Goal: Task Accomplishment & Management: Complete application form

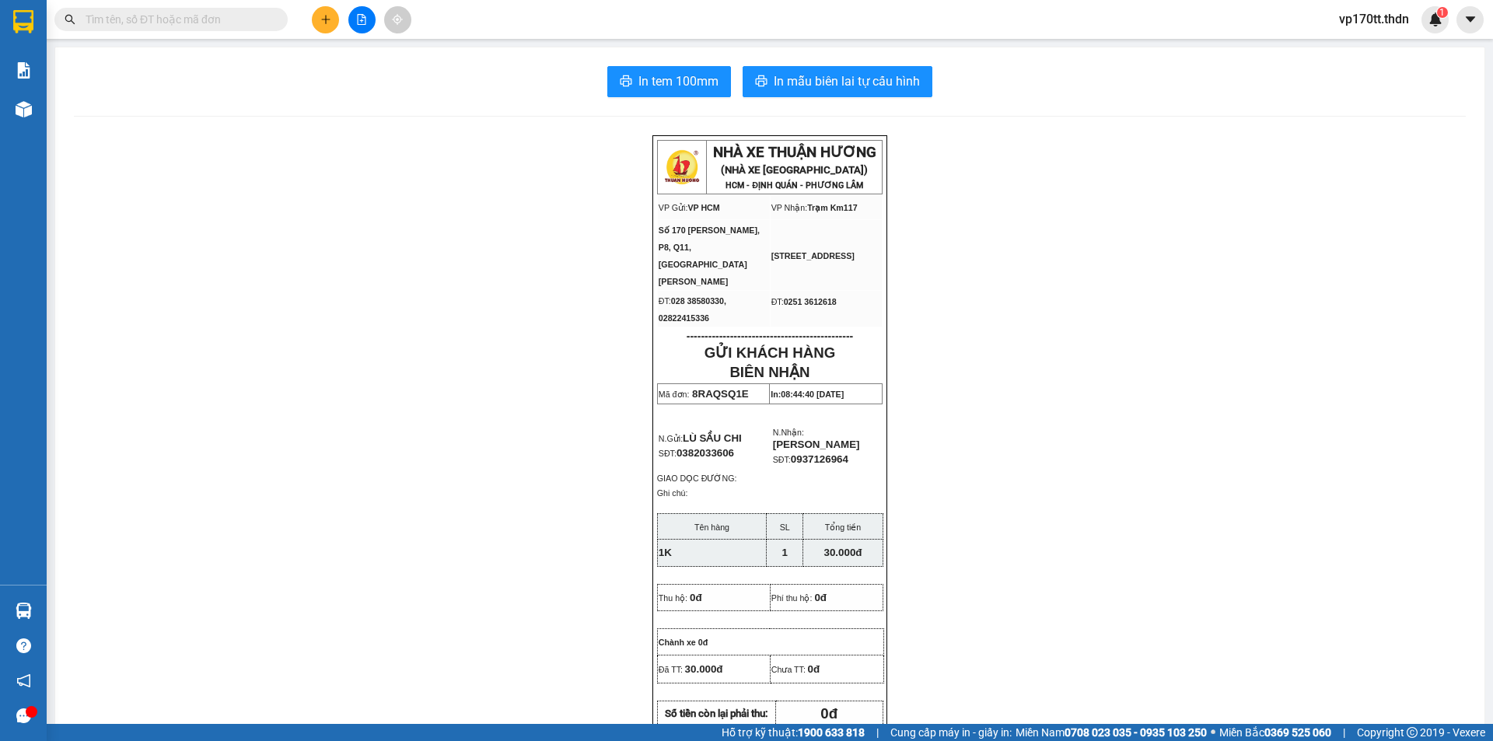
click at [203, 18] on input "text" at bounding box center [178, 19] width 184 height 17
click at [335, 13] on button at bounding box center [325, 19] width 27 height 27
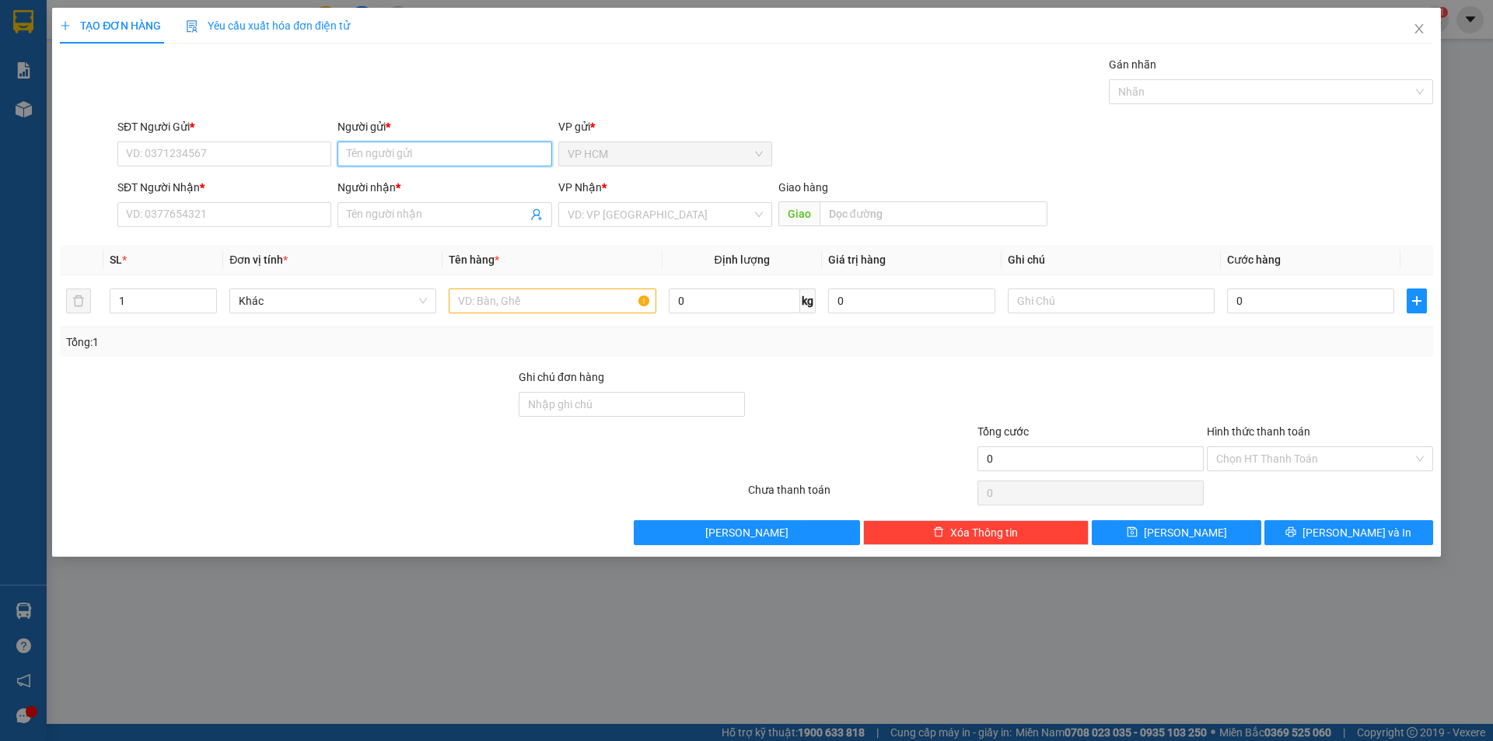
click at [376, 160] on input "Người gửi *" at bounding box center [445, 154] width 214 height 25
type input "THÀNH CÔNG"
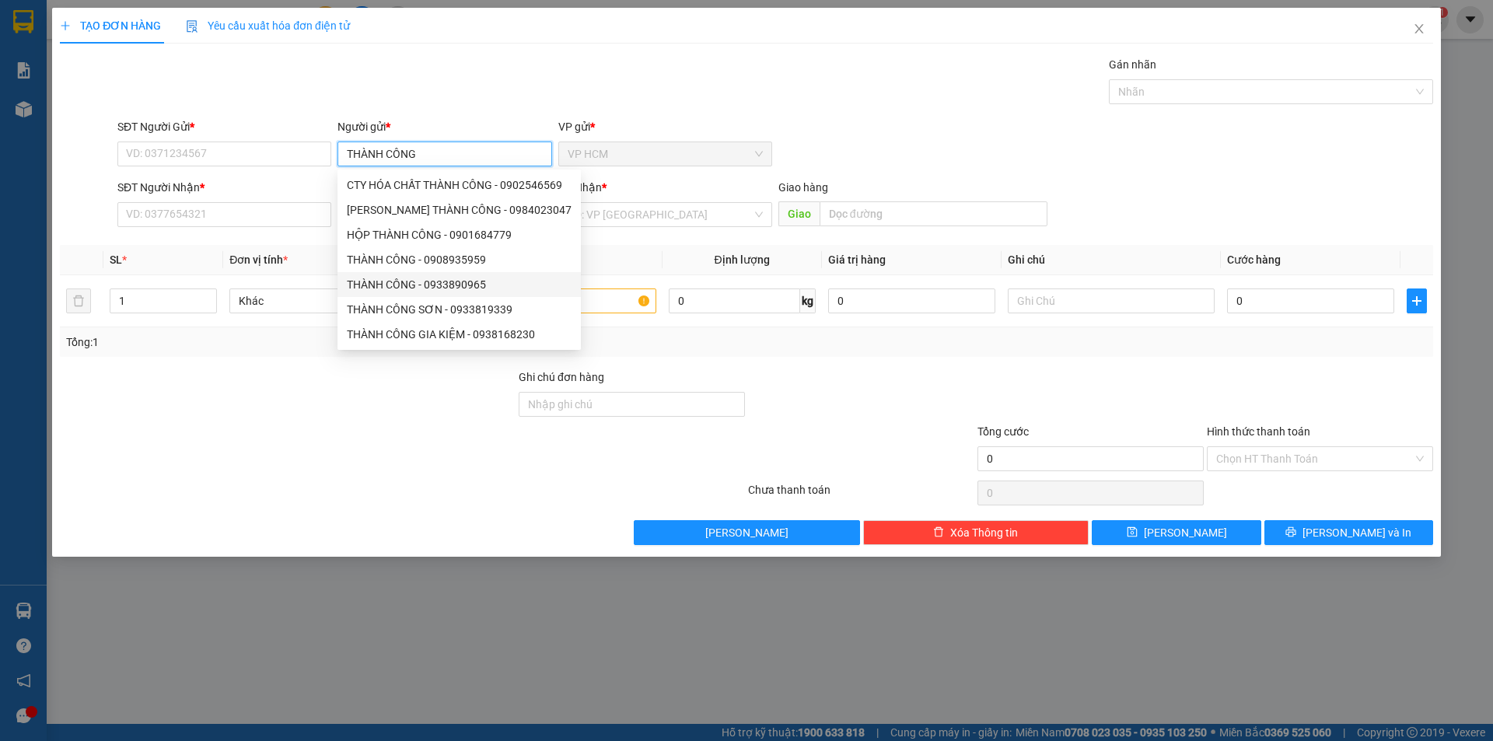
click at [455, 289] on div "THÀNH CÔNG - 0933890965" at bounding box center [459, 284] width 225 height 17
type input "0933890965"
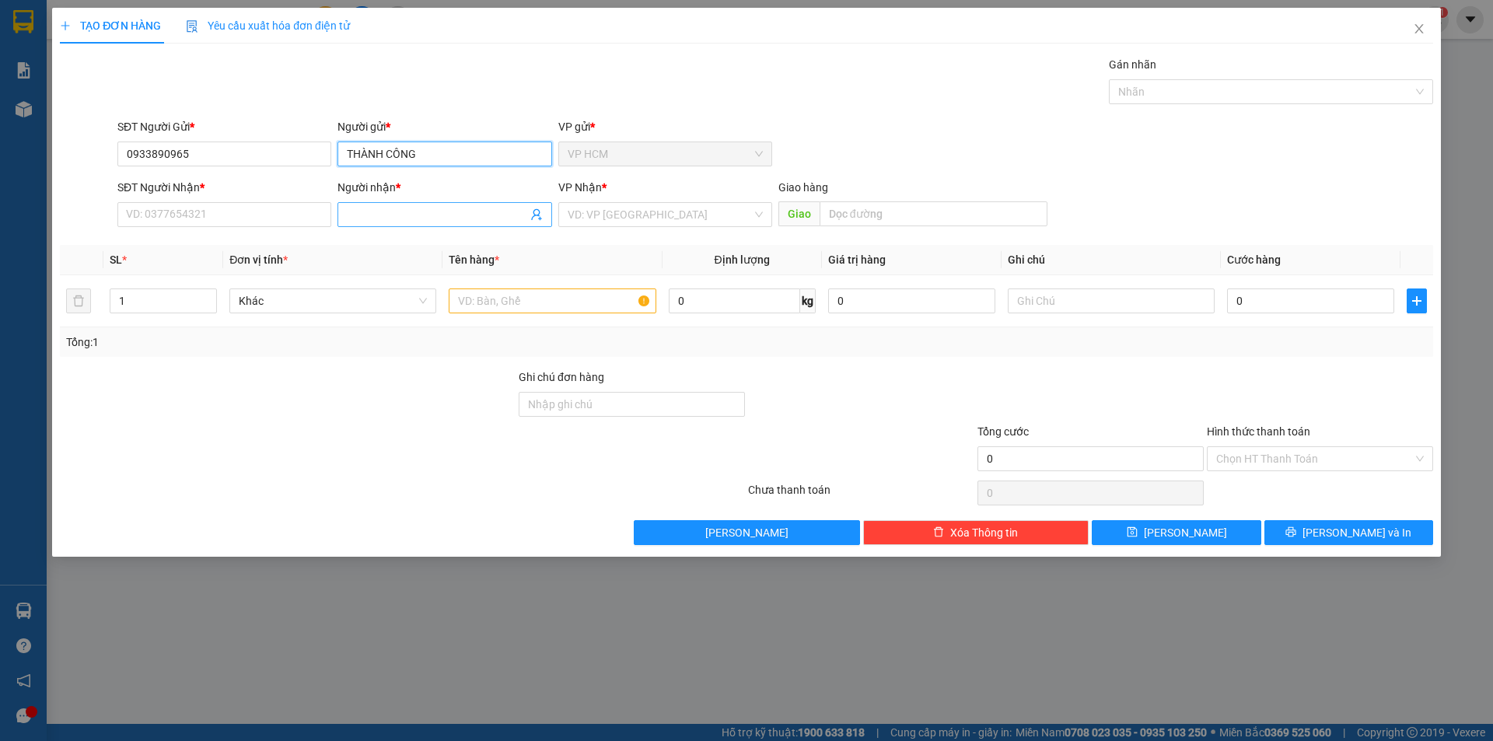
type input "THÀNH CÔNG"
click at [531, 215] on icon "user-add" at bounding box center [536, 214] width 12 height 12
click at [535, 215] on icon "user-add" at bounding box center [536, 215] width 10 height 12
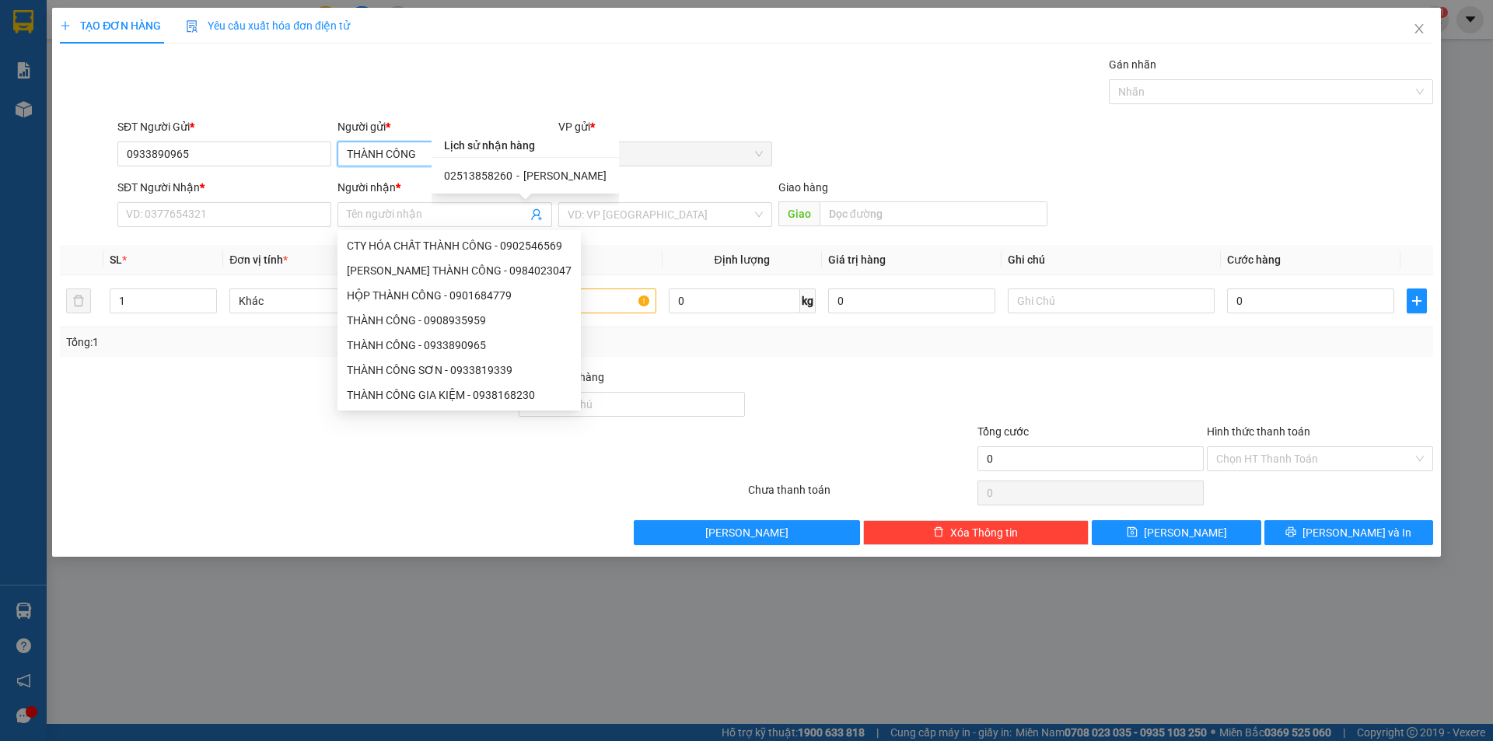
click at [397, 150] on input "THÀNH CÔNG" at bounding box center [445, 154] width 214 height 25
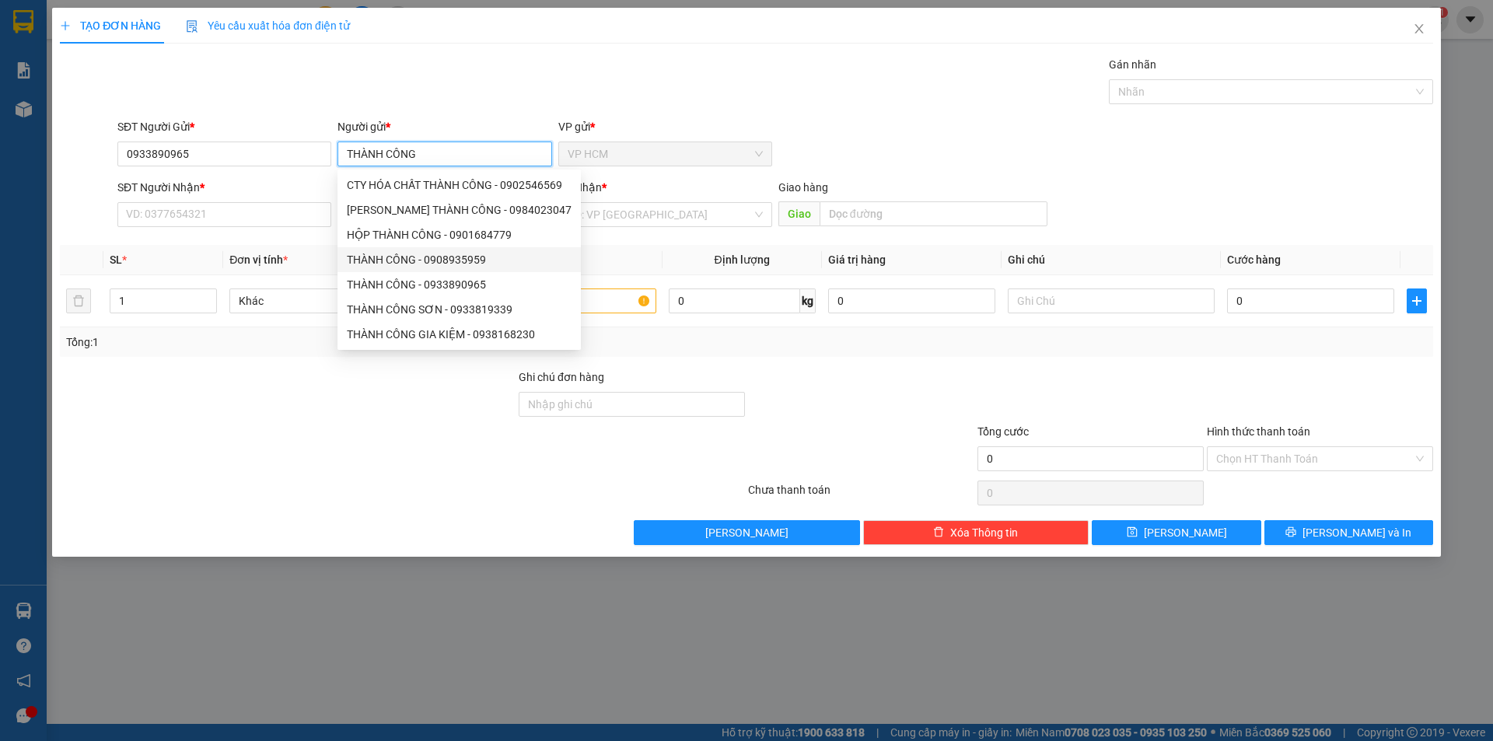
click at [491, 260] on div "THÀNH CÔNG - 0908935959" at bounding box center [459, 259] width 225 height 17
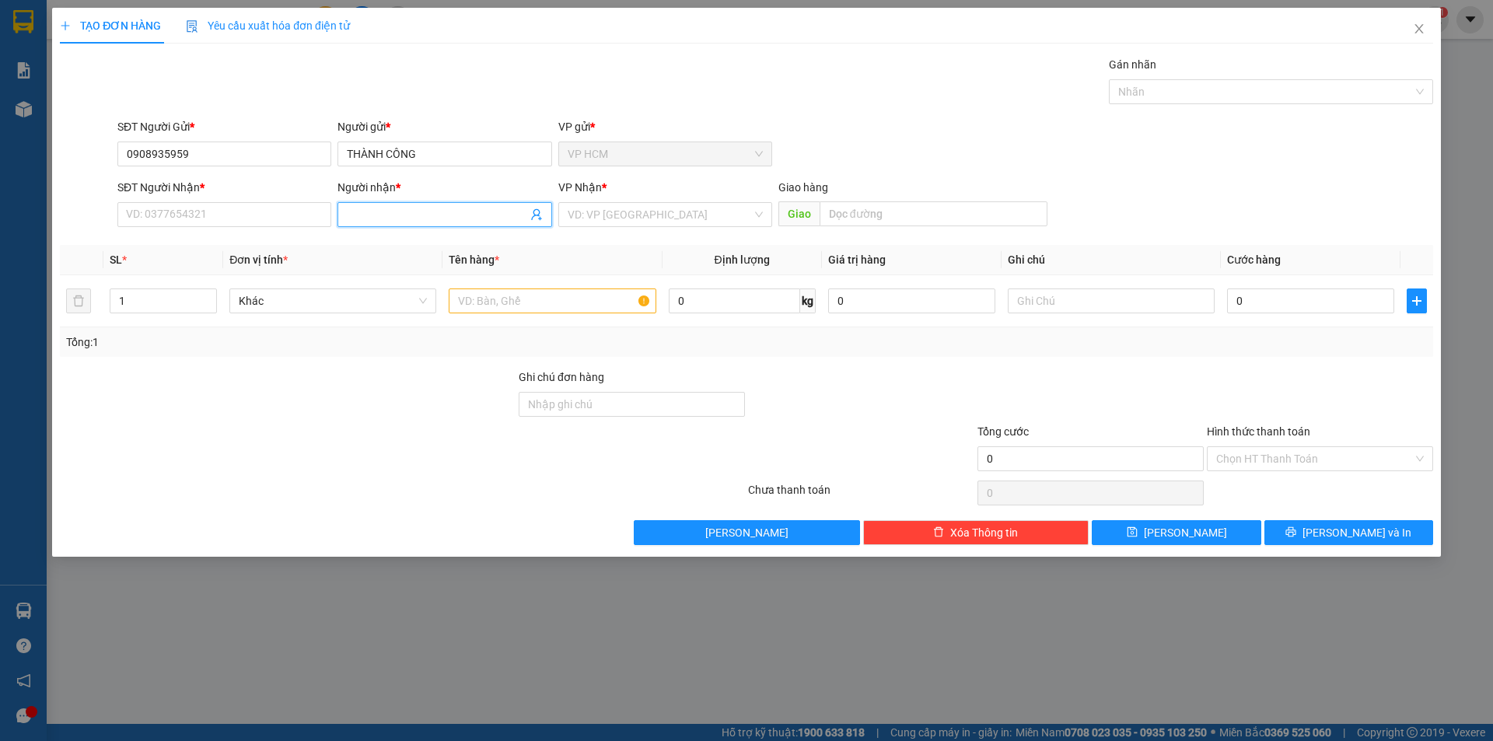
click at [534, 215] on icon "user-add" at bounding box center [536, 214] width 12 height 12
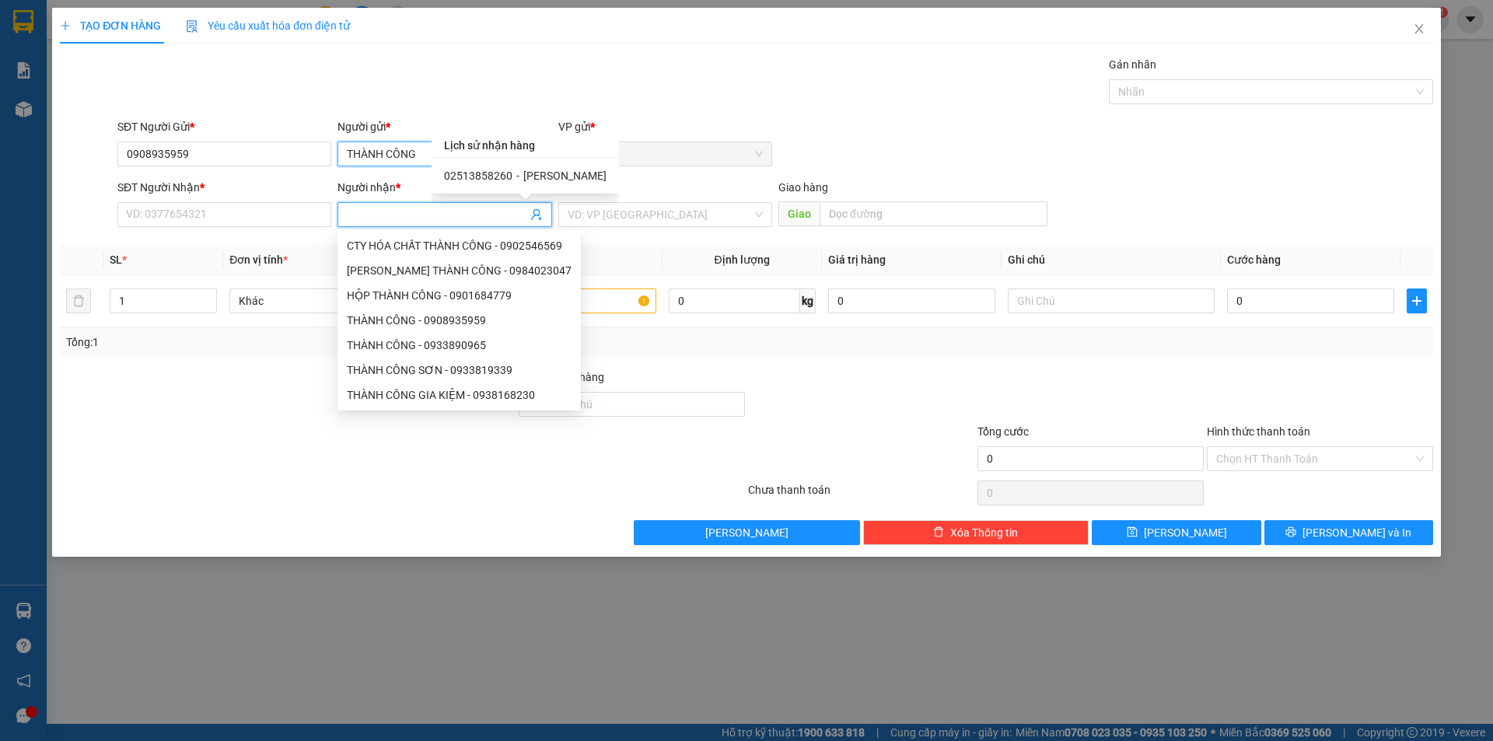
click at [368, 147] on input "THÀNH CÔNG" at bounding box center [445, 154] width 214 height 25
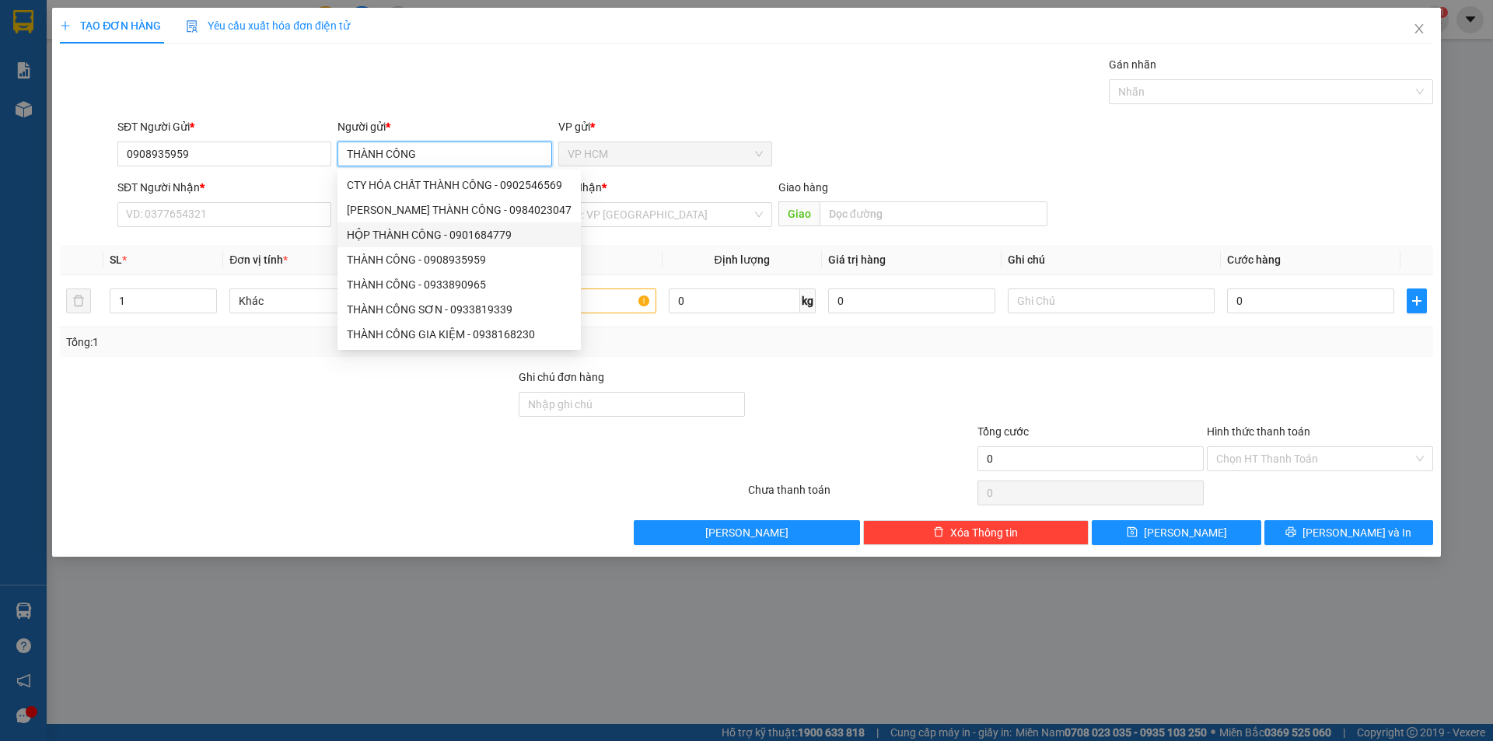
click at [524, 240] on div "HỘP THÀNH CÔNG - 0901684779" at bounding box center [459, 234] width 225 height 17
type input "0901684779"
type input "HỘP THÀNH CÔNG"
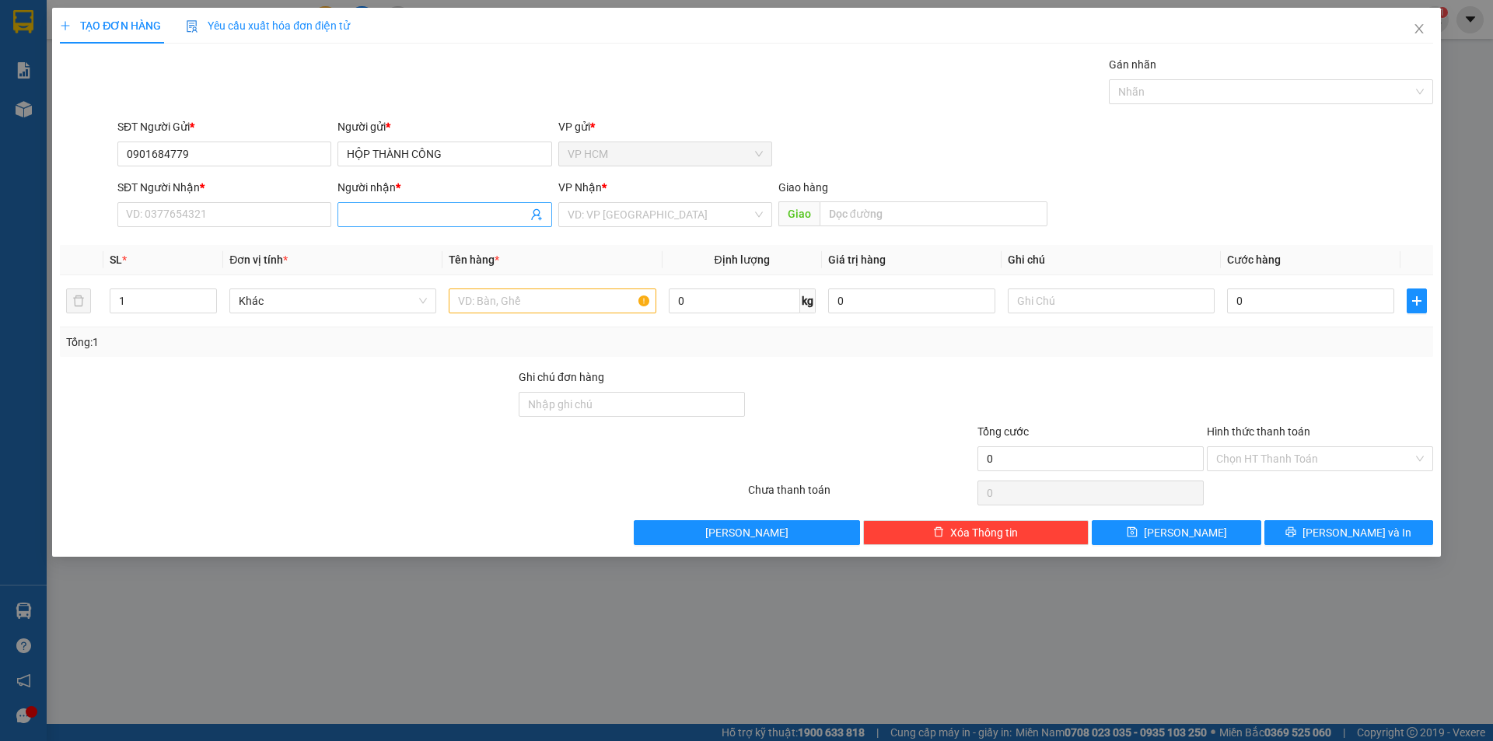
click at [537, 219] on icon "user-add" at bounding box center [536, 214] width 12 height 12
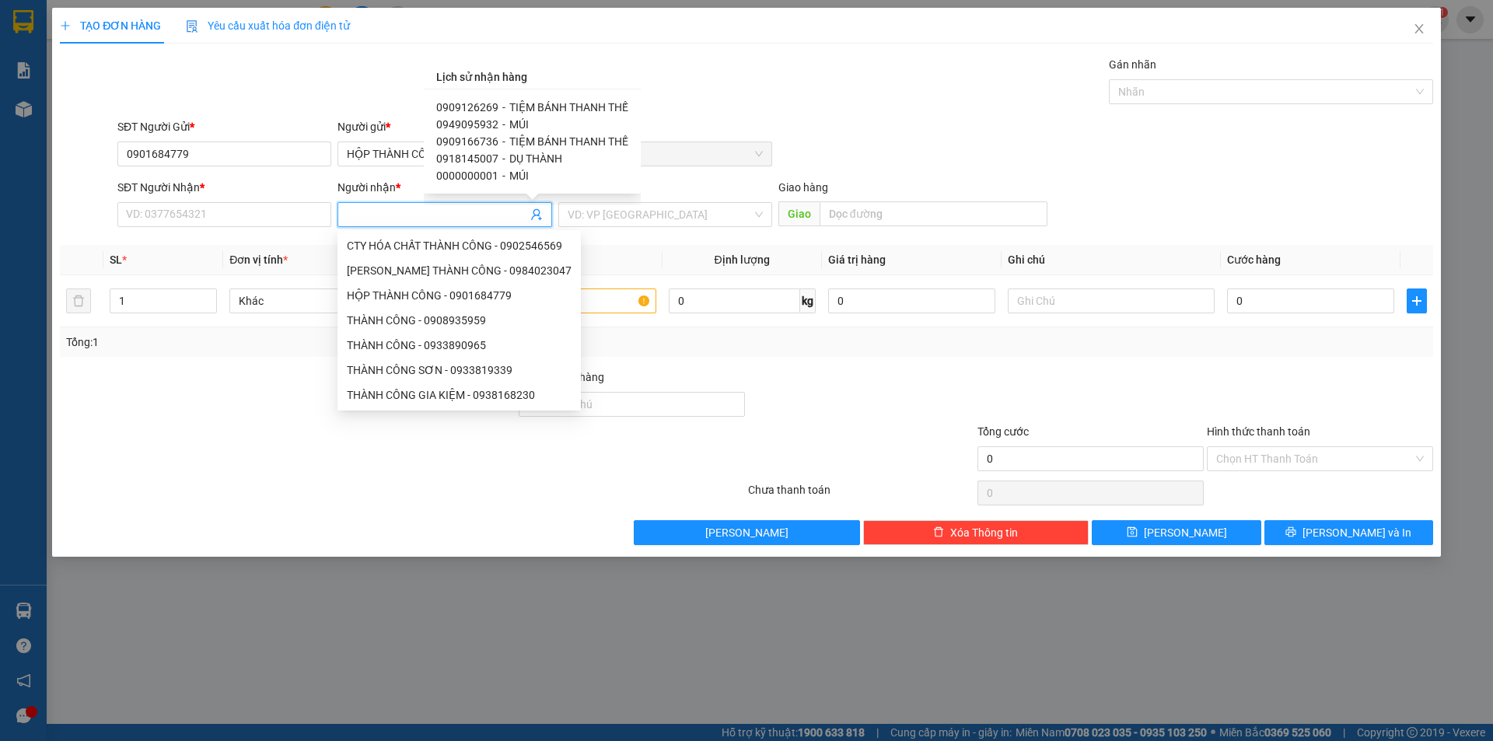
click at [523, 157] on span "DỤ THÀNH" at bounding box center [535, 158] width 53 height 12
type input "0918145007"
type input "DỤ THÀNH"
type input "KM115"
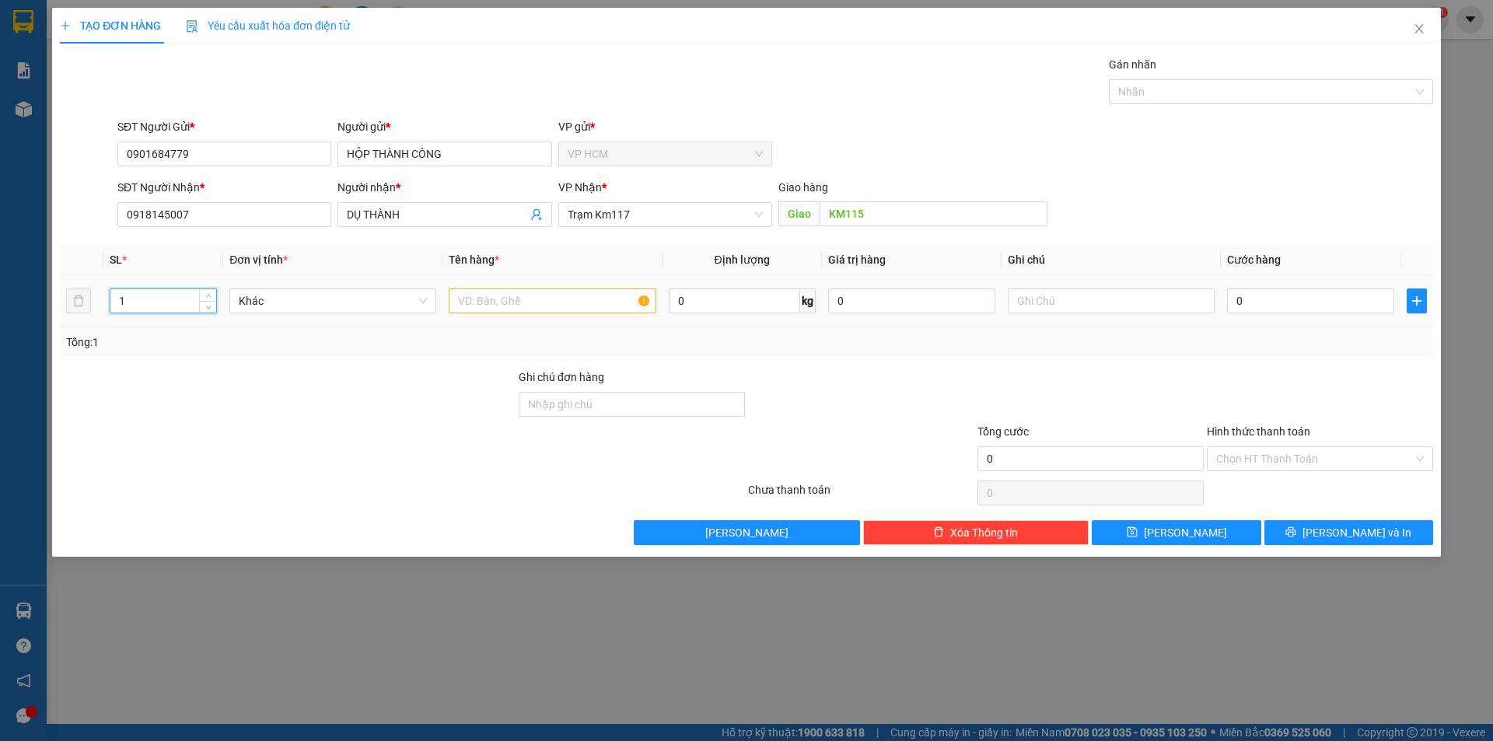
drag, startPoint x: 144, startPoint y: 294, endPoint x: 247, endPoint y: 357, distance: 120.4
click at [0, 327] on div "TẠO ĐƠN HÀNG Yêu cầu xuất hóa đơn điện tử Transit Pickup Surcharge Ids Transit …" at bounding box center [746, 370] width 1493 height 741
type input "2"
click at [561, 300] on input "text" at bounding box center [552, 301] width 207 height 25
click at [1233, 103] on div "Nhãn" at bounding box center [1271, 91] width 324 height 25
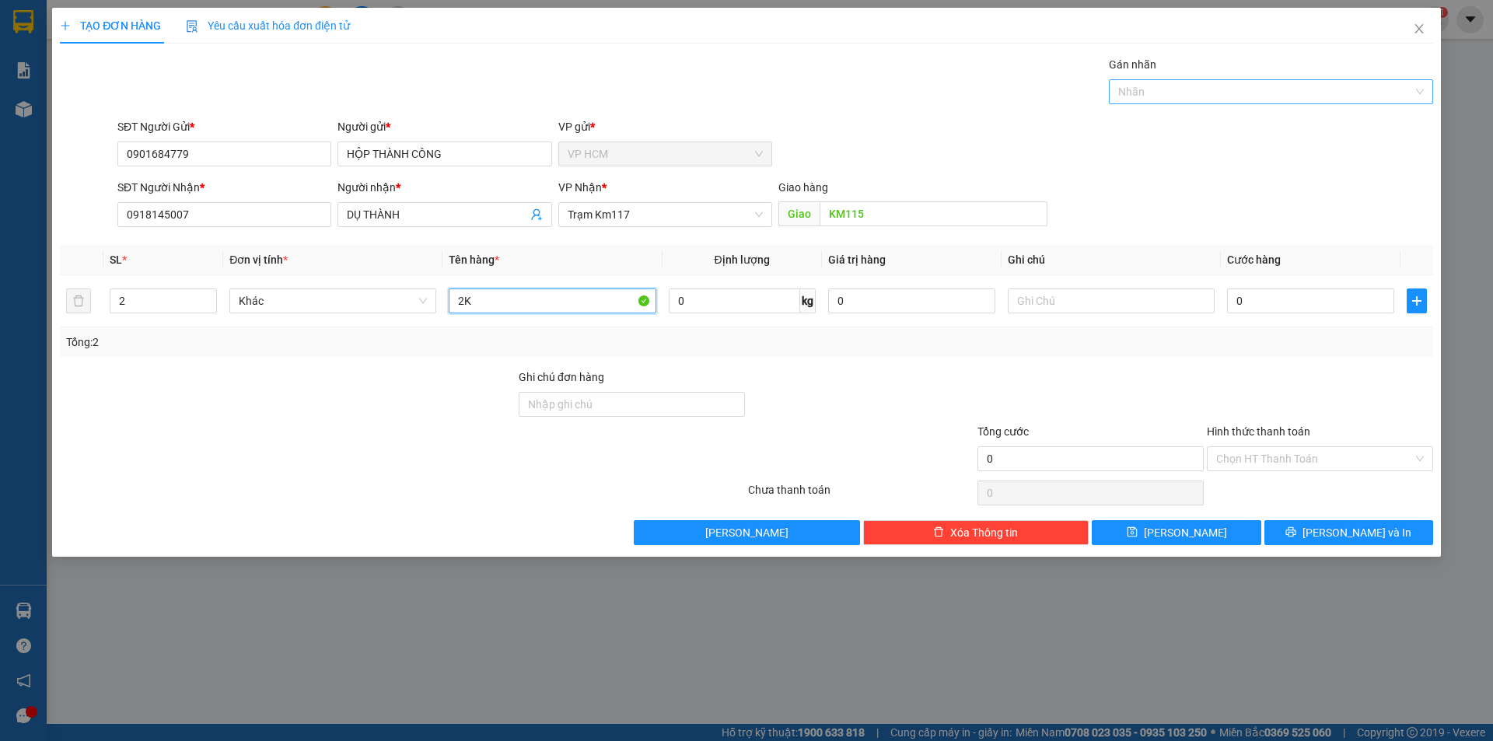
type input "2K"
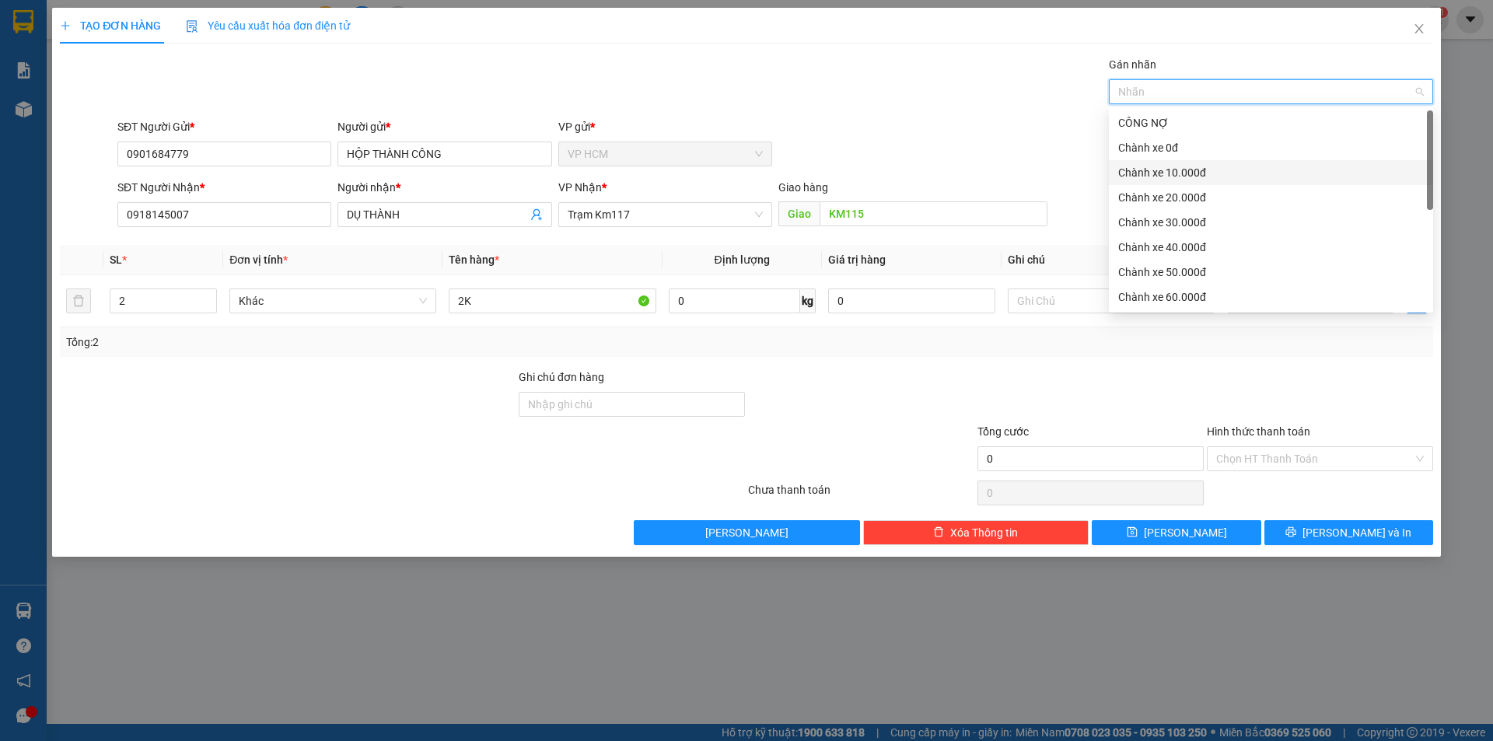
click at [1163, 163] on div "Chành xe 10.000đ" at bounding box center [1271, 172] width 324 height 25
click at [1170, 225] on div "Chành xe 30.000đ" at bounding box center [1271, 222] width 306 height 17
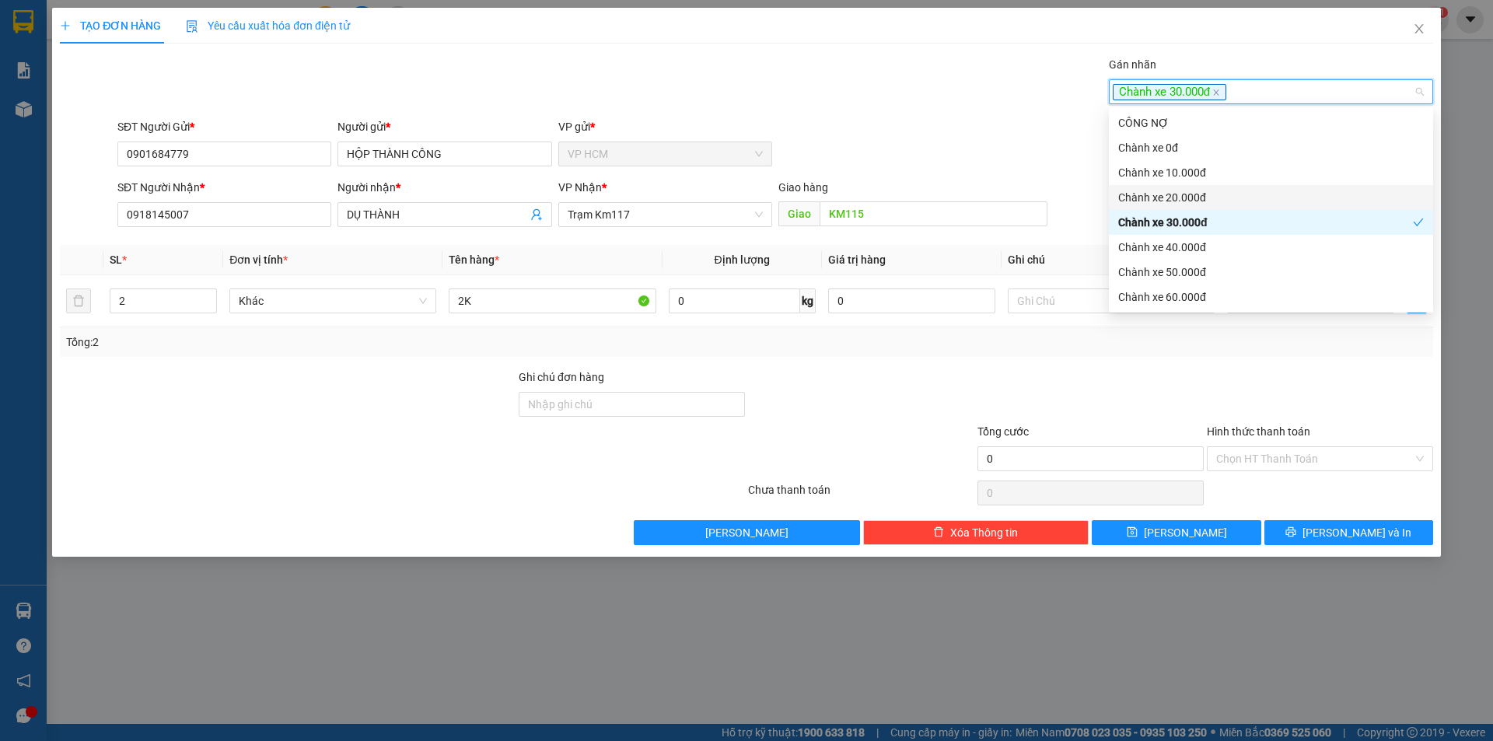
click at [703, 9] on div "TẠO ĐƠN HÀNG Yêu cầu xuất hóa đơn điện tử" at bounding box center [746, 26] width 1373 height 36
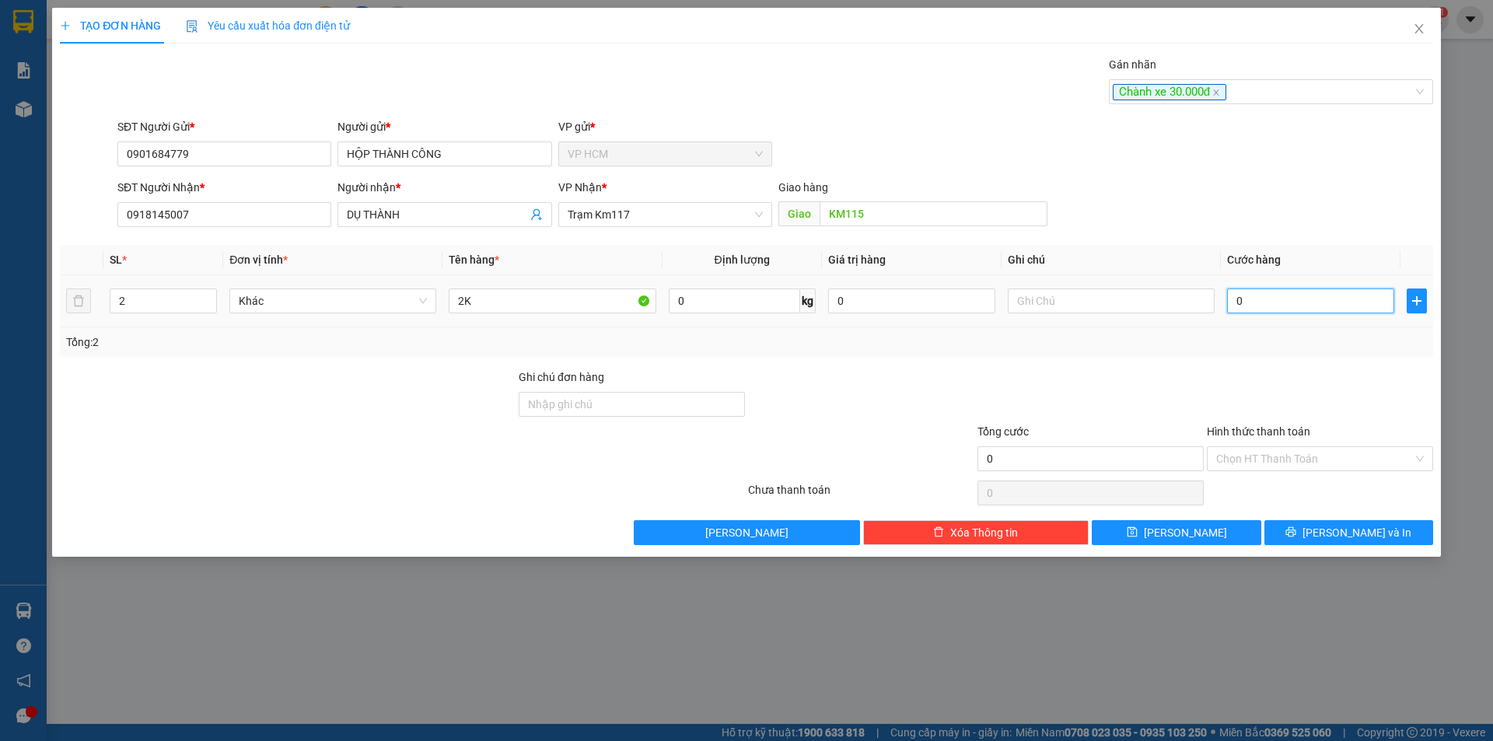
click at [1302, 291] on input "0" at bounding box center [1310, 301] width 167 height 25
type input "06"
type input "6"
type input "060"
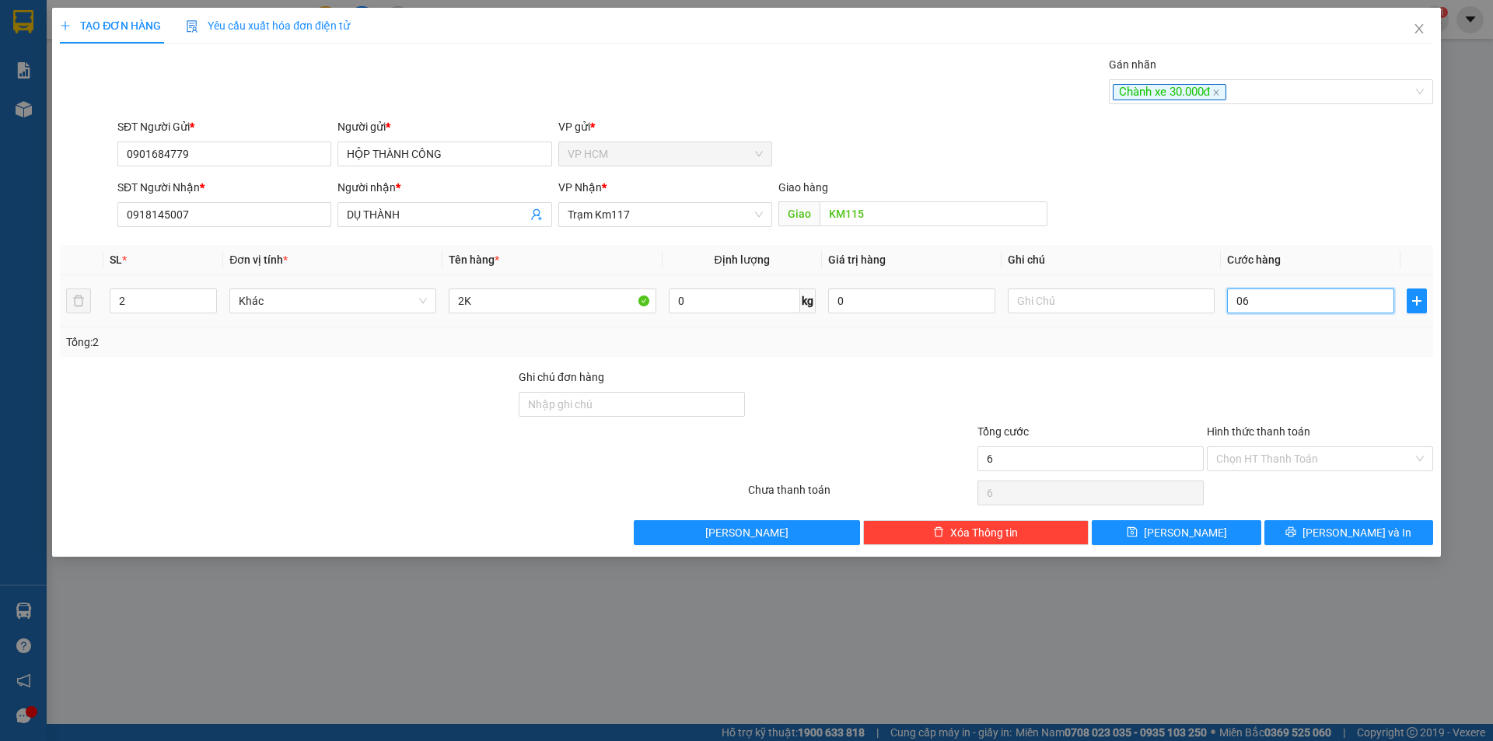
type input "60"
type input "60.000"
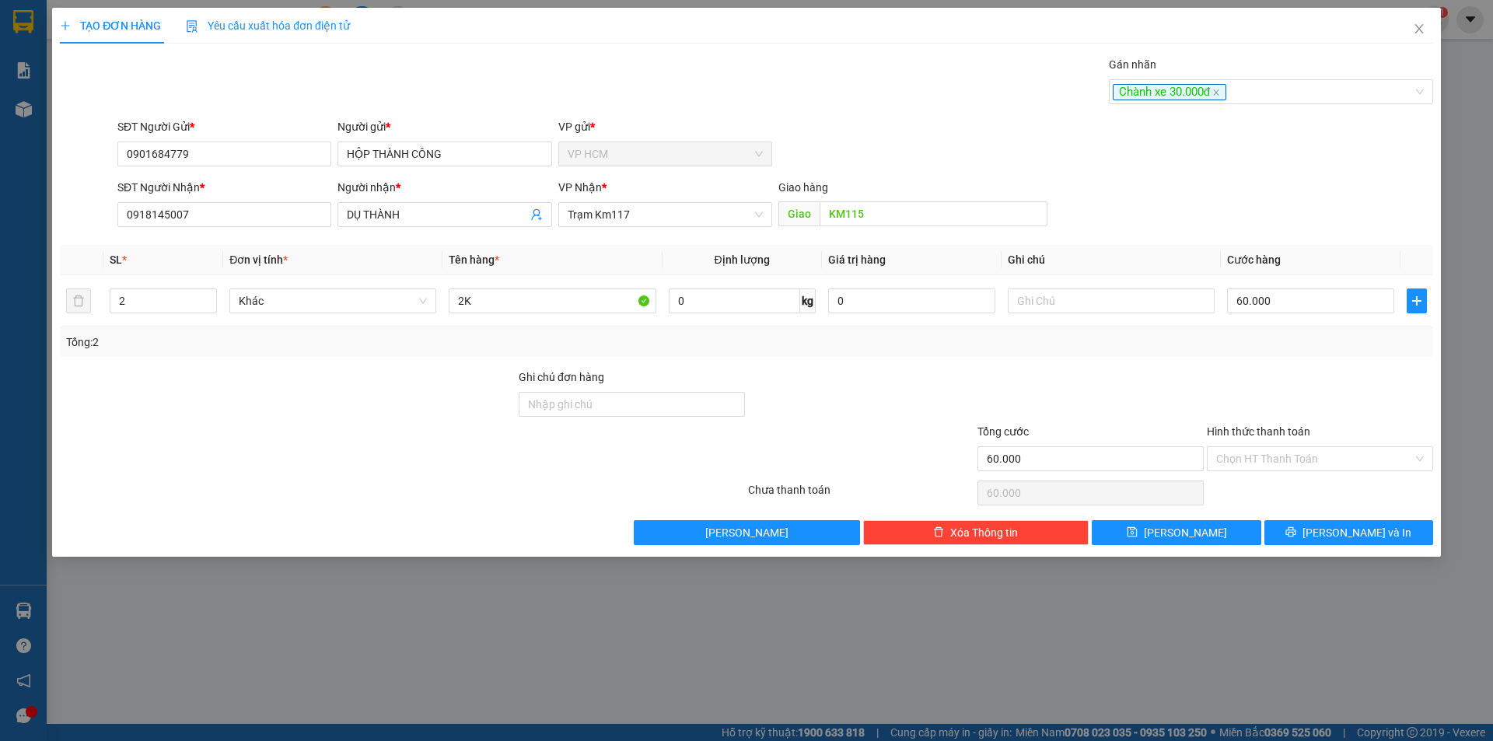
click at [1290, 382] on div at bounding box center [1319, 396] width 229 height 54
click at [1268, 466] on input "Hình thức thanh toán" at bounding box center [1314, 458] width 197 height 23
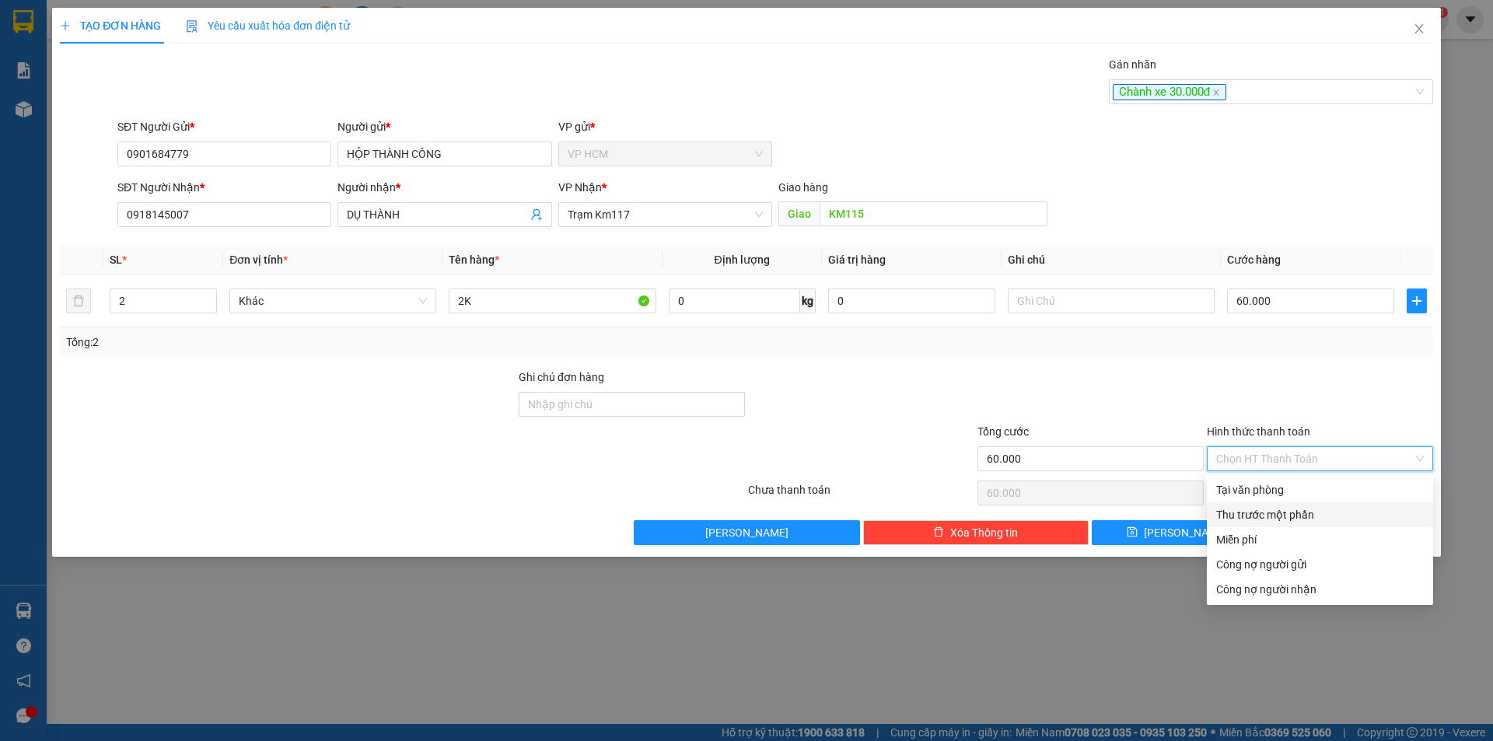
click at [1226, 513] on div "Thu trước một phần" at bounding box center [1320, 514] width 208 height 17
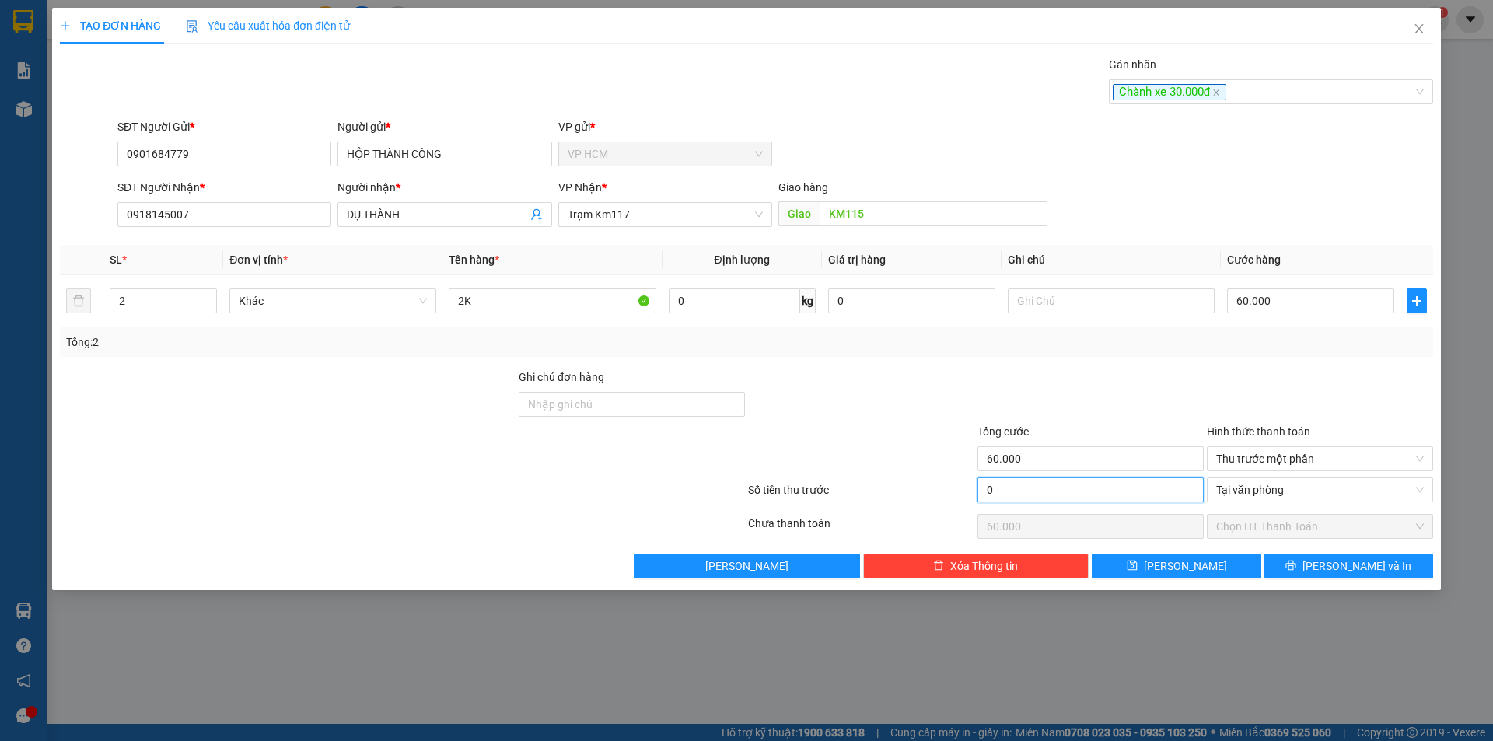
click at [1087, 492] on input "0" at bounding box center [1091, 490] width 226 height 25
type input "3"
type input "59.997"
type input "30"
type input "59.970"
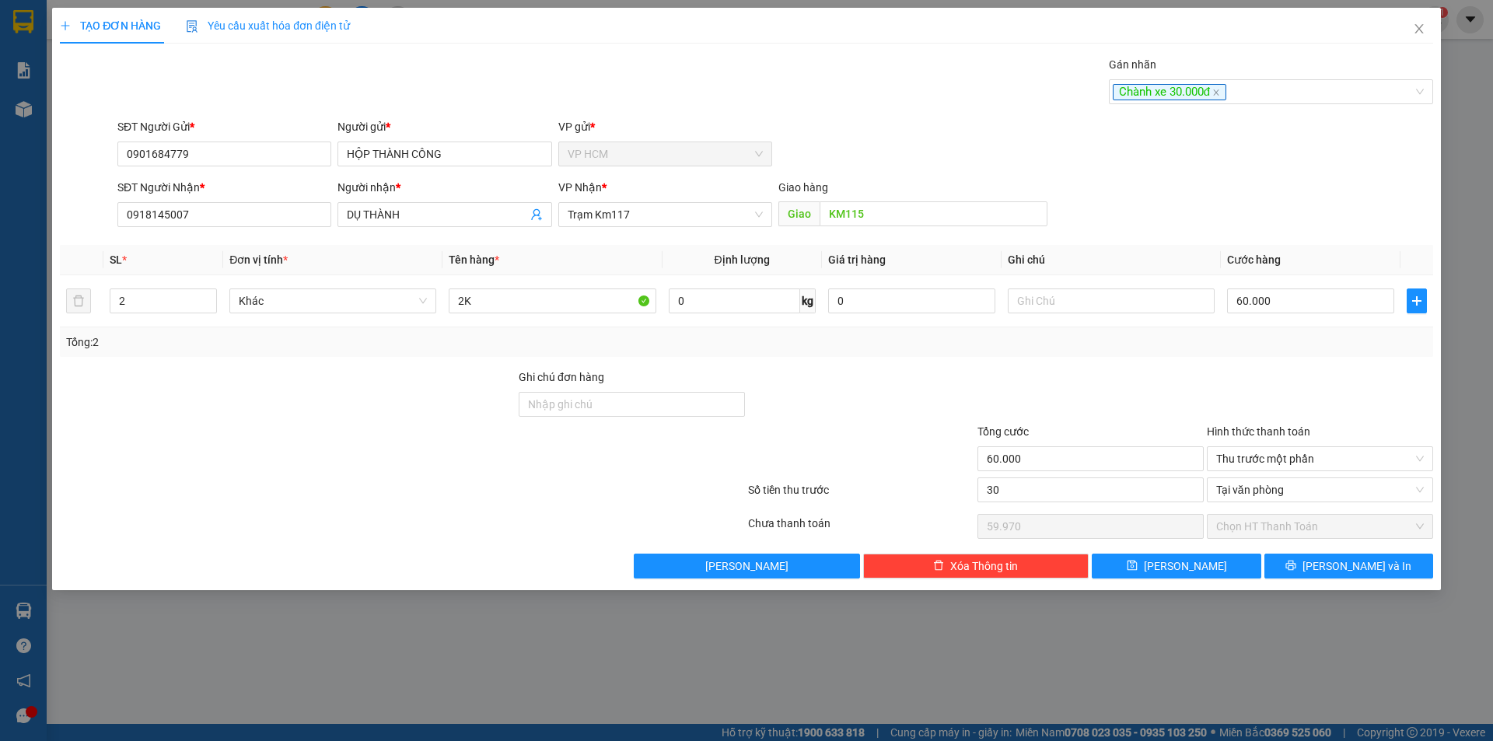
type input "30.000"
drag, startPoint x: 1083, startPoint y: 422, endPoint x: 1051, endPoint y: 400, distance: 39.7
click at [1083, 422] on form "Ghi chú đơn hàng Tổng cước 60.000 Hình thức thanh toán Thu trước một phần" at bounding box center [746, 423] width 1373 height 109
click at [1269, 301] on input "60.000" at bounding box center [1310, 301] width 167 height 25
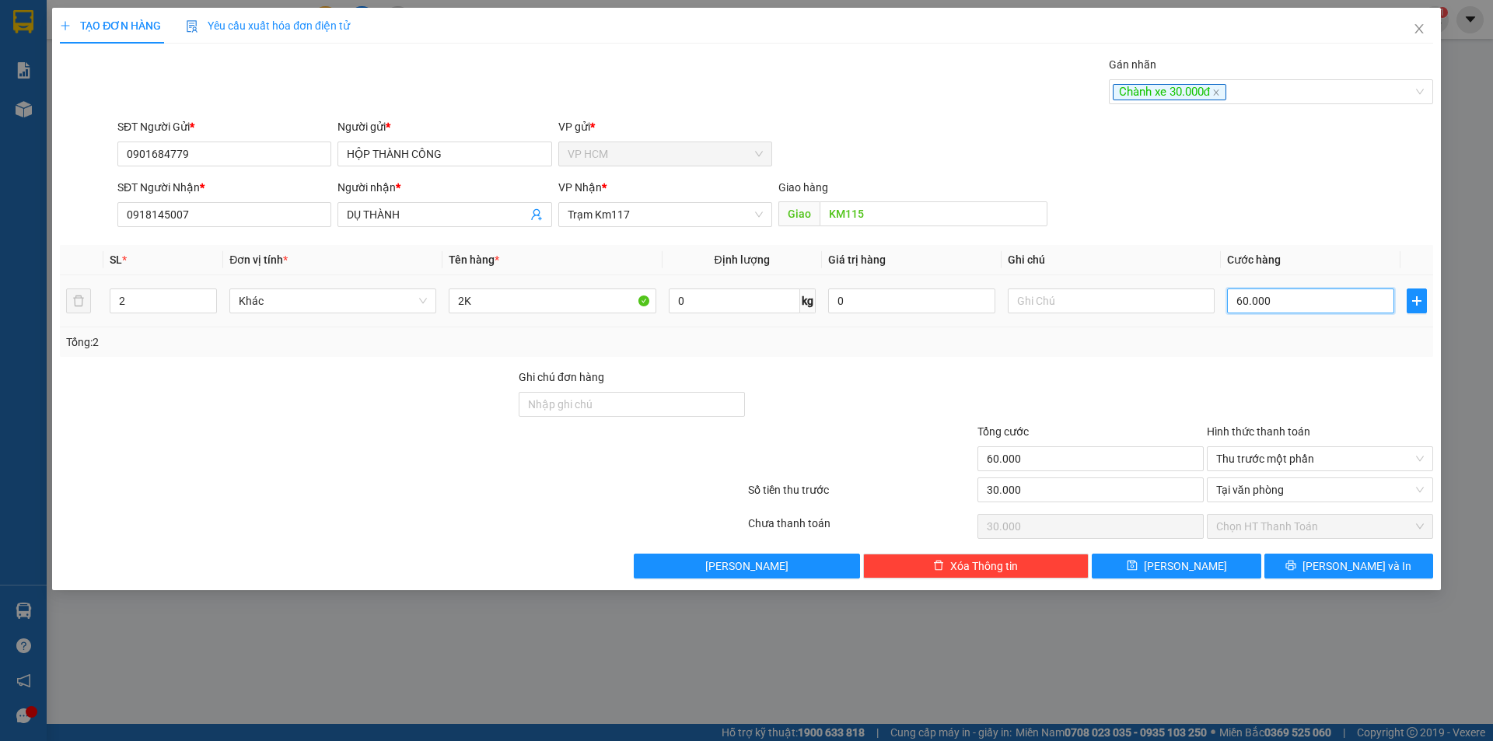
type input "7"
type input "-29.993"
type input "70"
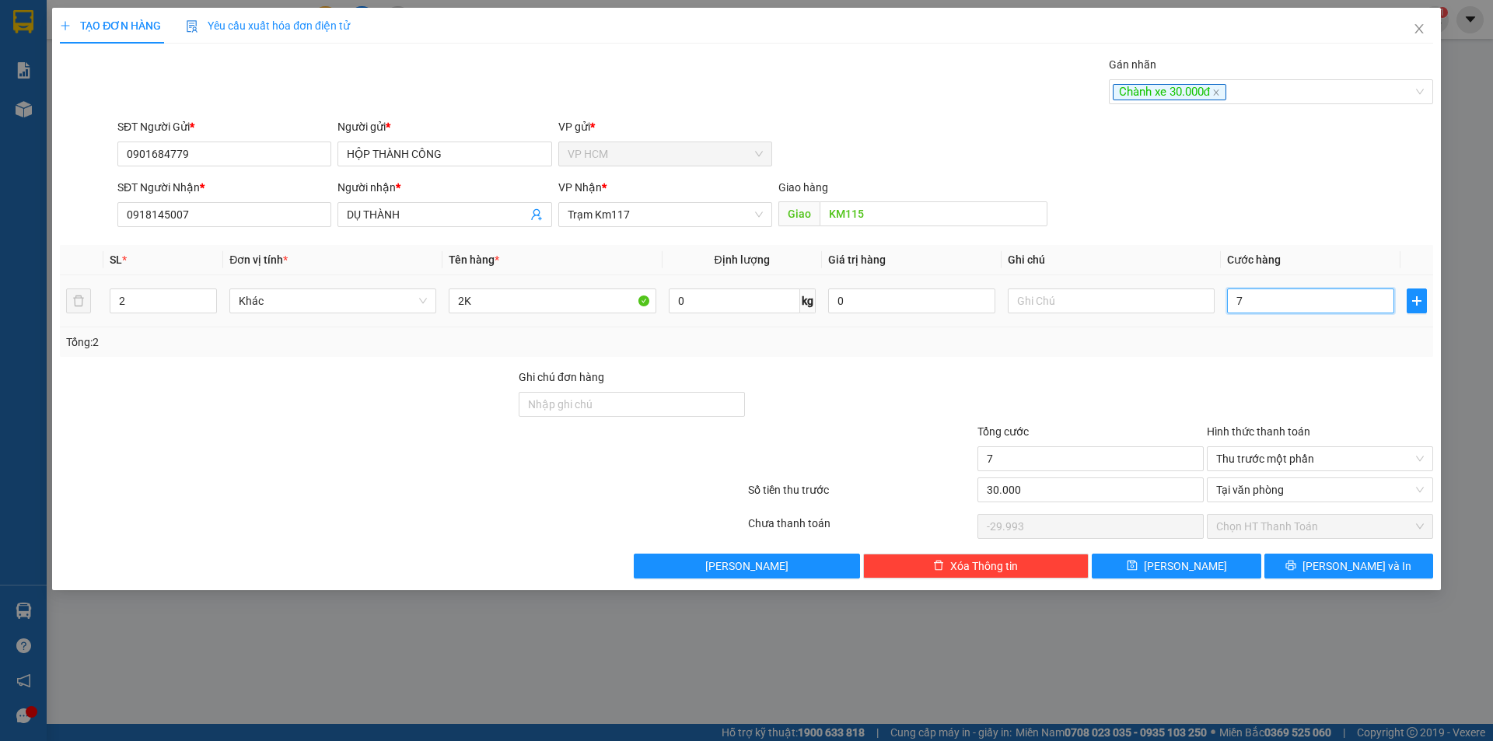
type input "-29.930"
type input "70.000"
type input "40.000"
click at [1249, 355] on div "Tổng: 2" at bounding box center [746, 342] width 1373 height 30
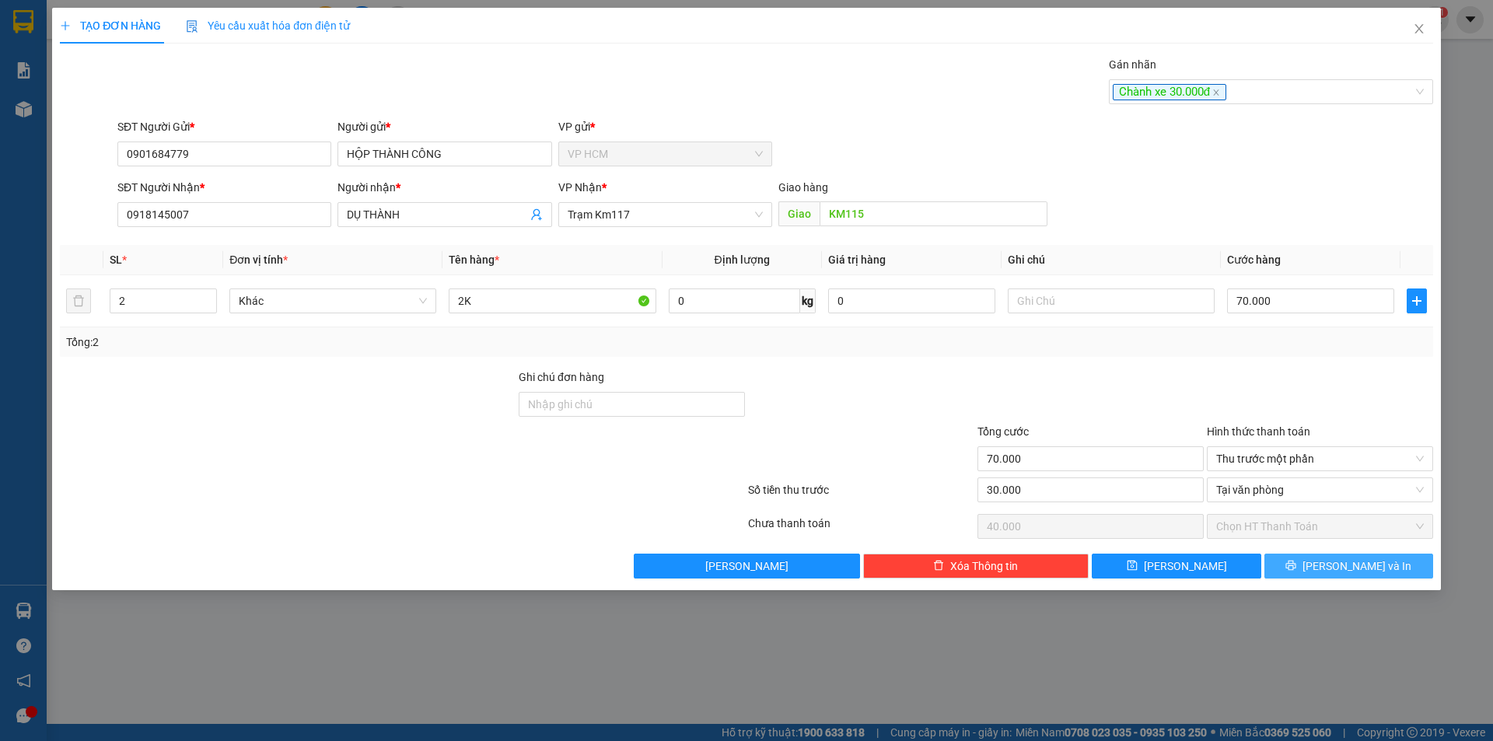
click at [1296, 562] on icon "printer" at bounding box center [1291, 565] width 11 height 11
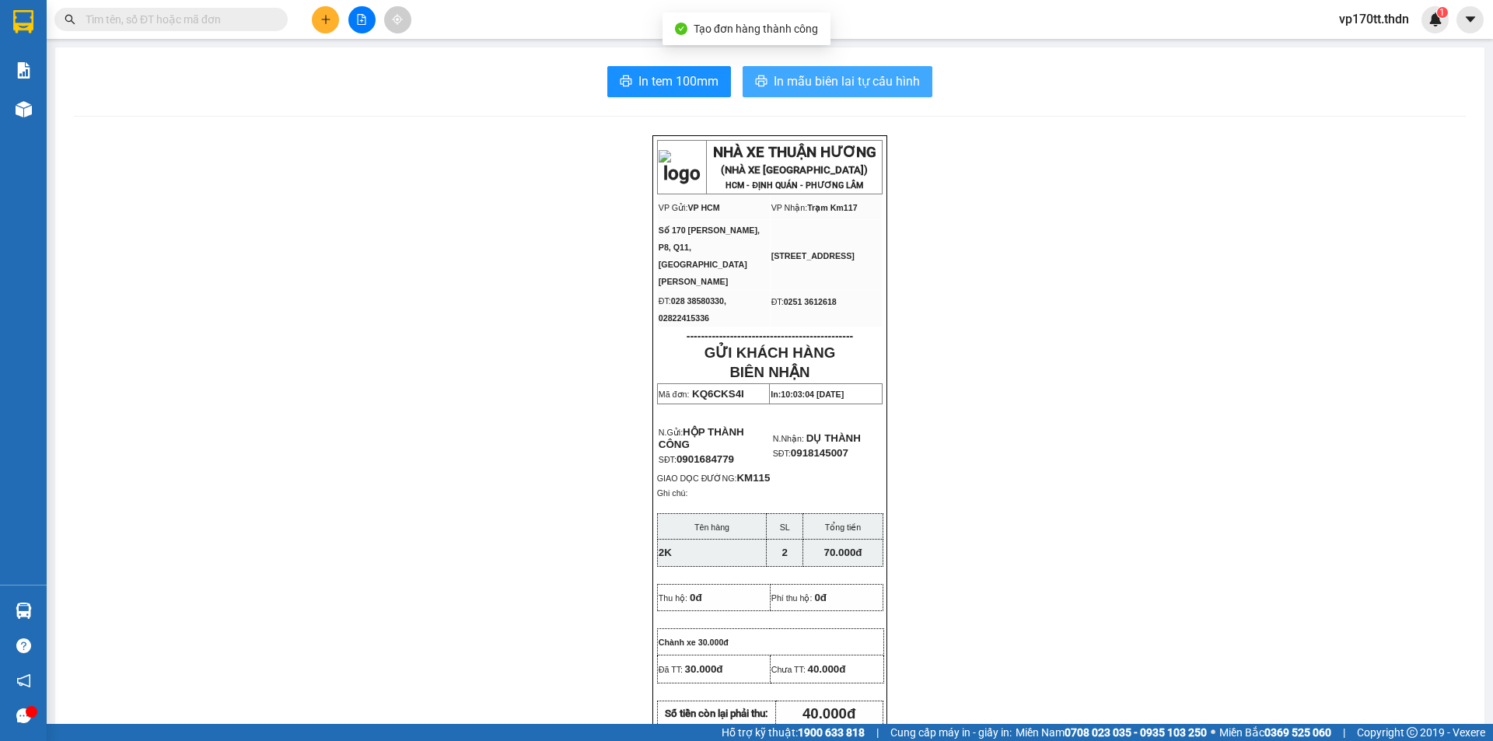
click at [822, 69] on button "In mẫu biên lai tự cấu hình" at bounding box center [838, 81] width 190 height 31
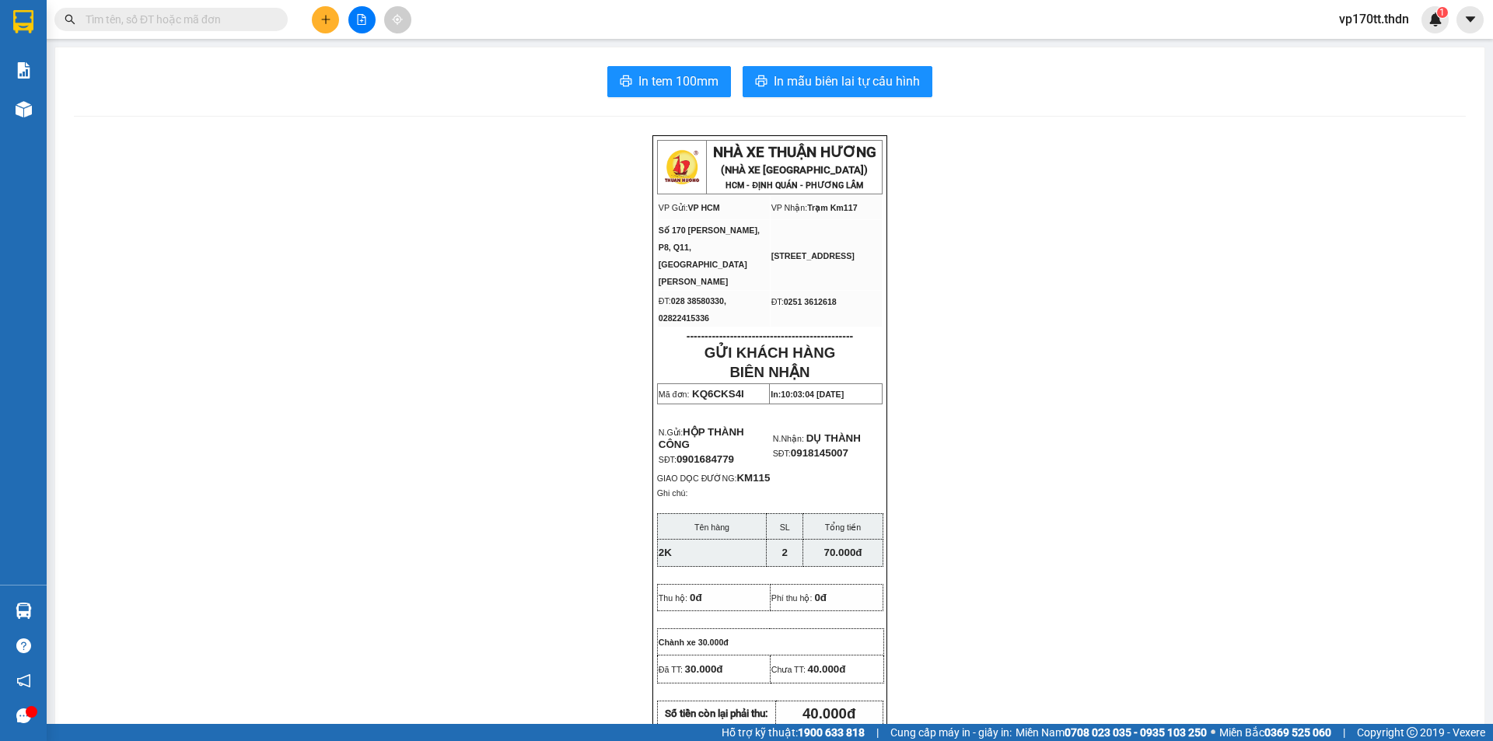
click at [328, 23] on icon "plus" at bounding box center [325, 19] width 11 height 11
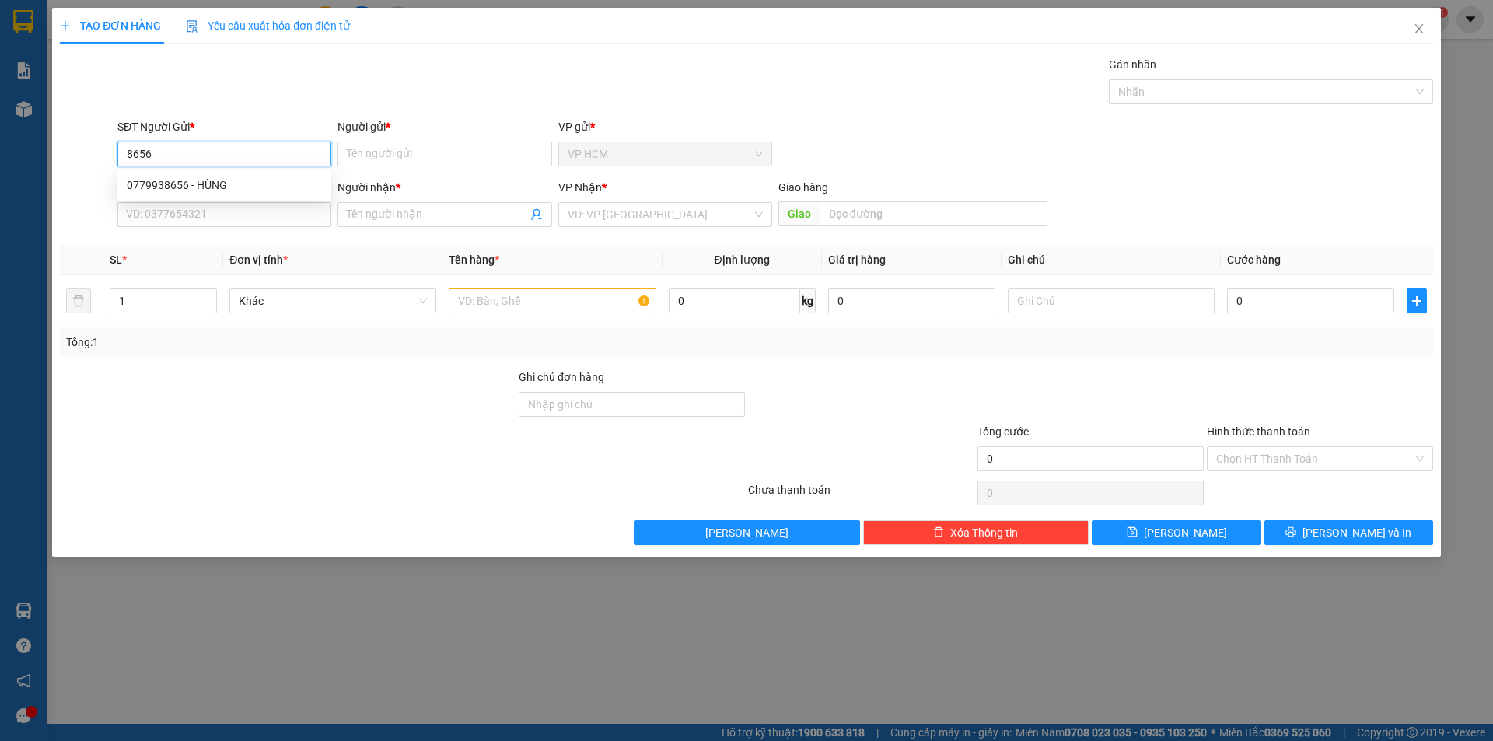
click at [247, 181] on div "0779938656 - HÙNG" at bounding box center [224, 185] width 195 height 17
type input "0779938656"
type input "HÙNG"
type input "0356221723"
type input "THI PL"
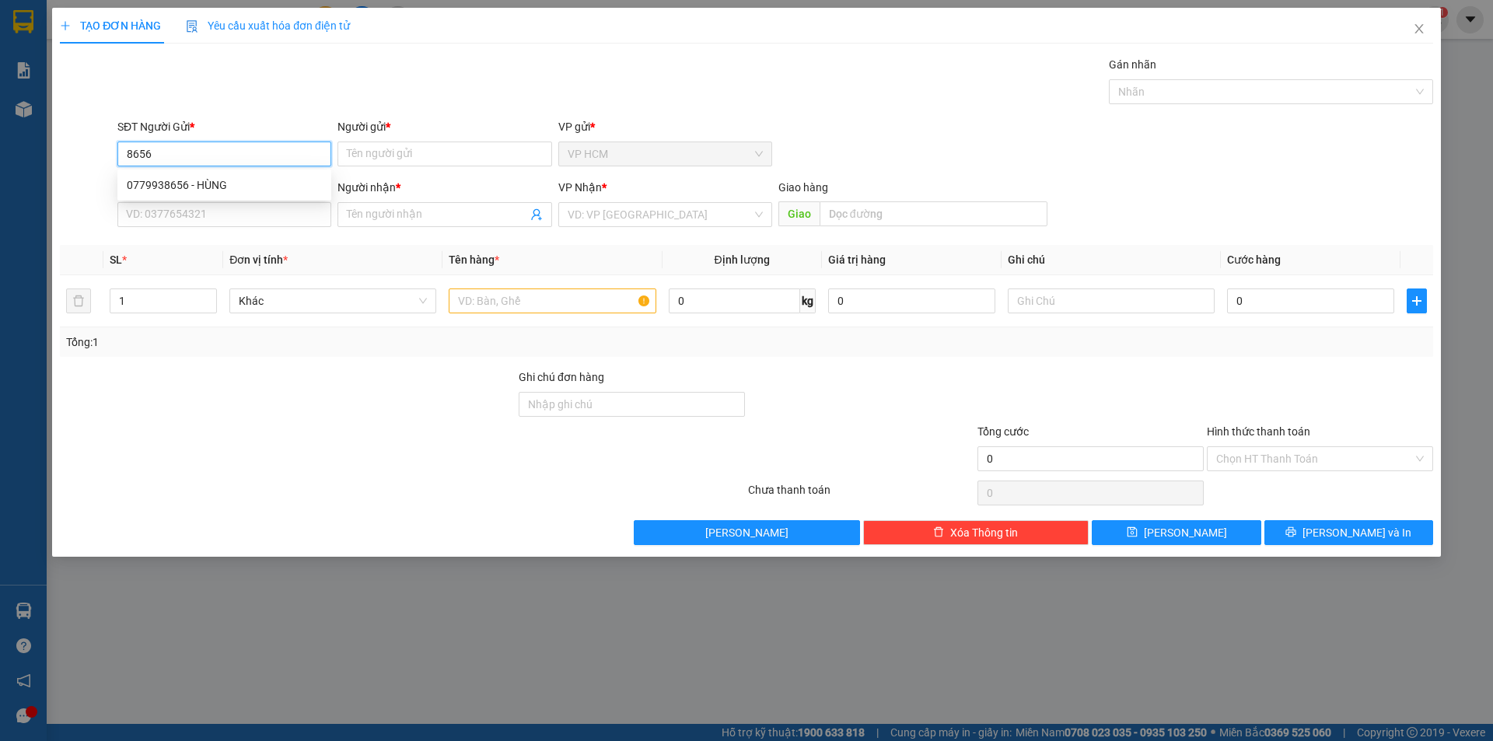
type input "[PERSON_NAME]"
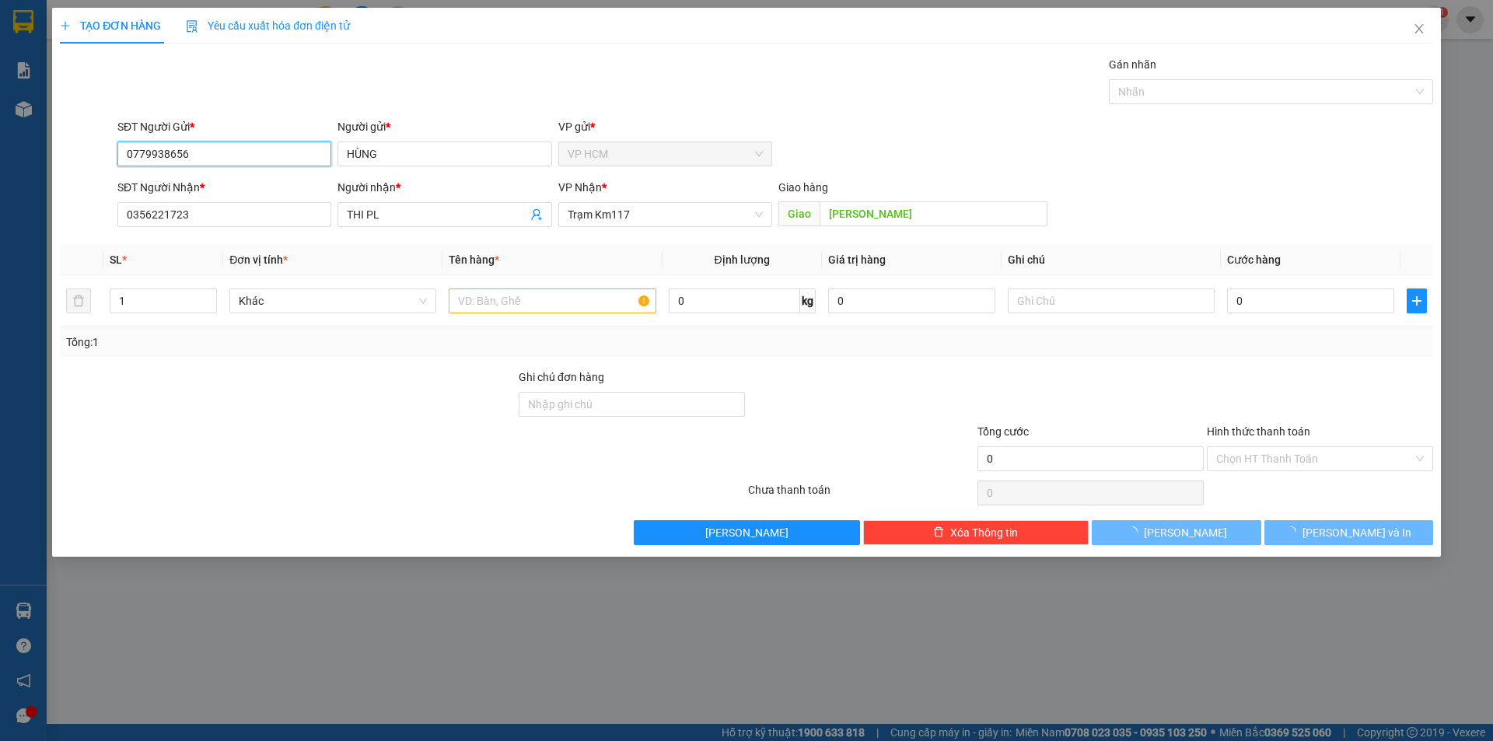
type input "30.000"
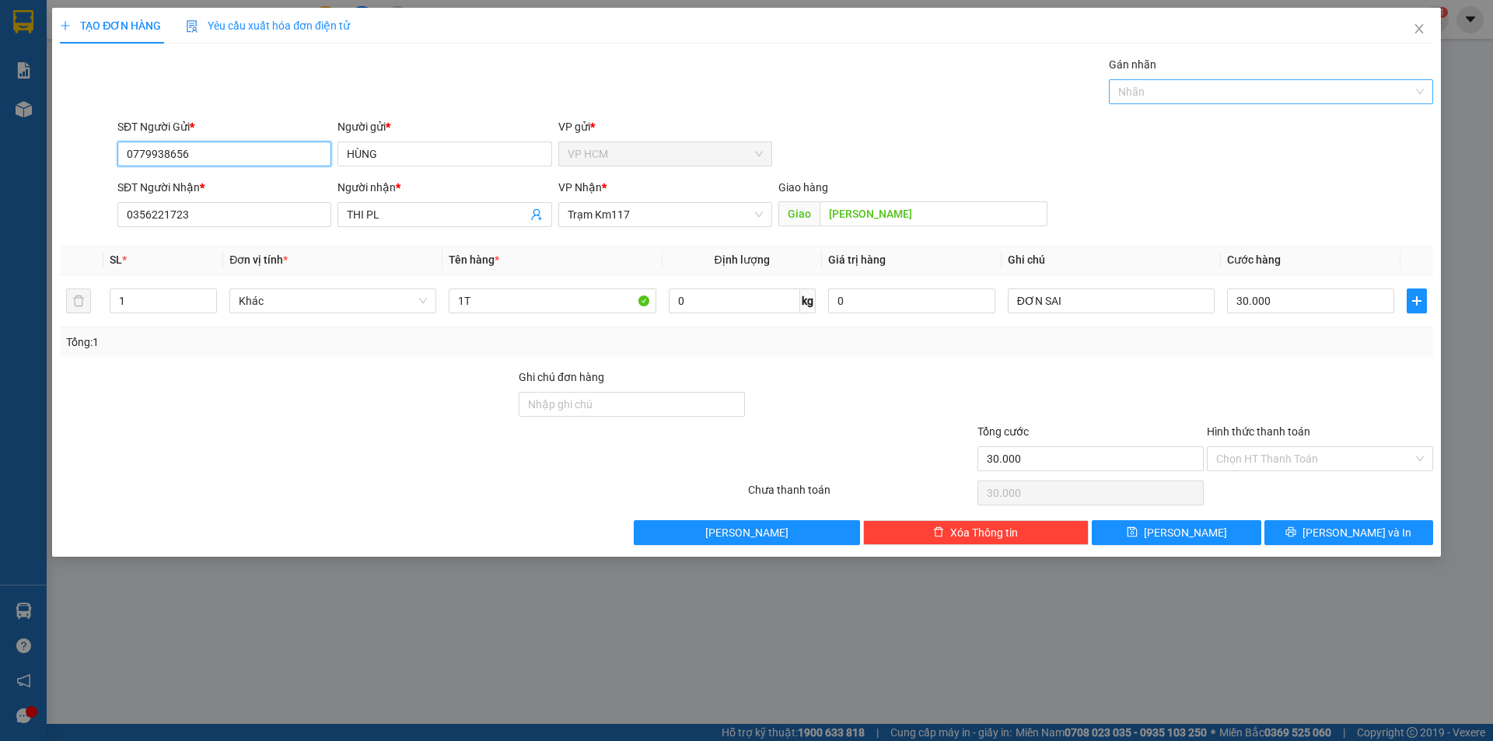
click at [1219, 92] on div at bounding box center [1263, 91] width 301 height 19
type input "0779938656"
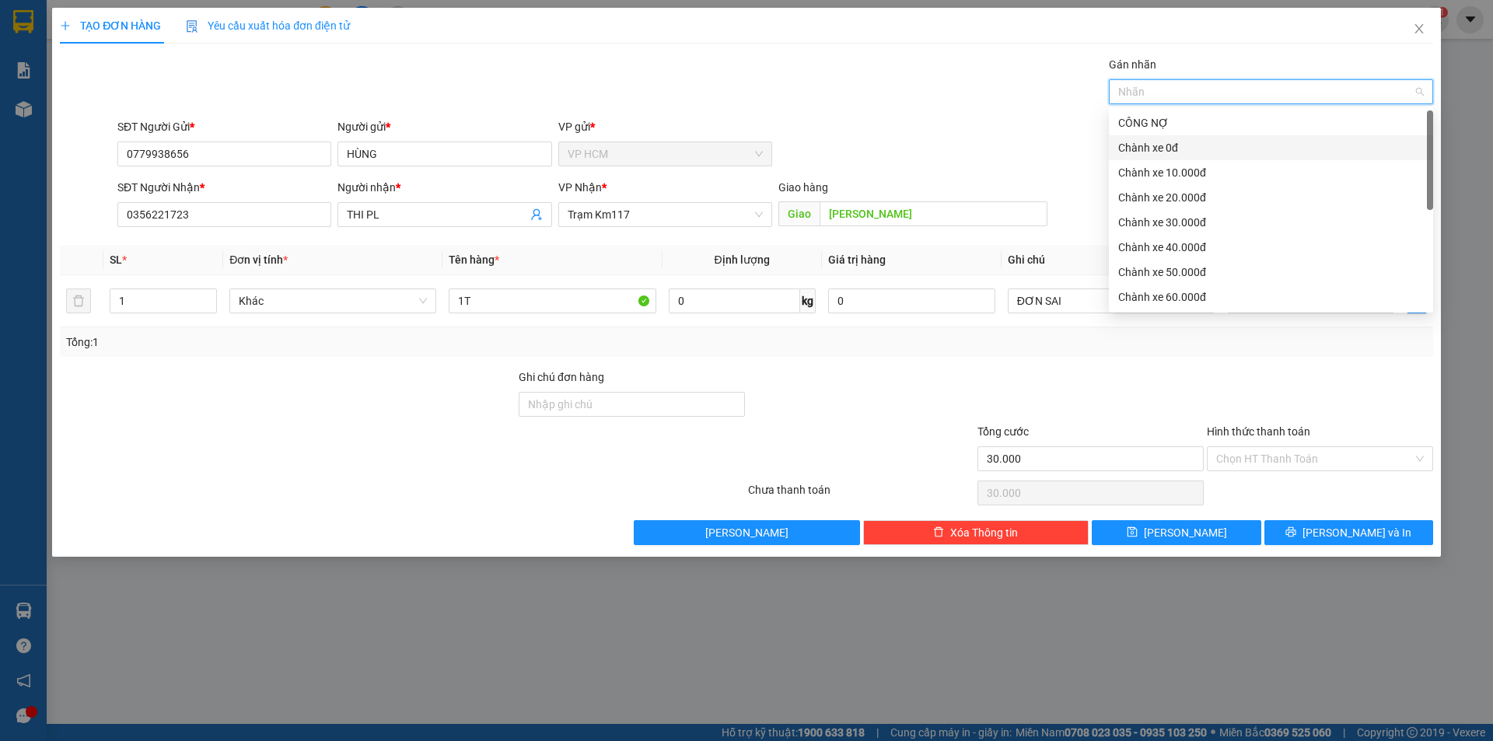
click at [1122, 148] on div "Chành xe 0đ" at bounding box center [1271, 147] width 306 height 17
click at [841, 100] on div "Gán nhãn Nhãn" at bounding box center [775, 83] width 1322 height 54
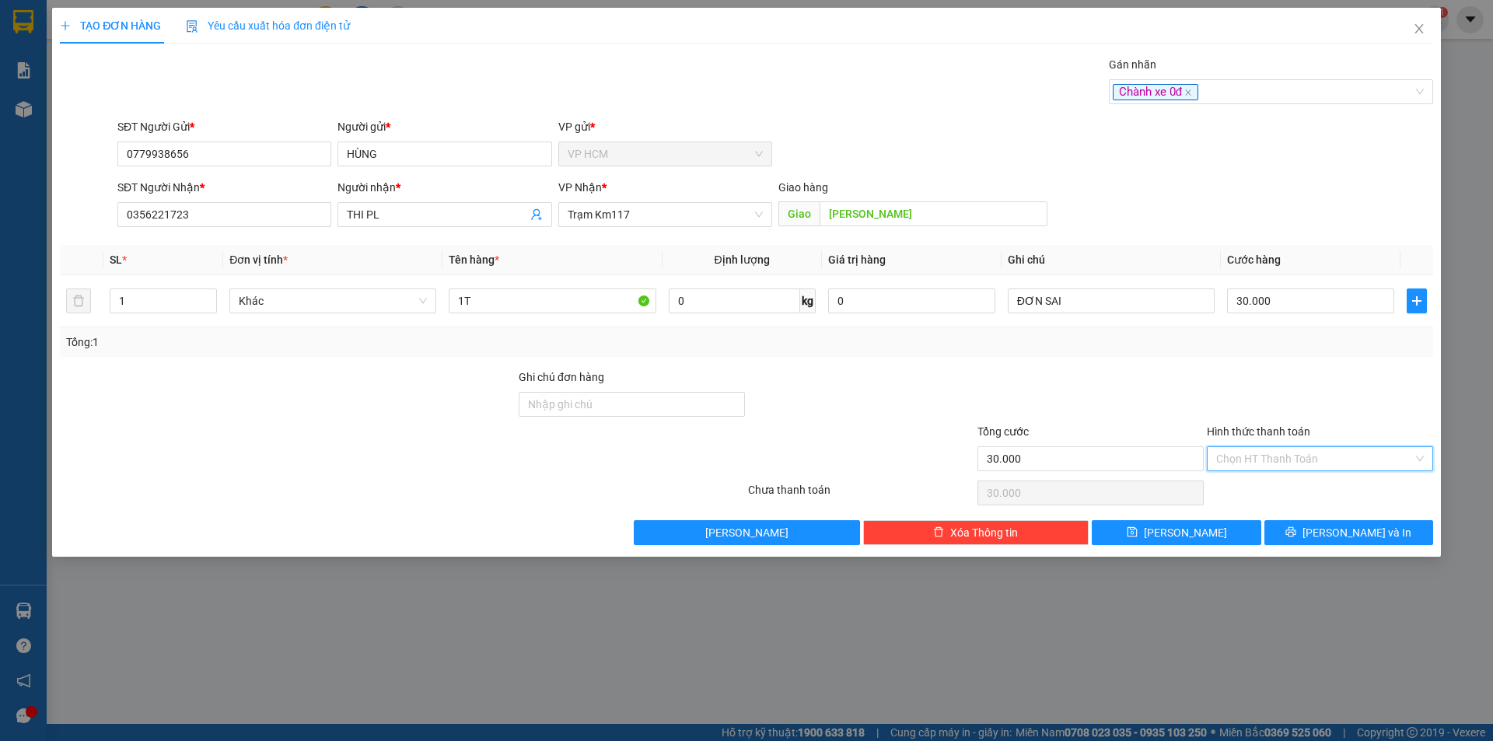
click at [1304, 456] on input "Hình thức thanh toán" at bounding box center [1314, 458] width 197 height 23
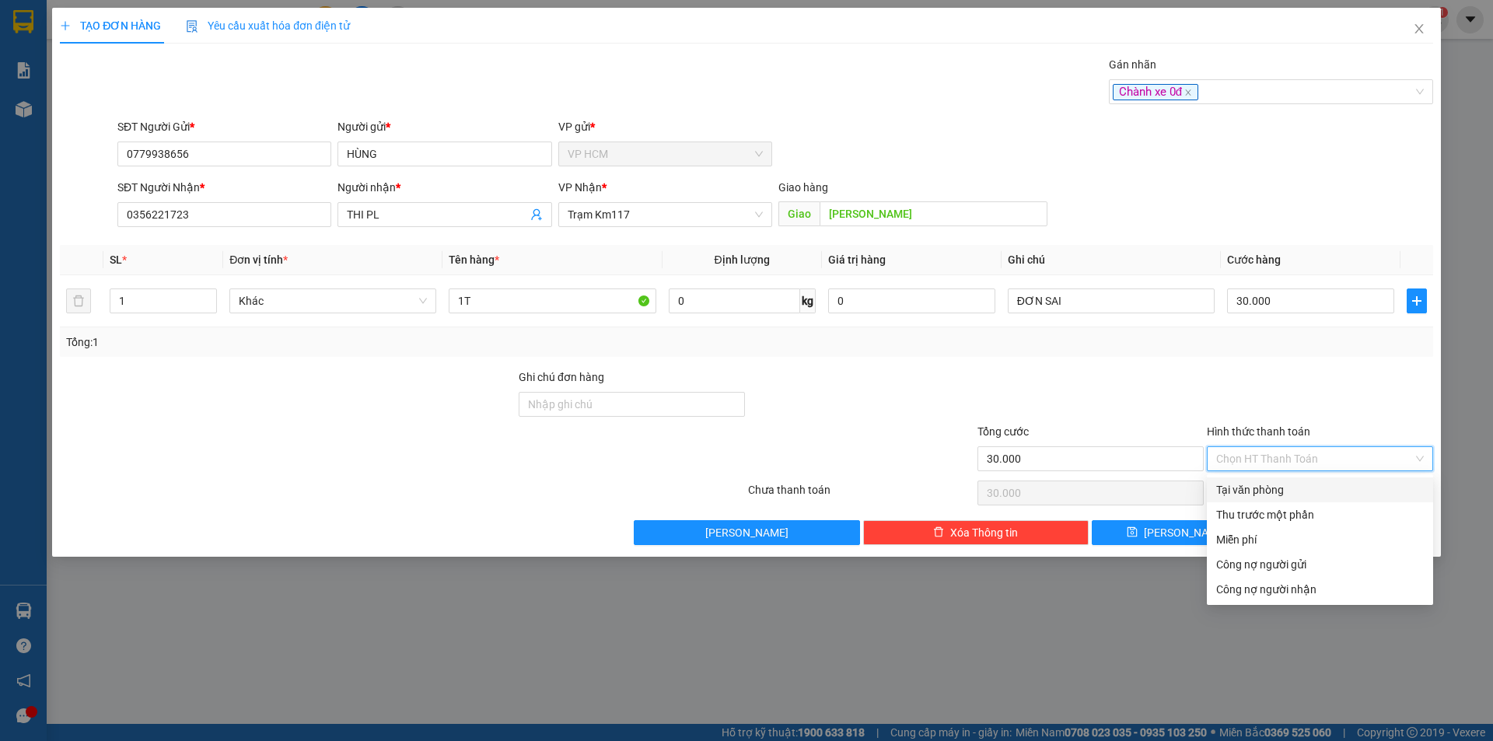
click at [1267, 495] on div "Tại văn phòng" at bounding box center [1320, 489] width 208 height 17
type input "0"
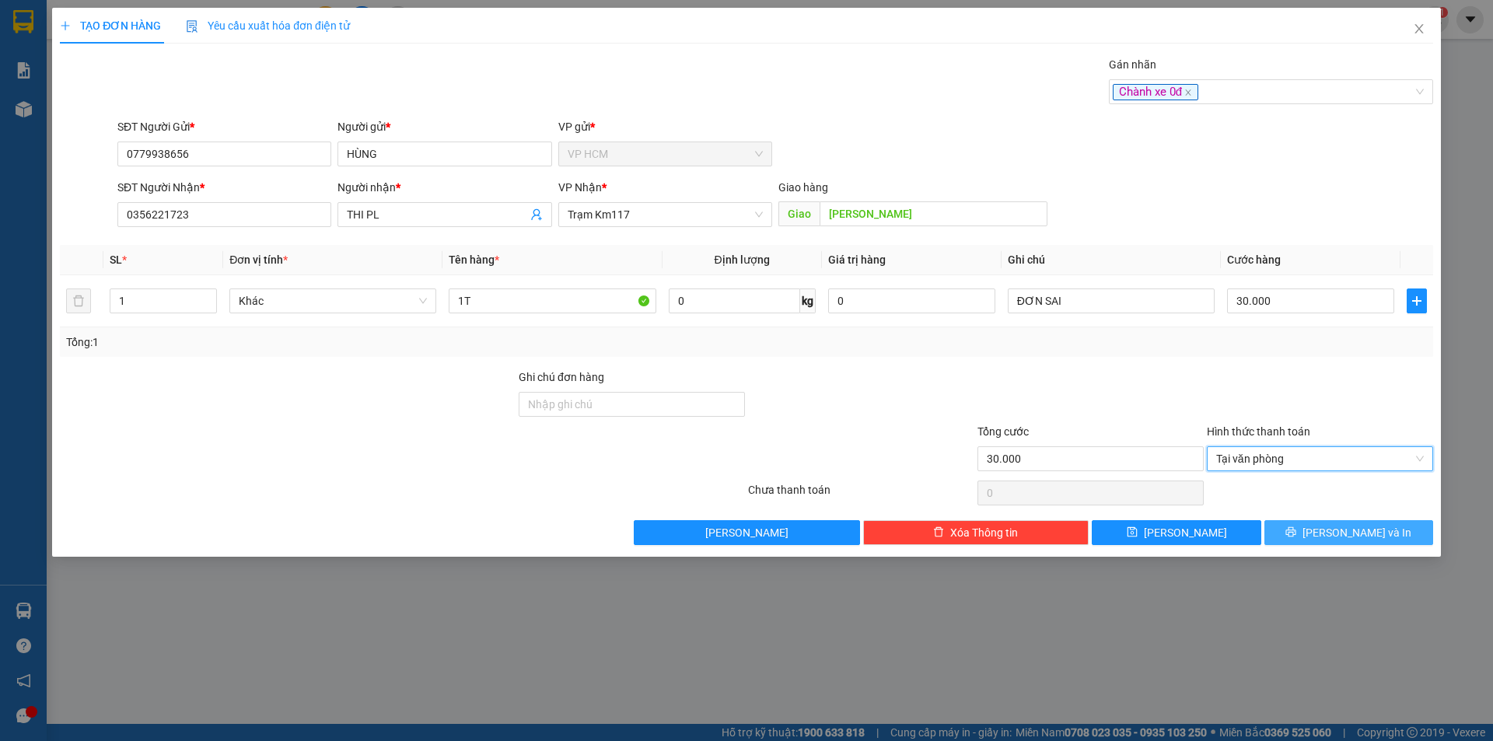
click at [1296, 537] on icon "printer" at bounding box center [1291, 532] width 11 height 11
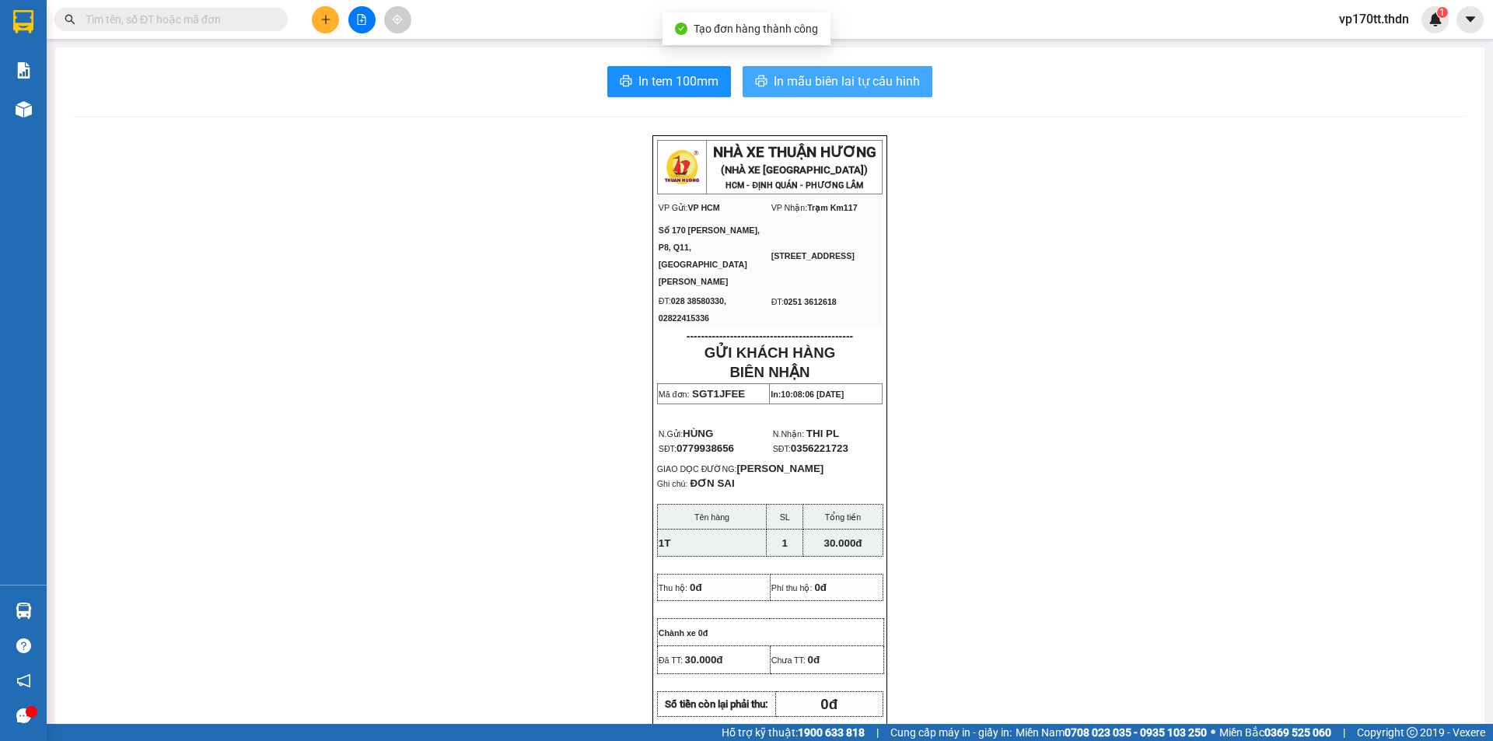
click at [890, 85] on span "In mẫu biên lai tự cấu hình" at bounding box center [847, 81] width 146 height 19
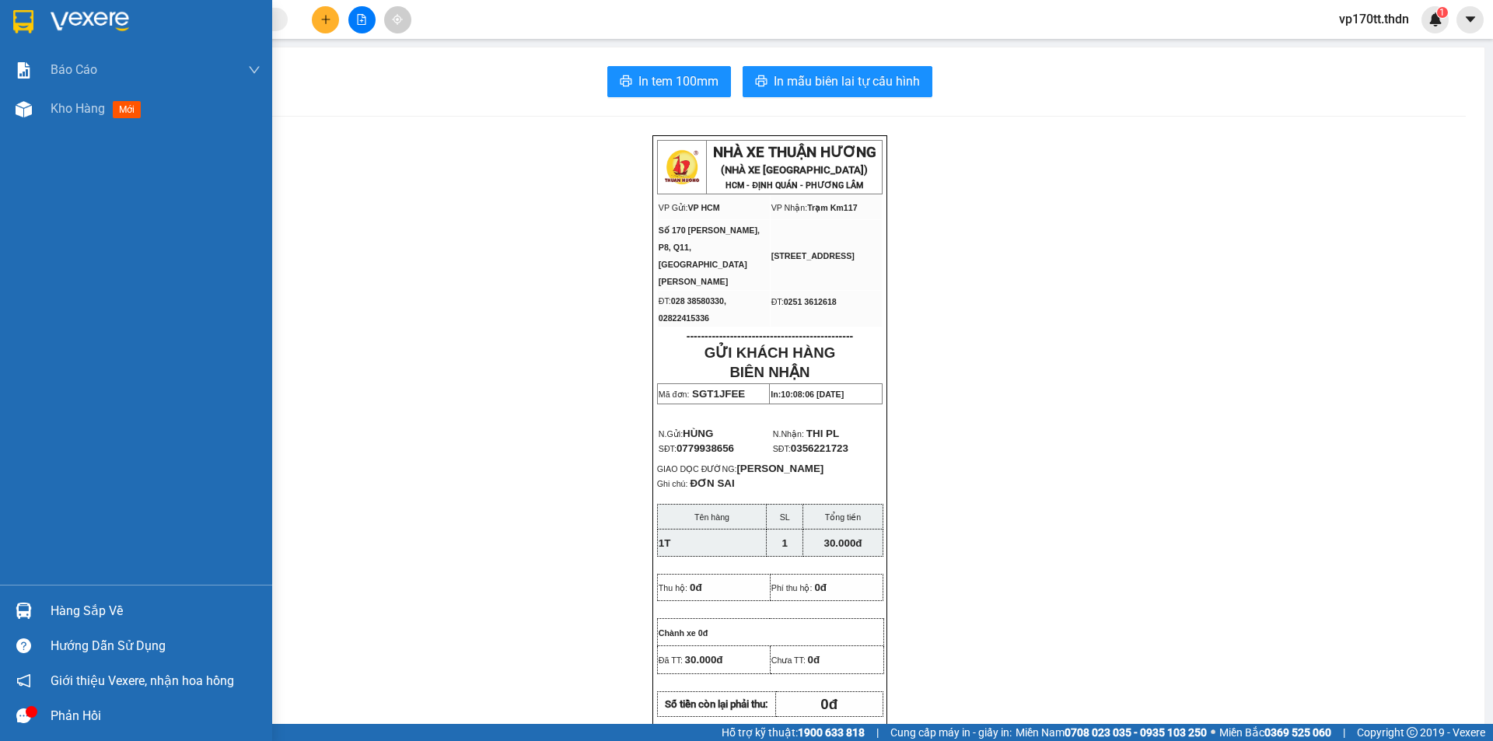
click at [25, 608] on img at bounding box center [24, 611] width 16 height 16
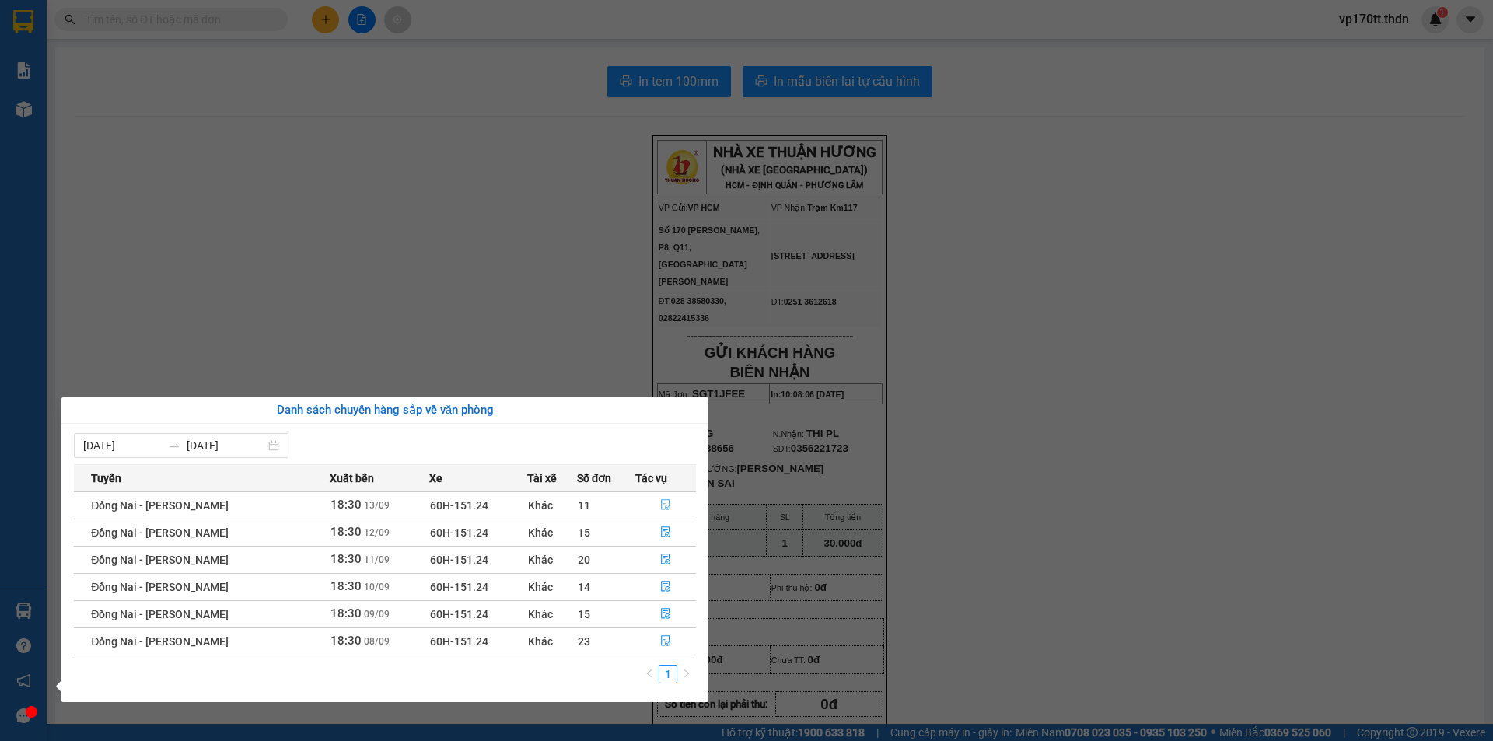
click at [663, 500] on icon "file-done" at bounding box center [665, 505] width 9 height 11
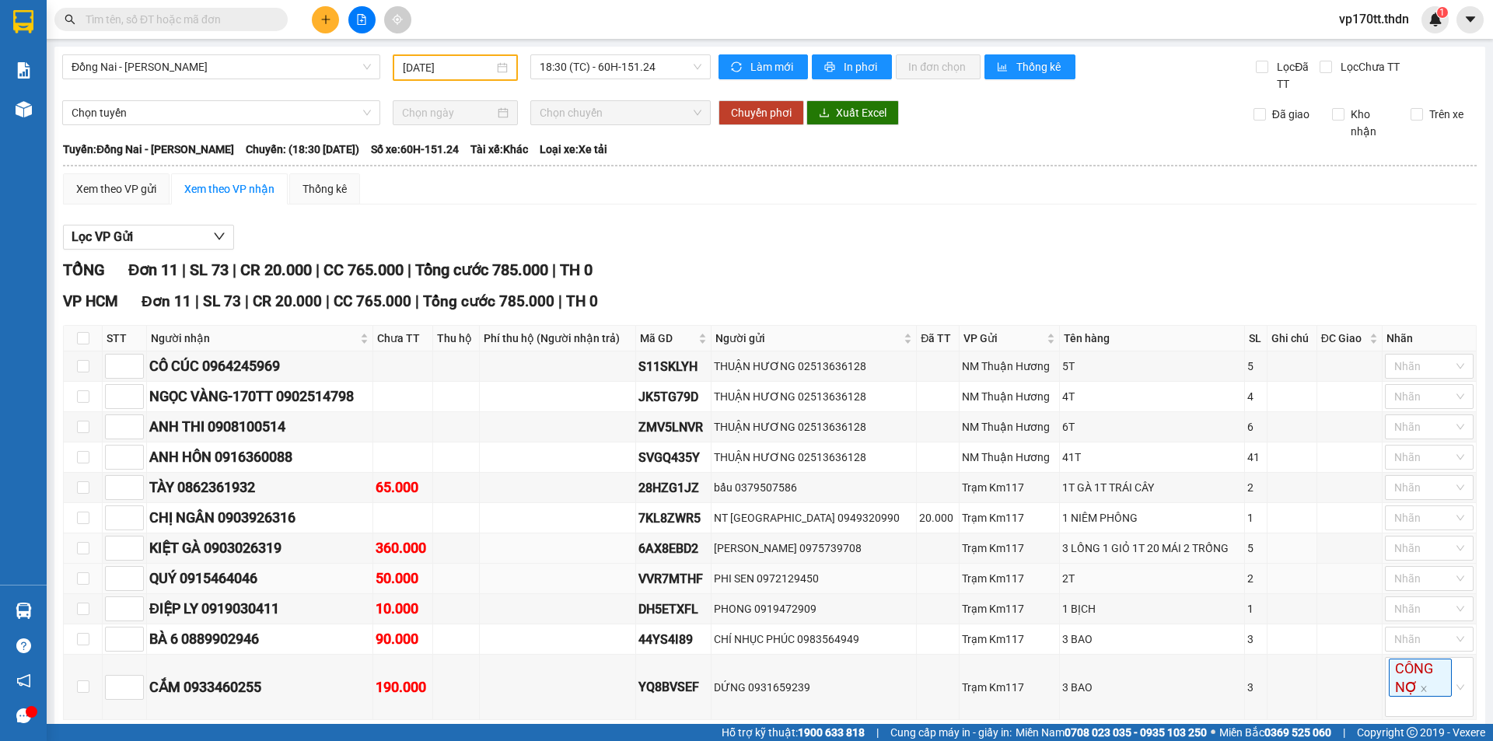
scroll to position [76, 0]
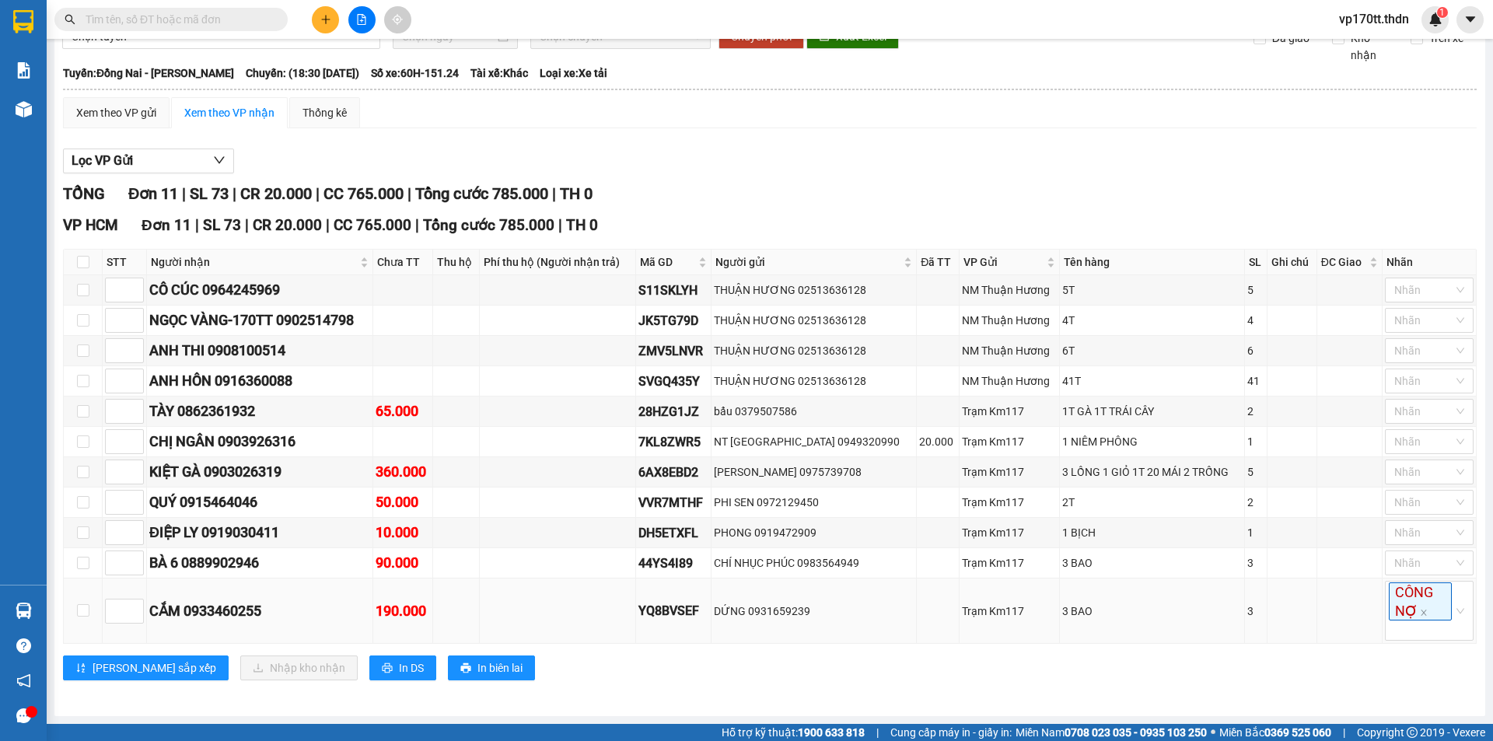
click at [421, 612] on div "190.000" at bounding box center [403, 611] width 55 height 22
click at [401, 553] on div "90.000" at bounding box center [403, 563] width 55 height 22
click at [394, 555] on div "90.000" at bounding box center [403, 563] width 55 height 22
click at [394, 544] on div "10.000" at bounding box center [403, 533] width 55 height 22
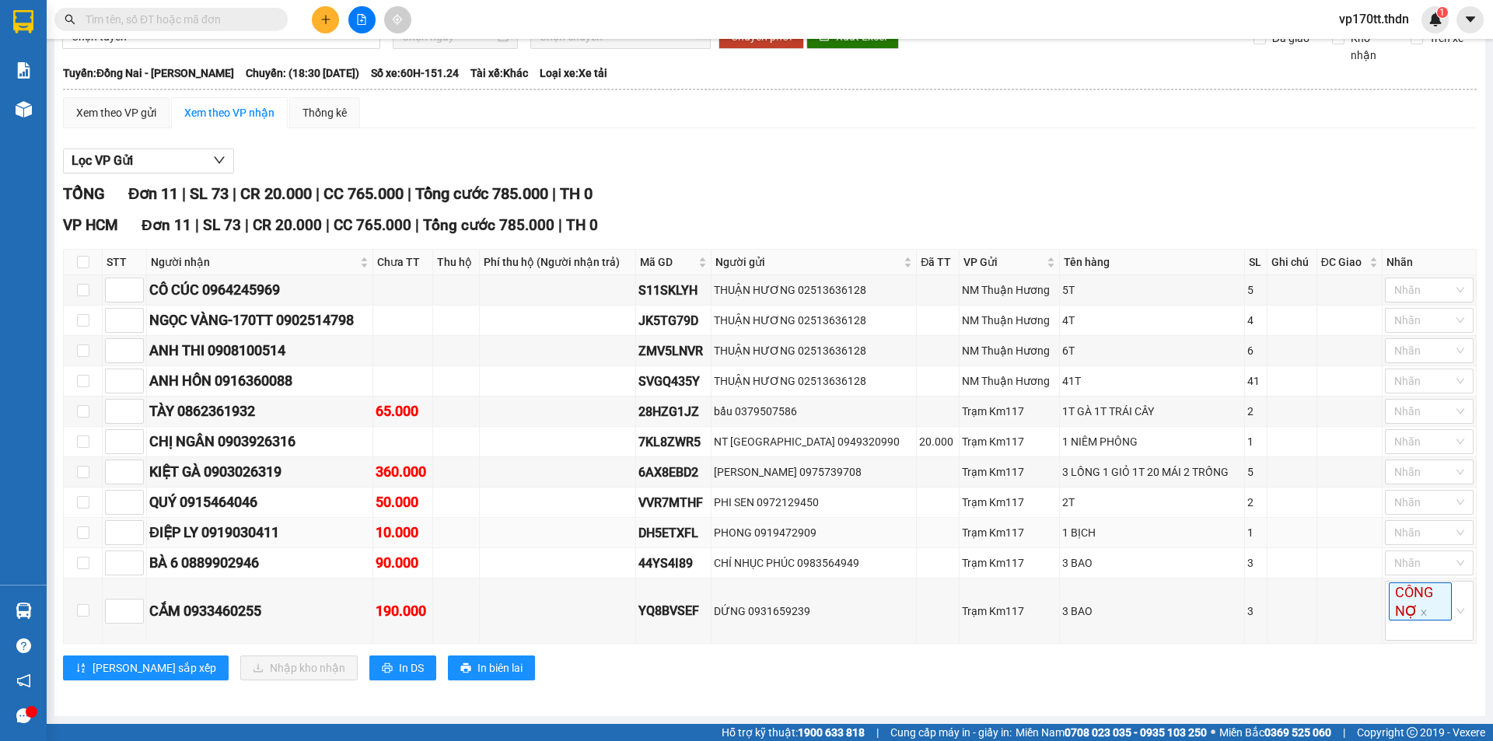
click at [396, 537] on div "10.000" at bounding box center [403, 533] width 55 height 22
click at [404, 493] on div "50.000" at bounding box center [403, 503] width 55 height 22
click at [415, 471] on div "360.000" at bounding box center [403, 472] width 55 height 22
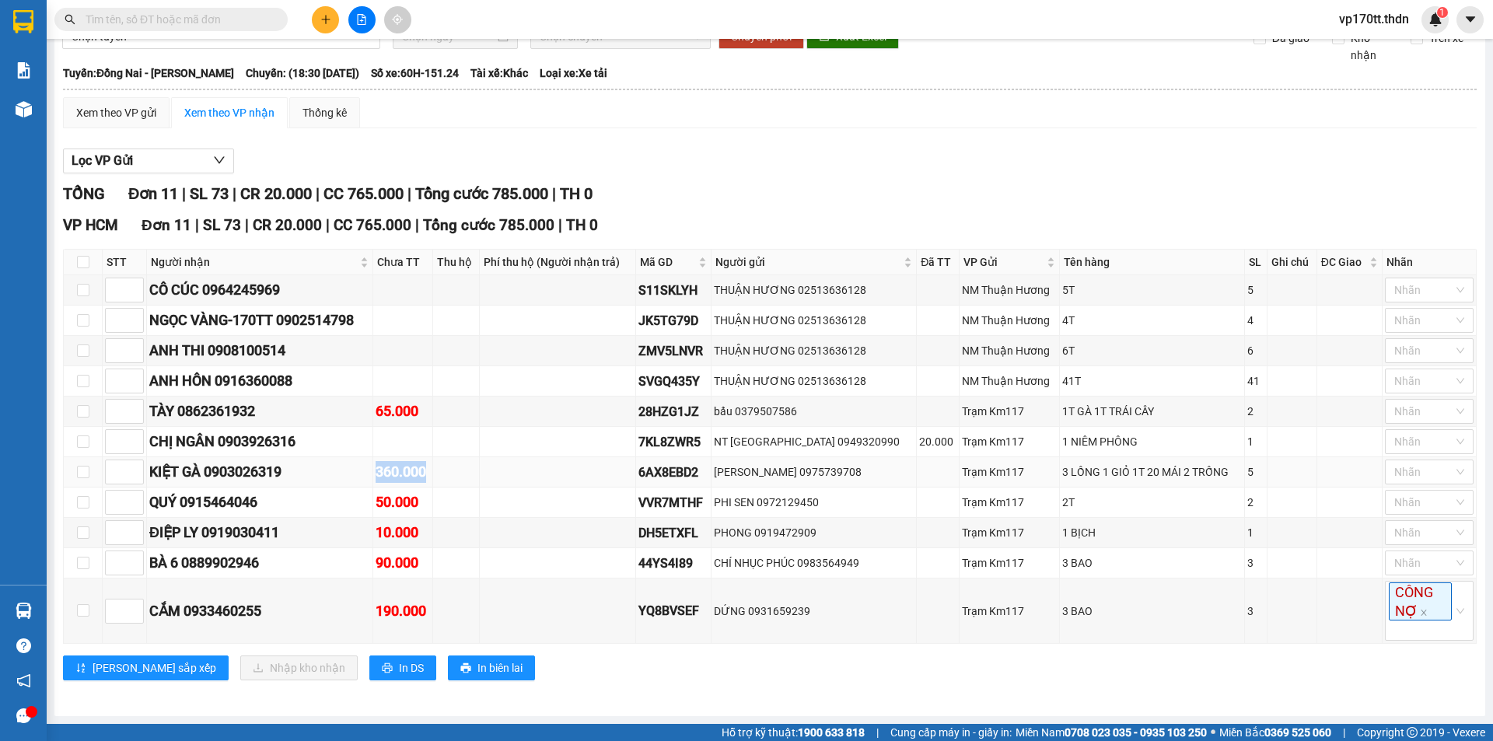
click at [415, 471] on div "360.000" at bounding box center [403, 472] width 55 height 22
click at [423, 418] on div "65.000" at bounding box center [403, 412] width 55 height 22
click at [457, 412] on td at bounding box center [456, 412] width 47 height 30
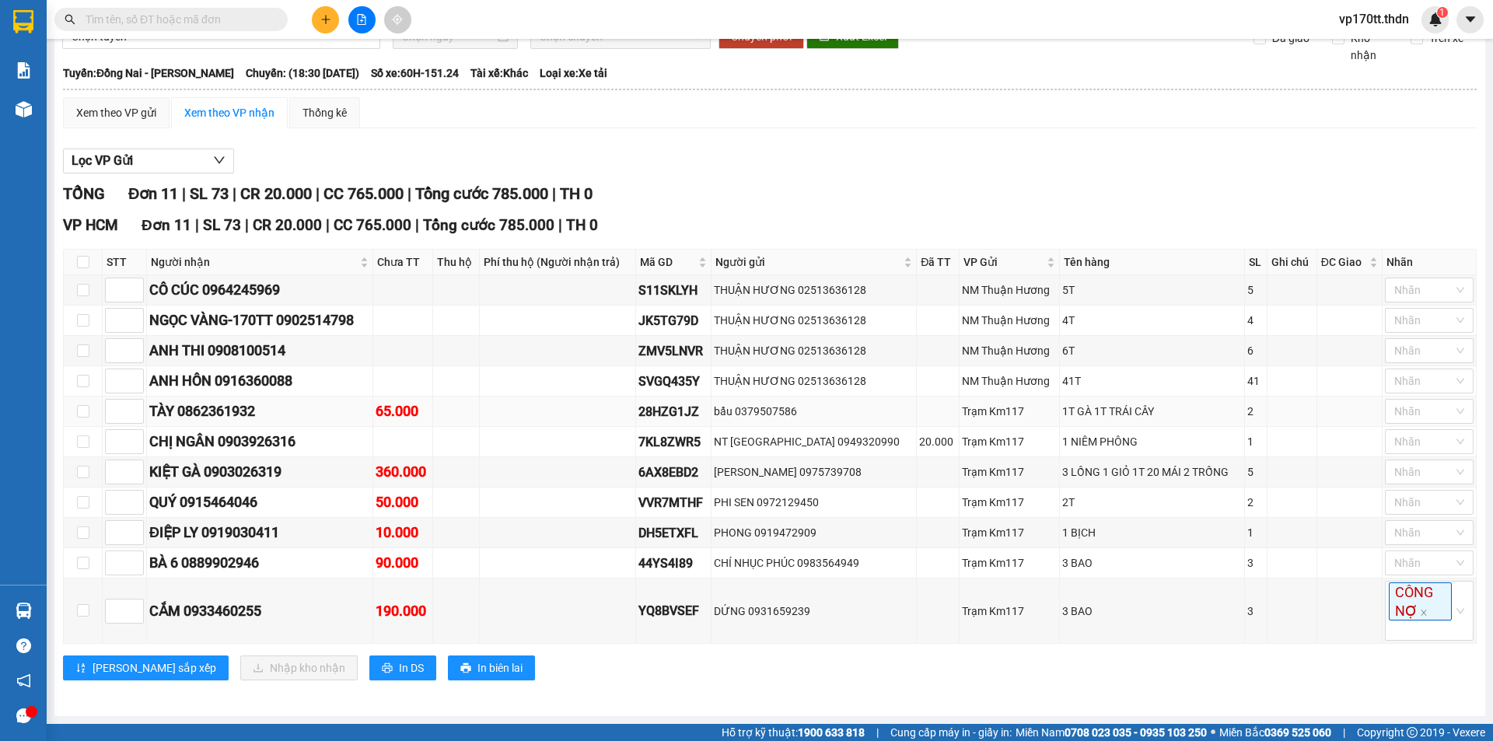
click at [457, 412] on td at bounding box center [456, 412] width 47 height 30
click at [319, 19] on button at bounding box center [325, 19] width 27 height 27
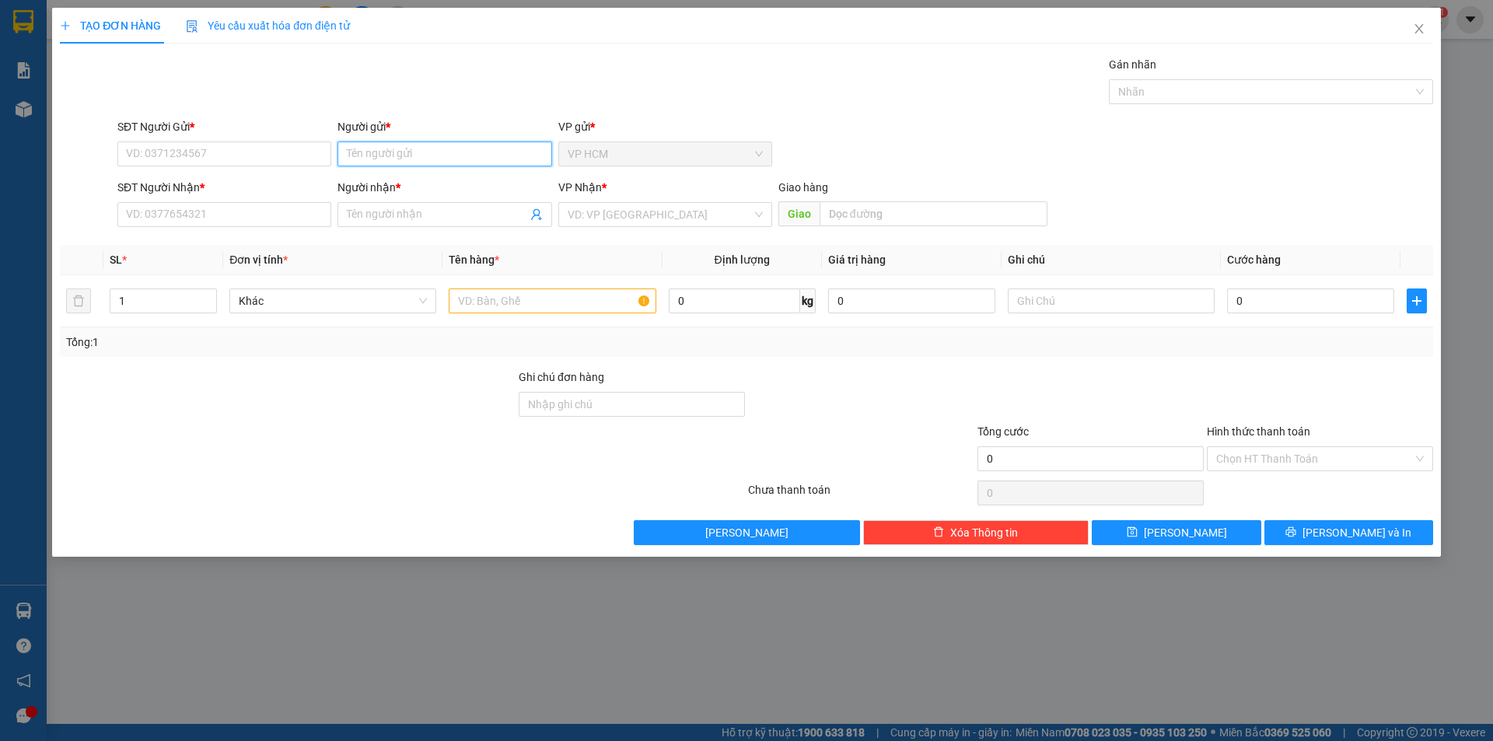
click at [430, 155] on input "Người gửi *" at bounding box center [445, 154] width 214 height 25
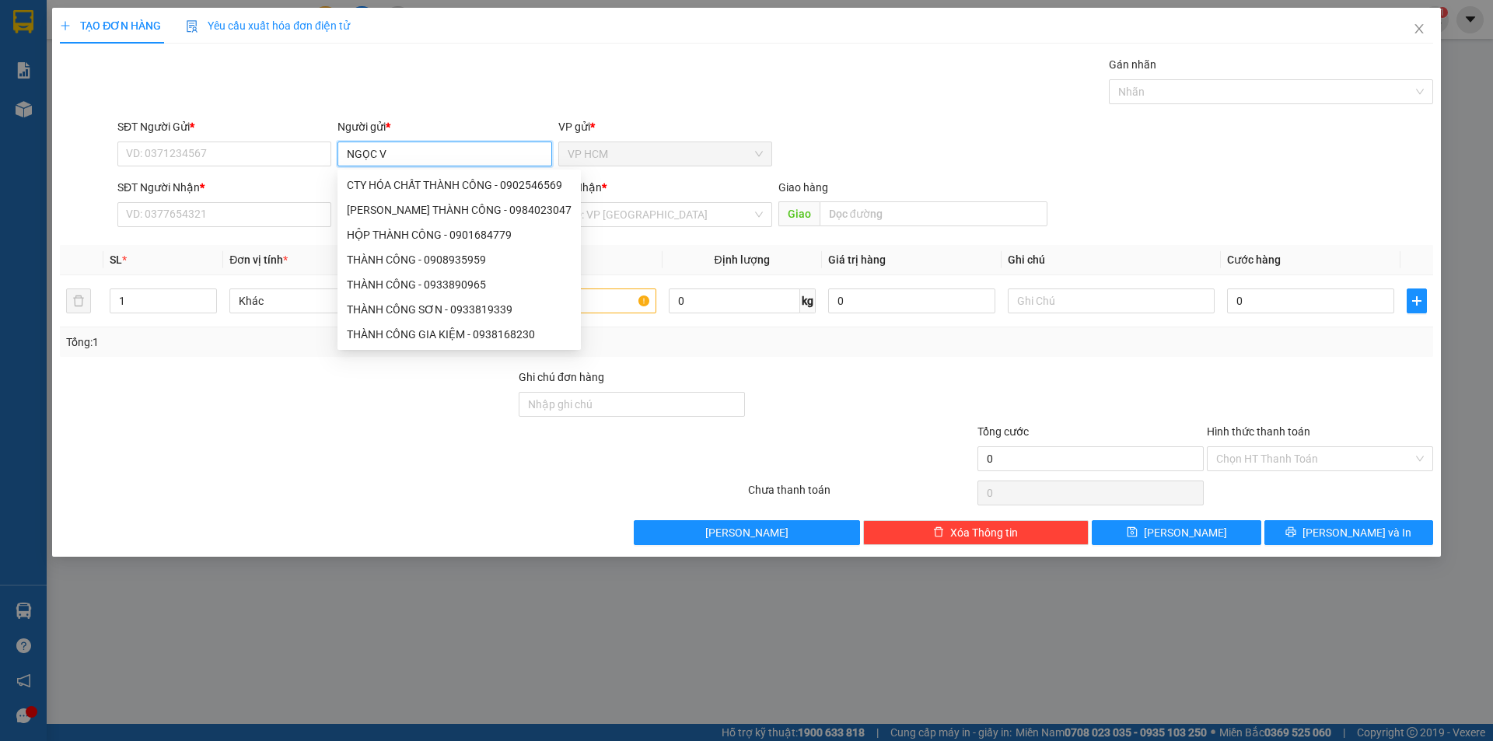
type input "[PERSON_NAME]"
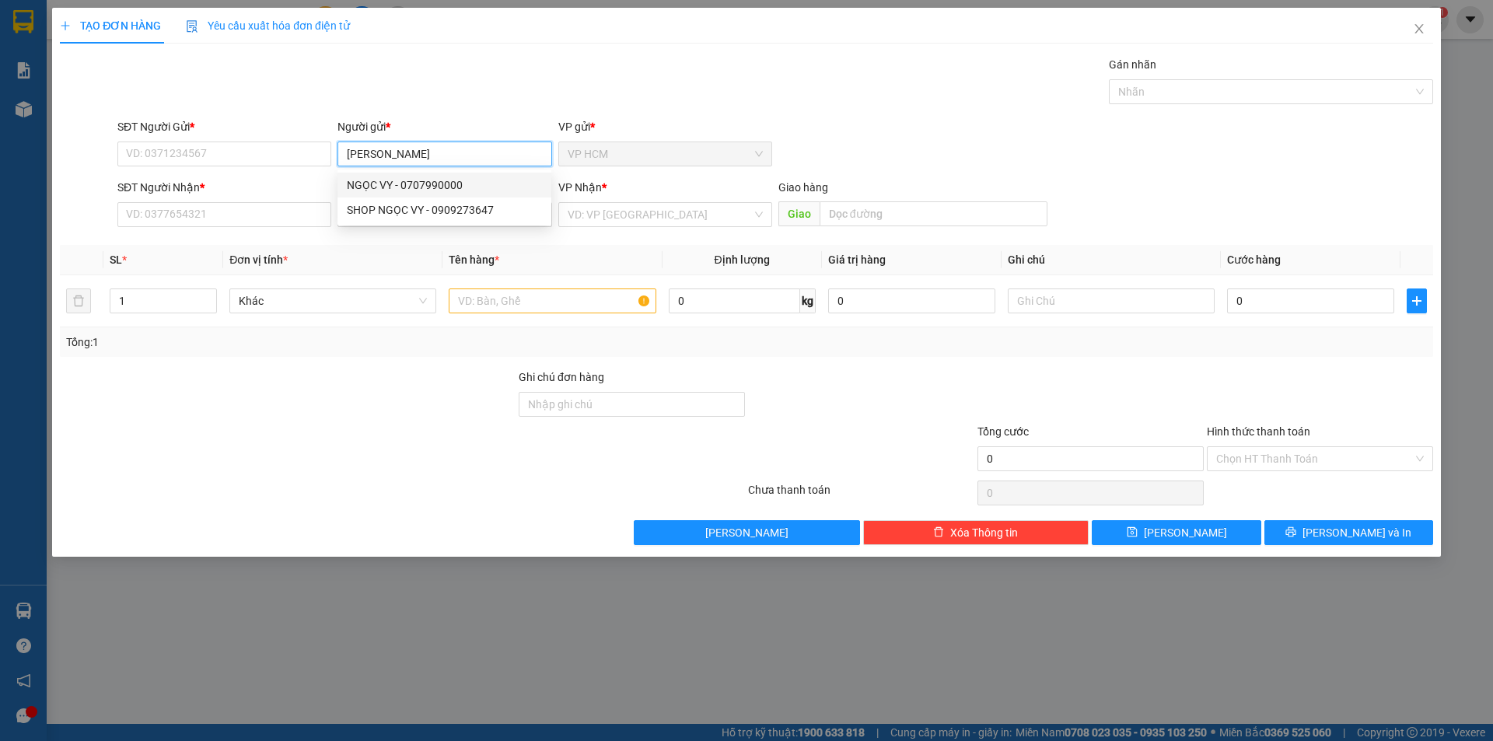
click at [517, 185] on div "NGỌC VY - 0707990000" at bounding box center [444, 185] width 195 height 17
type input "0707990000"
type input "[PERSON_NAME]"
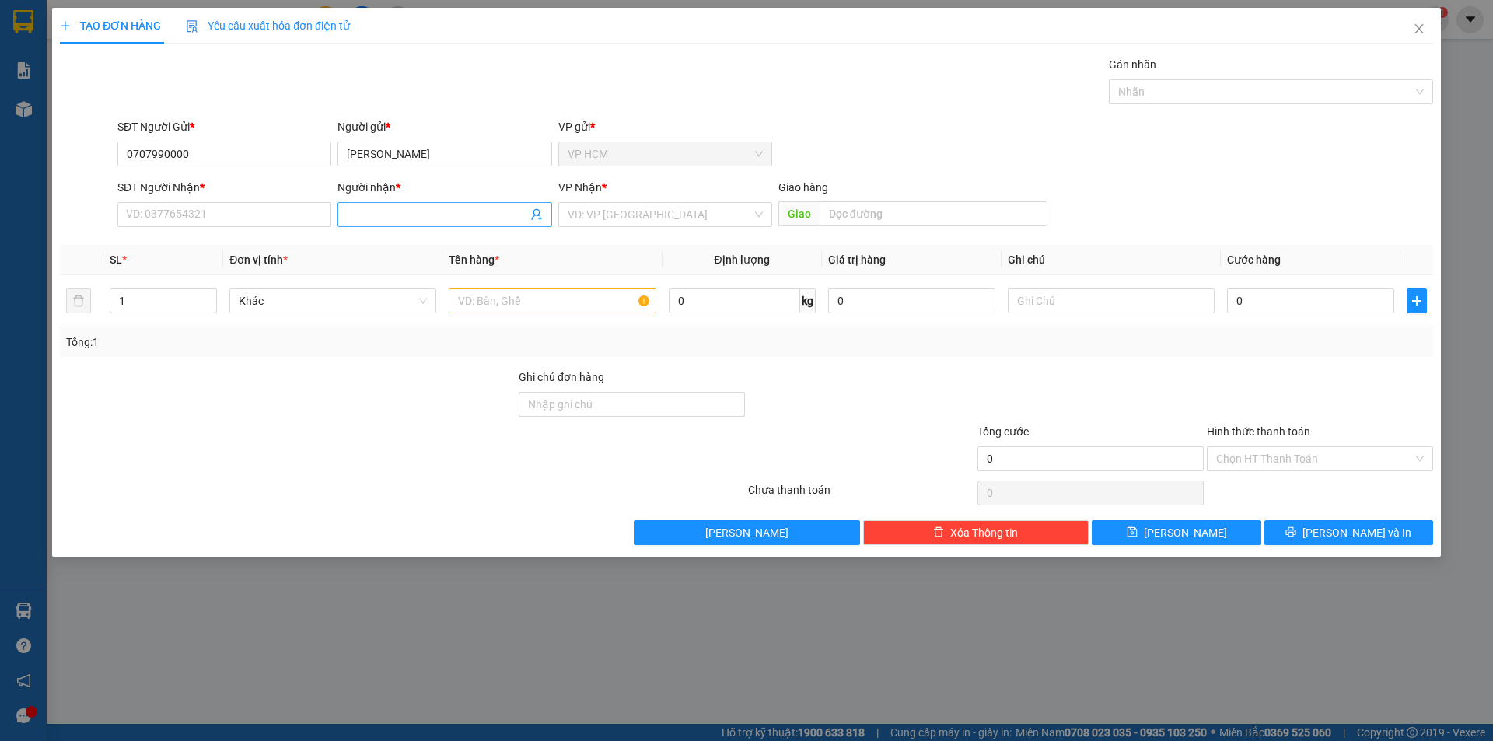
click at [537, 219] on icon "user-add" at bounding box center [536, 214] width 12 height 12
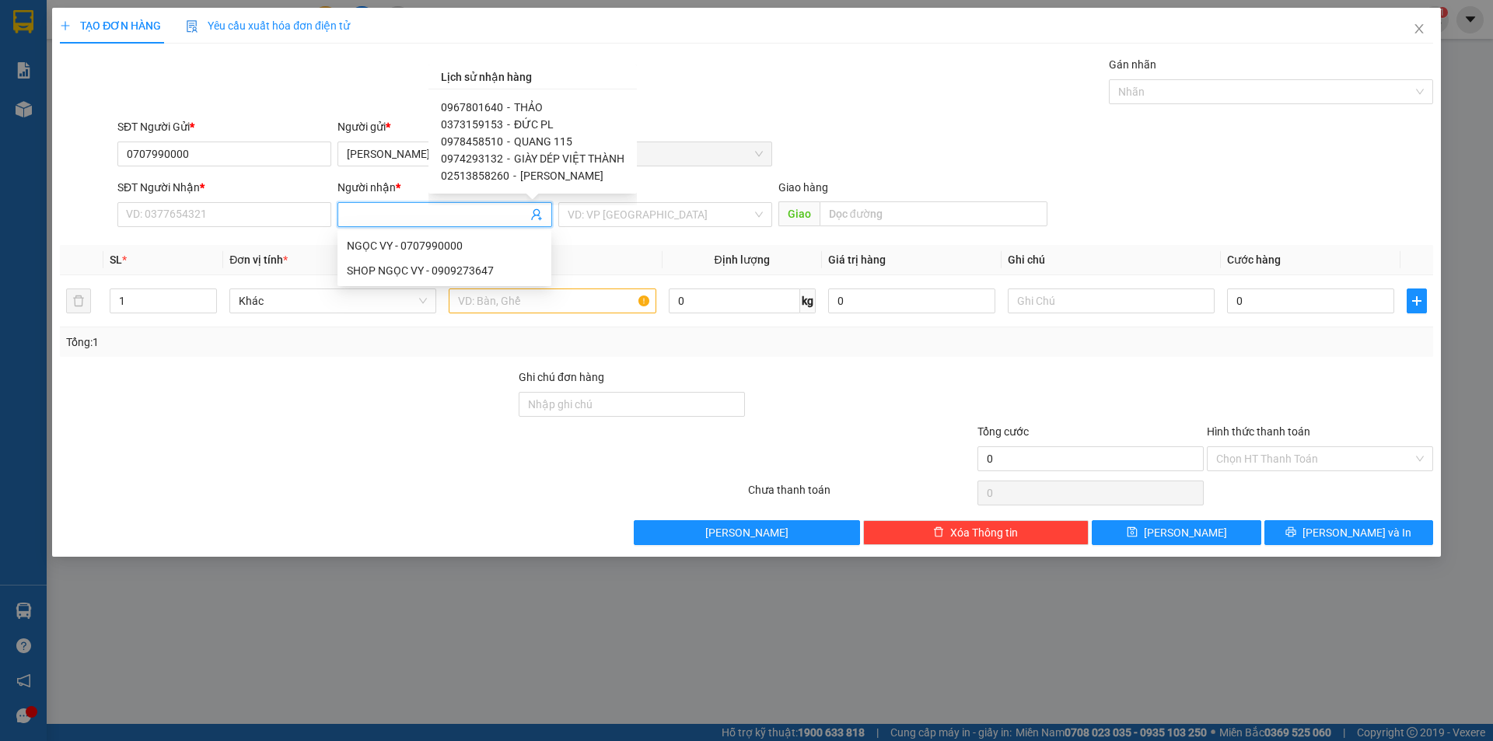
click at [520, 110] on span "THẢO" at bounding box center [528, 107] width 29 height 12
type input "0967801640"
type input "THẢO"
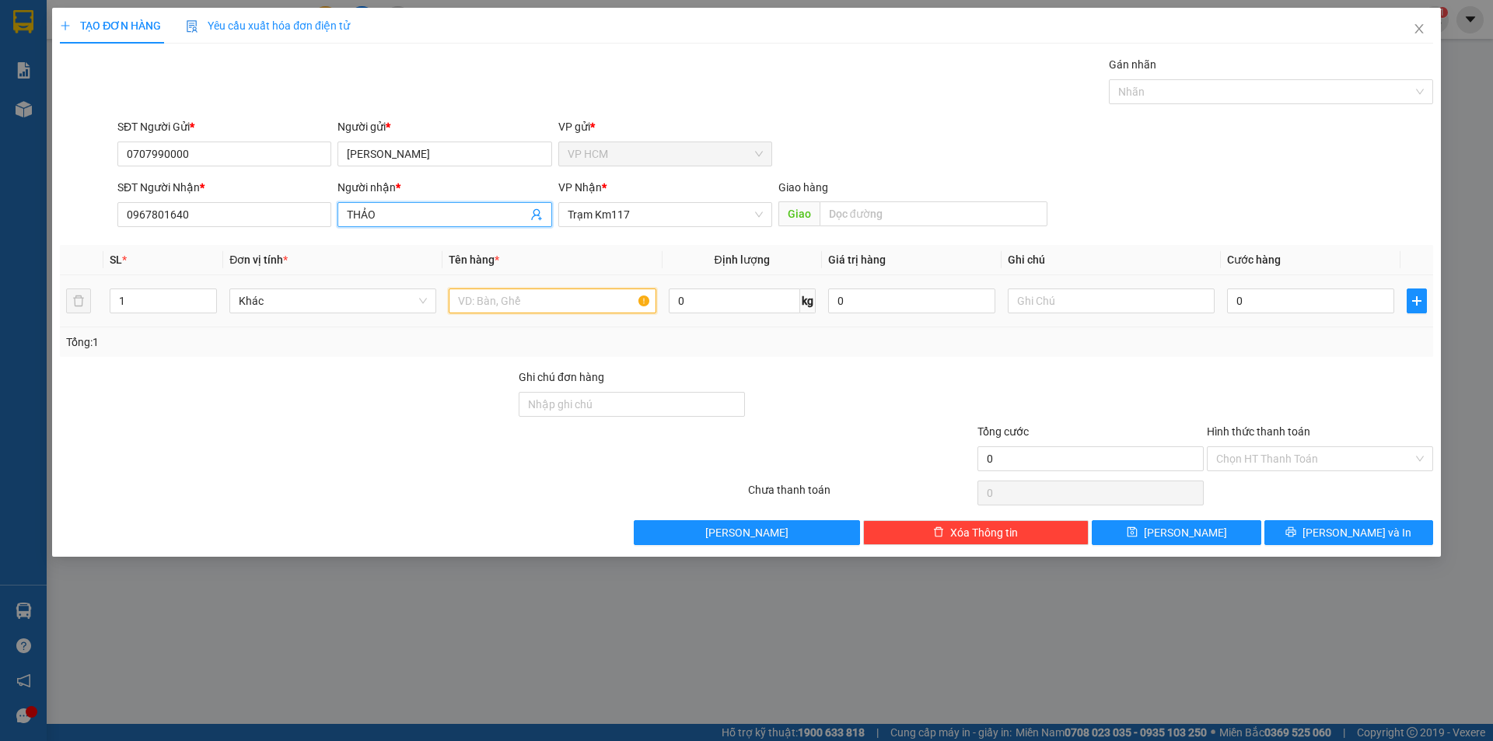
click at [520, 305] on input "text" at bounding box center [552, 301] width 207 height 25
type input "1C"
click at [1159, 75] on div "Gán nhãn" at bounding box center [1271, 67] width 324 height 23
click at [1160, 85] on div at bounding box center [1263, 91] width 301 height 19
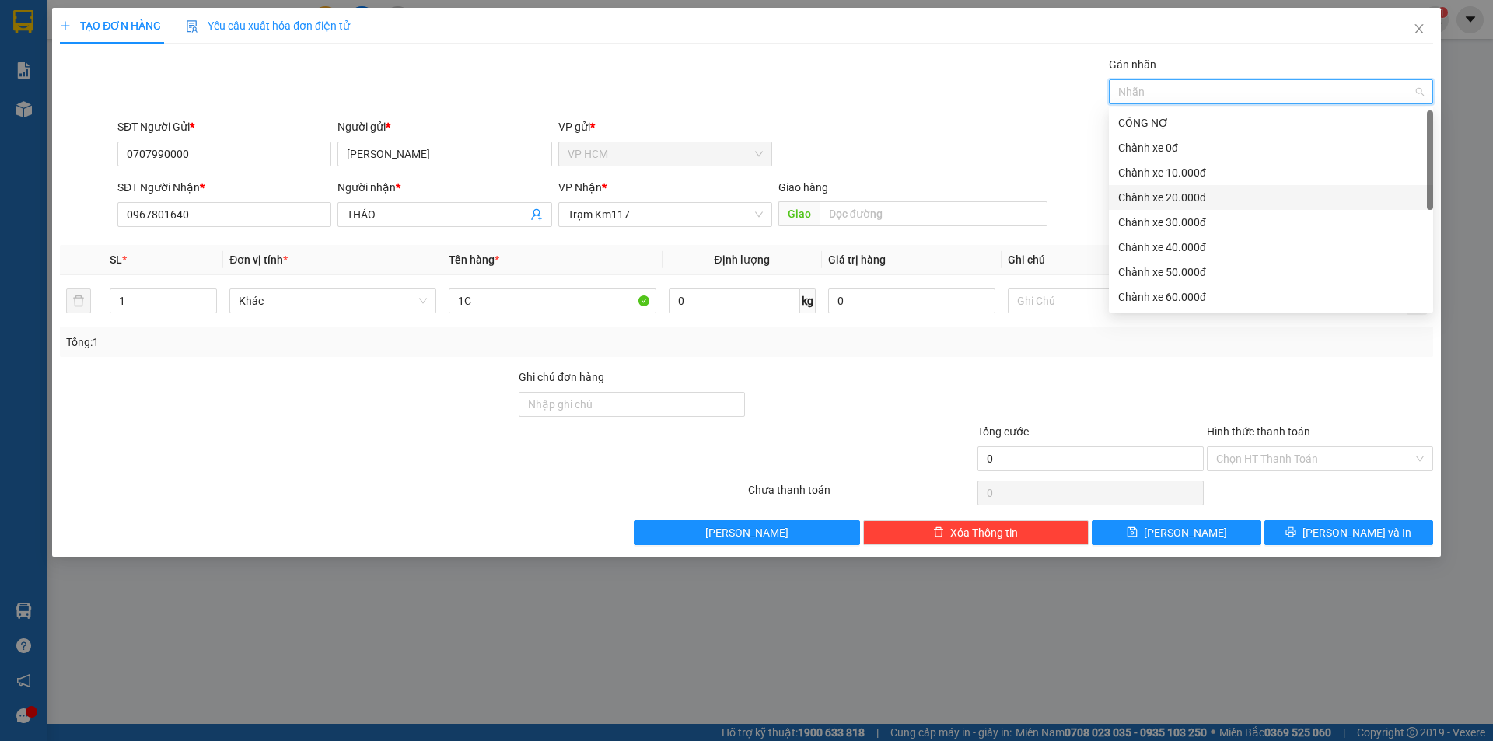
click at [1187, 174] on div "Chành xe 10.000đ" at bounding box center [1271, 172] width 306 height 17
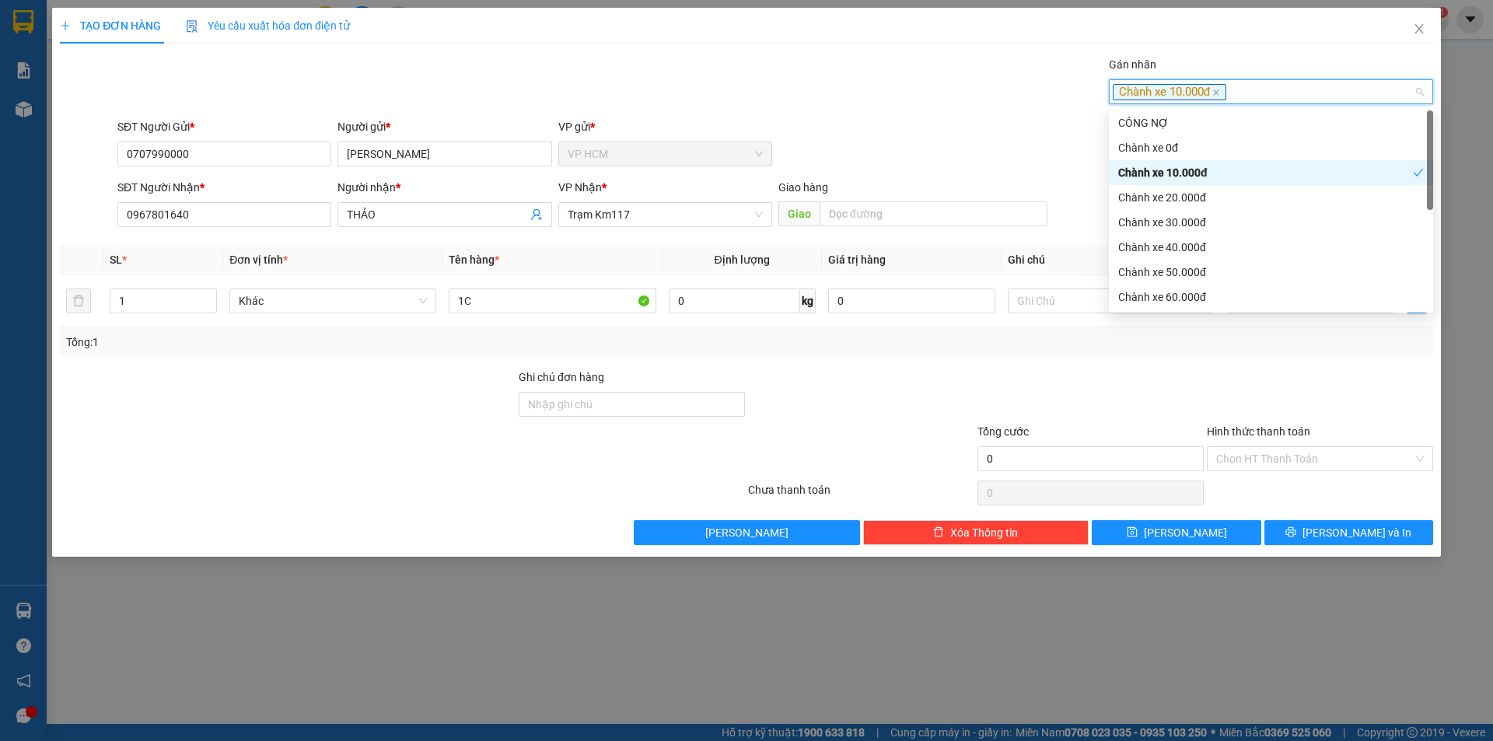
drag, startPoint x: 877, startPoint y: 112, endPoint x: 1293, endPoint y: 307, distance: 458.9
click at [881, 112] on div "Transit Pickup Surcharge Ids Transit Deliver Surcharge Ids Transit Deliver Surc…" at bounding box center [746, 300] width 1373 height 489
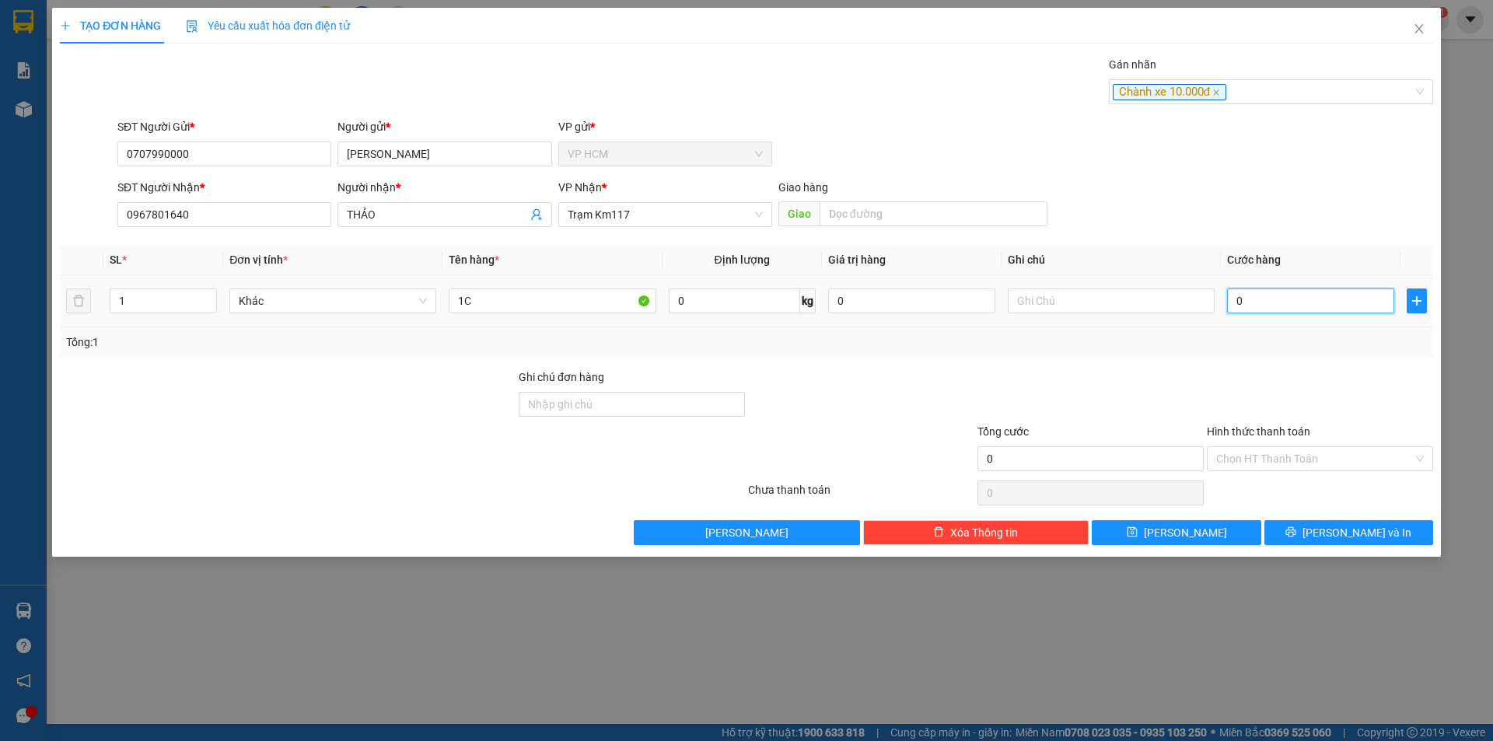
click at [1340, 306] on input "0" at bounding box center [1310, 301] width 167 height 25
type input "3"
type input "35"
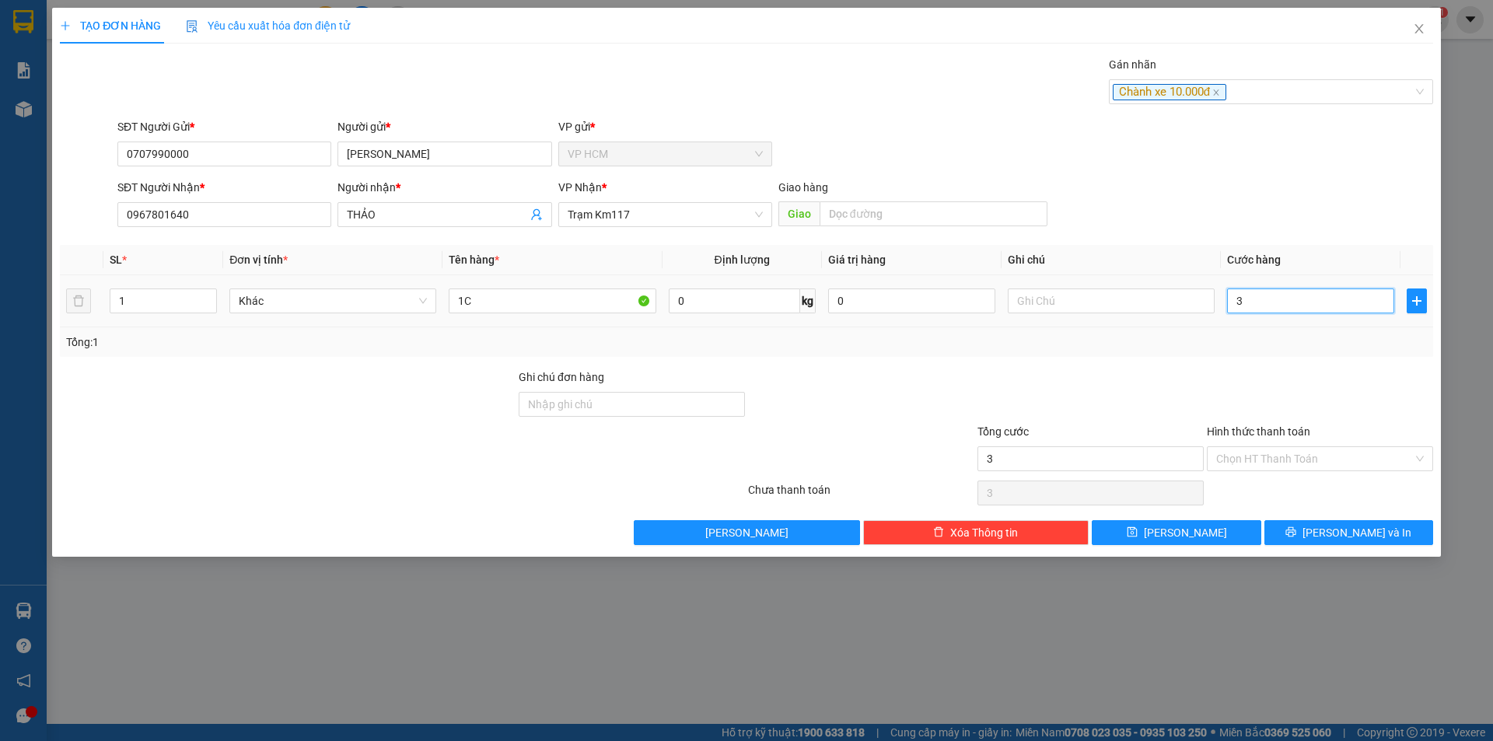
type input "35"
type input "35.000"
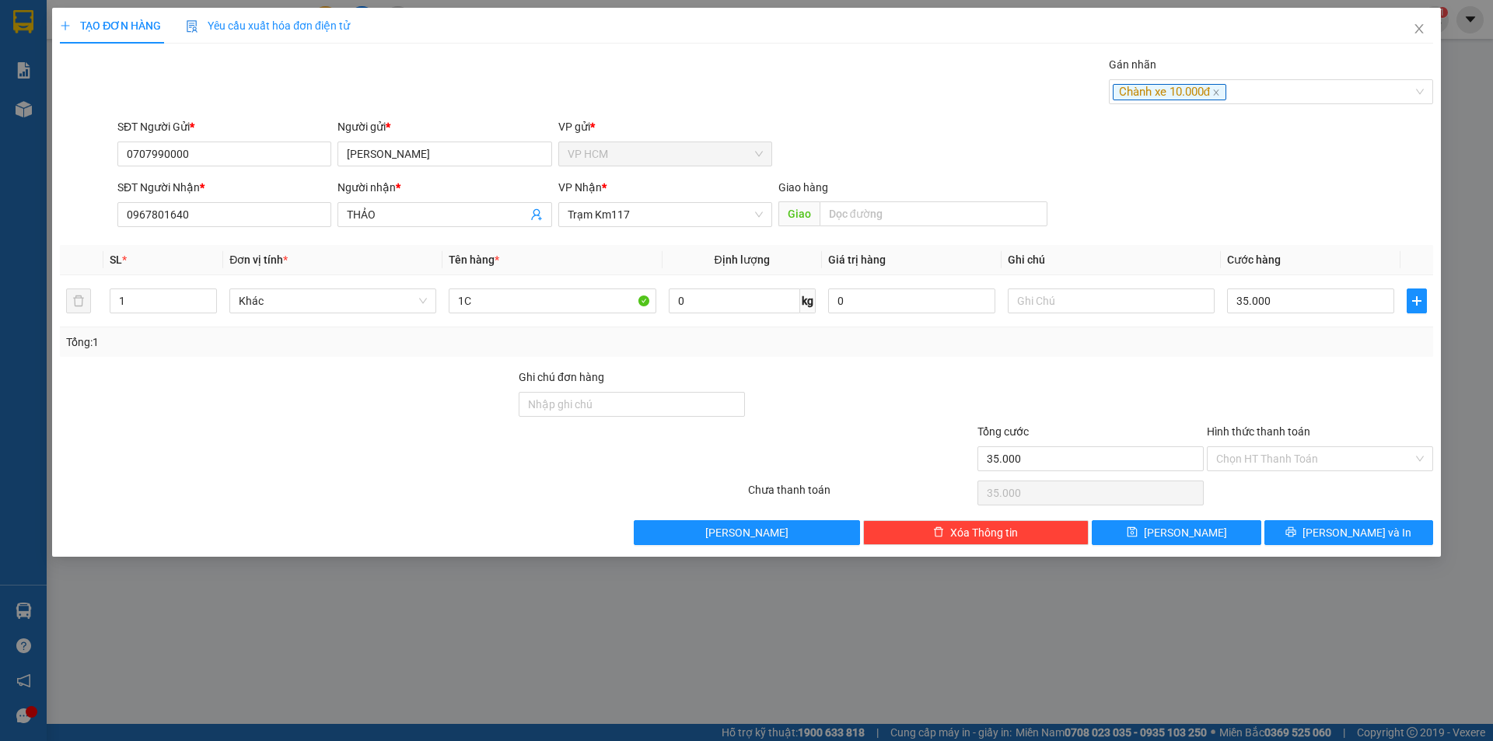
drag, startPoint x: 1274, startPoint y: 345, endPoint x: 1274, endPoint y: 407, distance: 62.2
click at [1273, 346] on div "Tổng: 1" at bounding box center [746, 342] width 1361 height 17
click at [1269, 464] on input "Hình thức thanh toán" at bounding box center [1314, 458] width 197 height 23
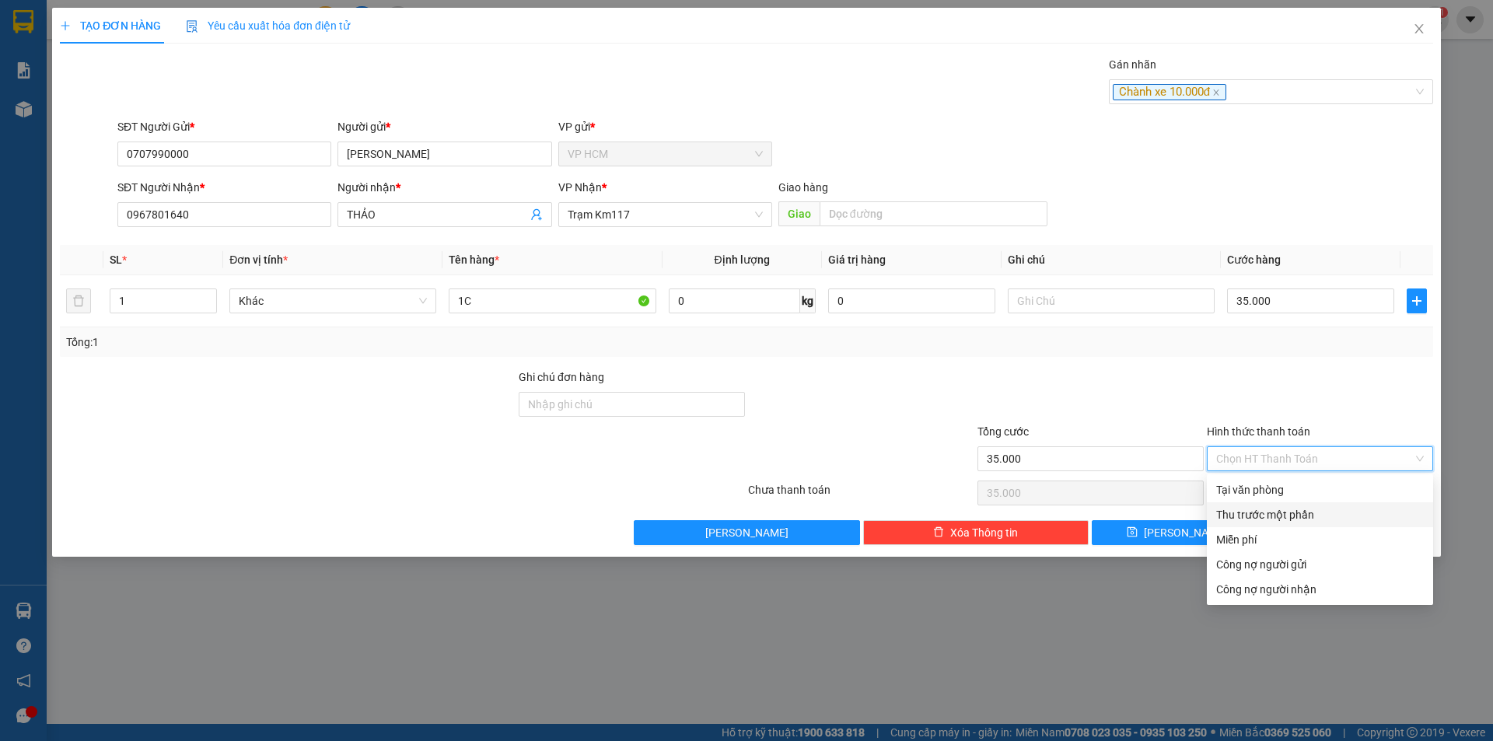
click at [1225, 512] on div "Thu trước một phần" at bounding box center [1320, 514] width 208 height 17
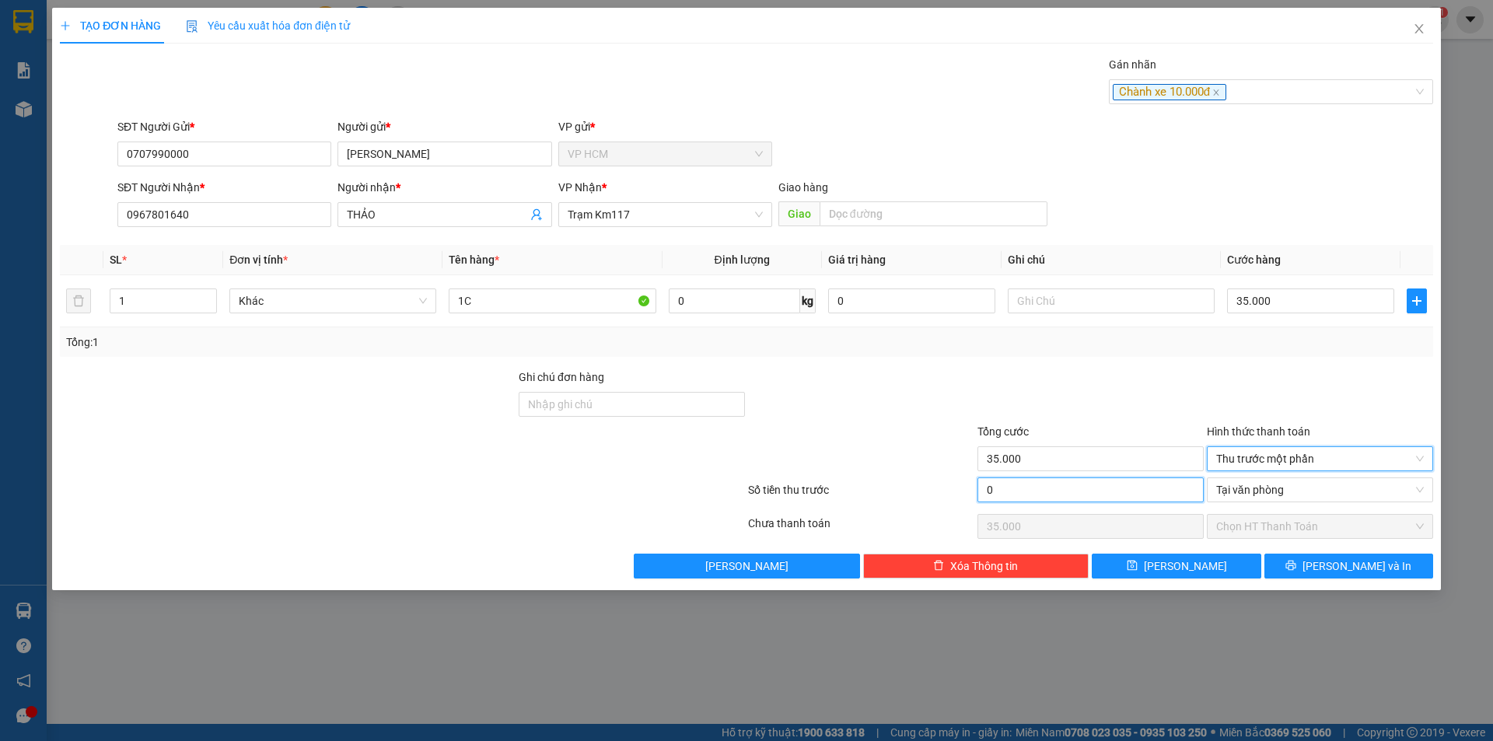
click at [1127, 495] on input "0" at bounding box center [1091, 490] width 226 height 25
type input "1"
type input "34.999"
type input "10"
type input "34.990"
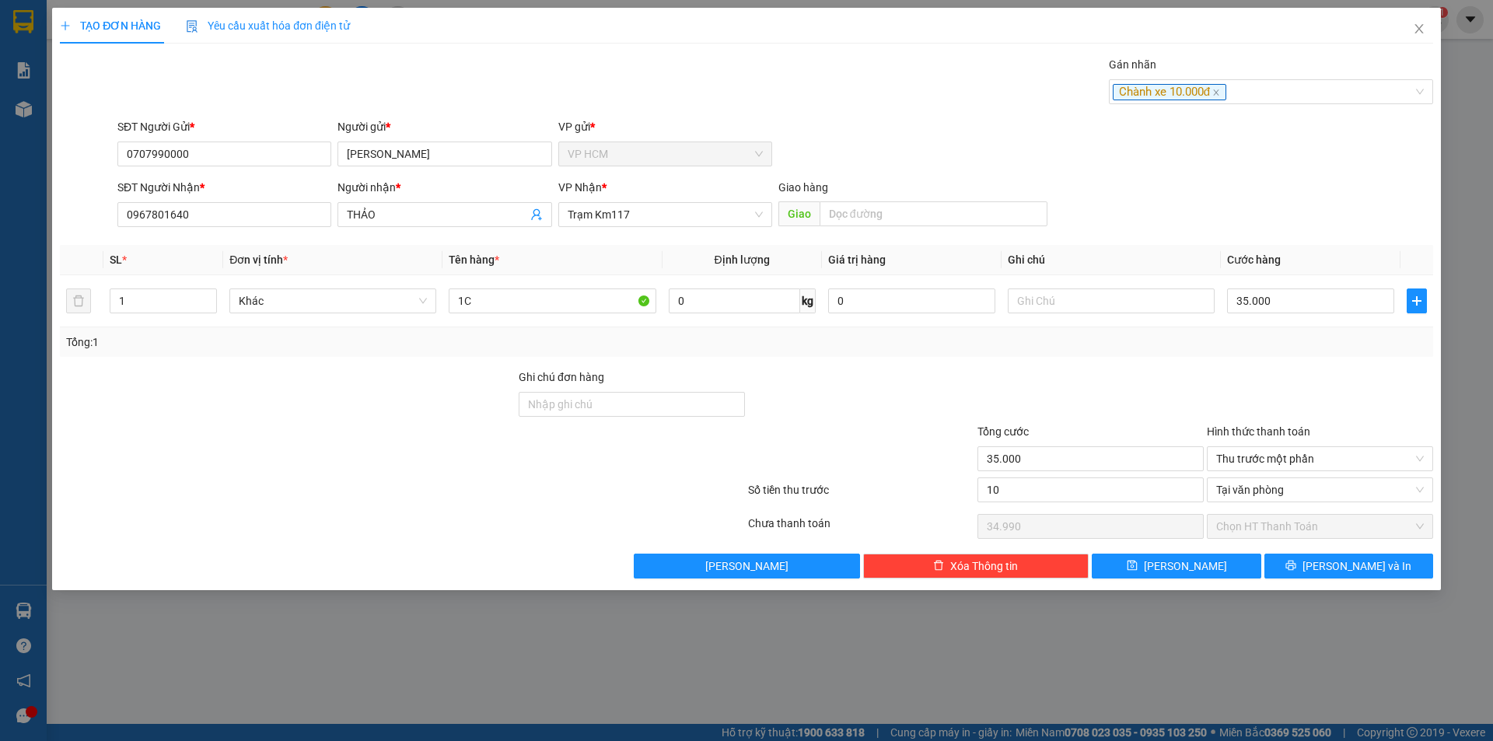
type input "10.000"
type input "25.000"
click at [1154, 361] on div "Transit Pickup Surcharge Ids Transit Deliver Surcharge Ids Transit Deliver Surc…" at bounding box center [746, 317] width 1373 height 523
click at [1304, 571] on button "[PERSON_NAME] và In" at bounding box center [1349, 566] width 169 height 25
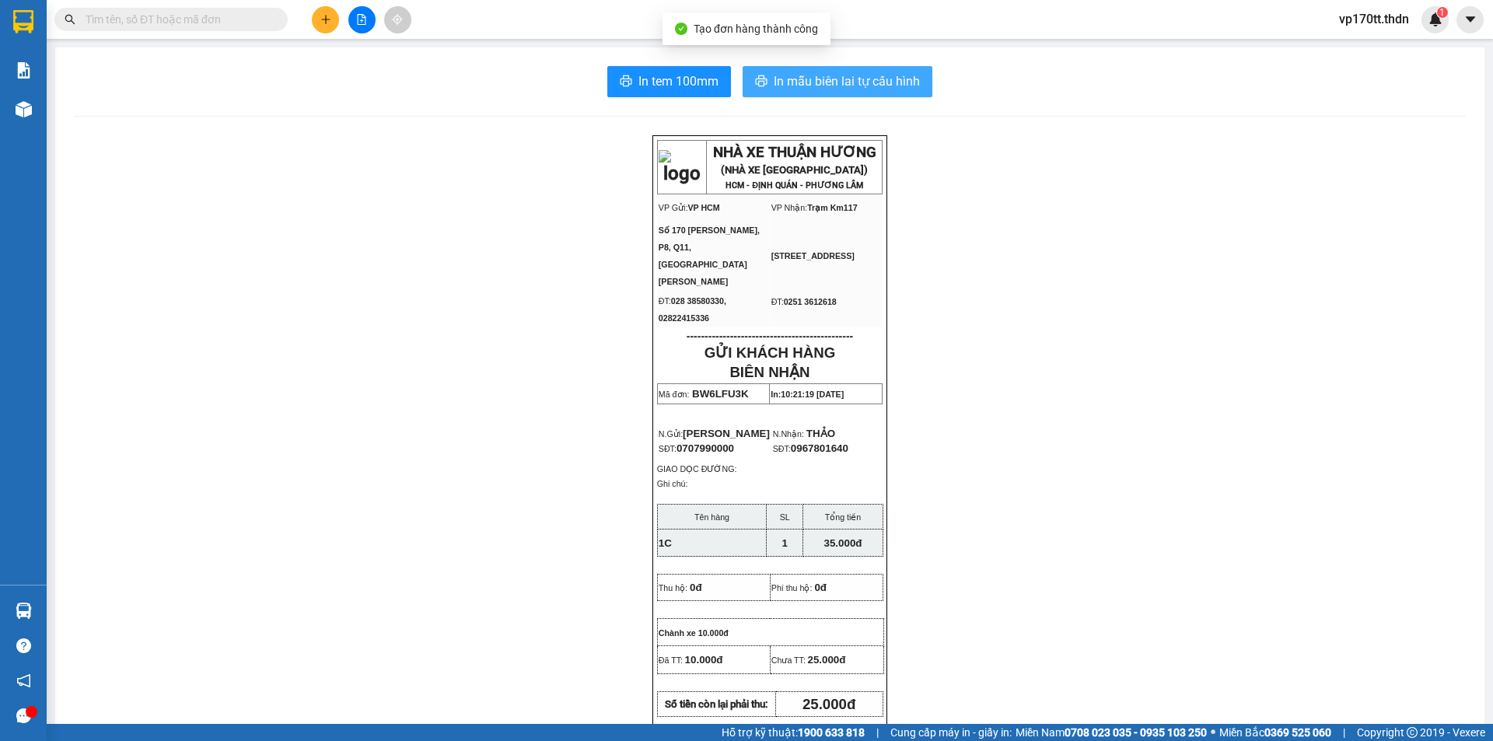
click at [872, 86] on span "In mẫu biên lai tự cấu hình" at bounding box center [847, 81] width 146 height 19
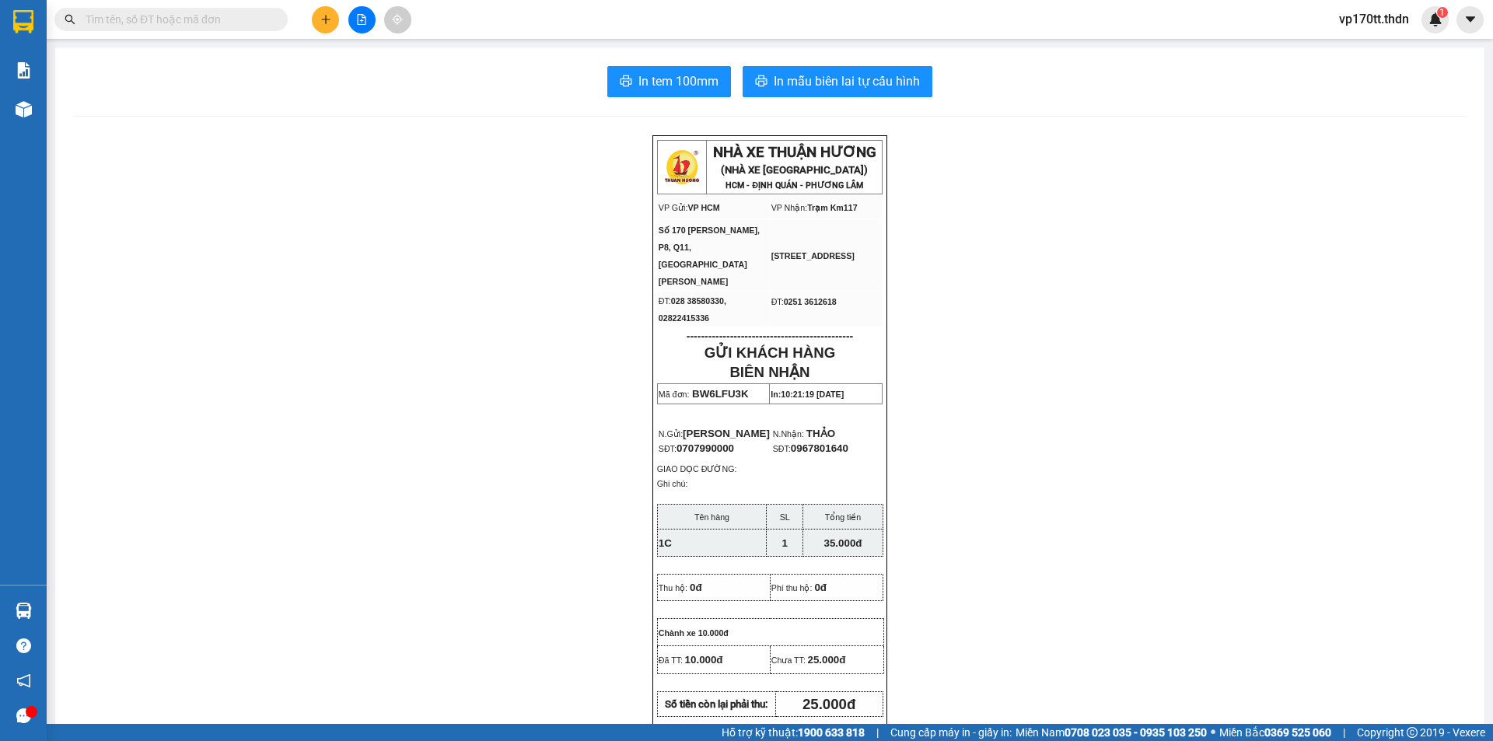
click at [216, 23] on input "text" at bounding box center [178, 19] width 184 height 17
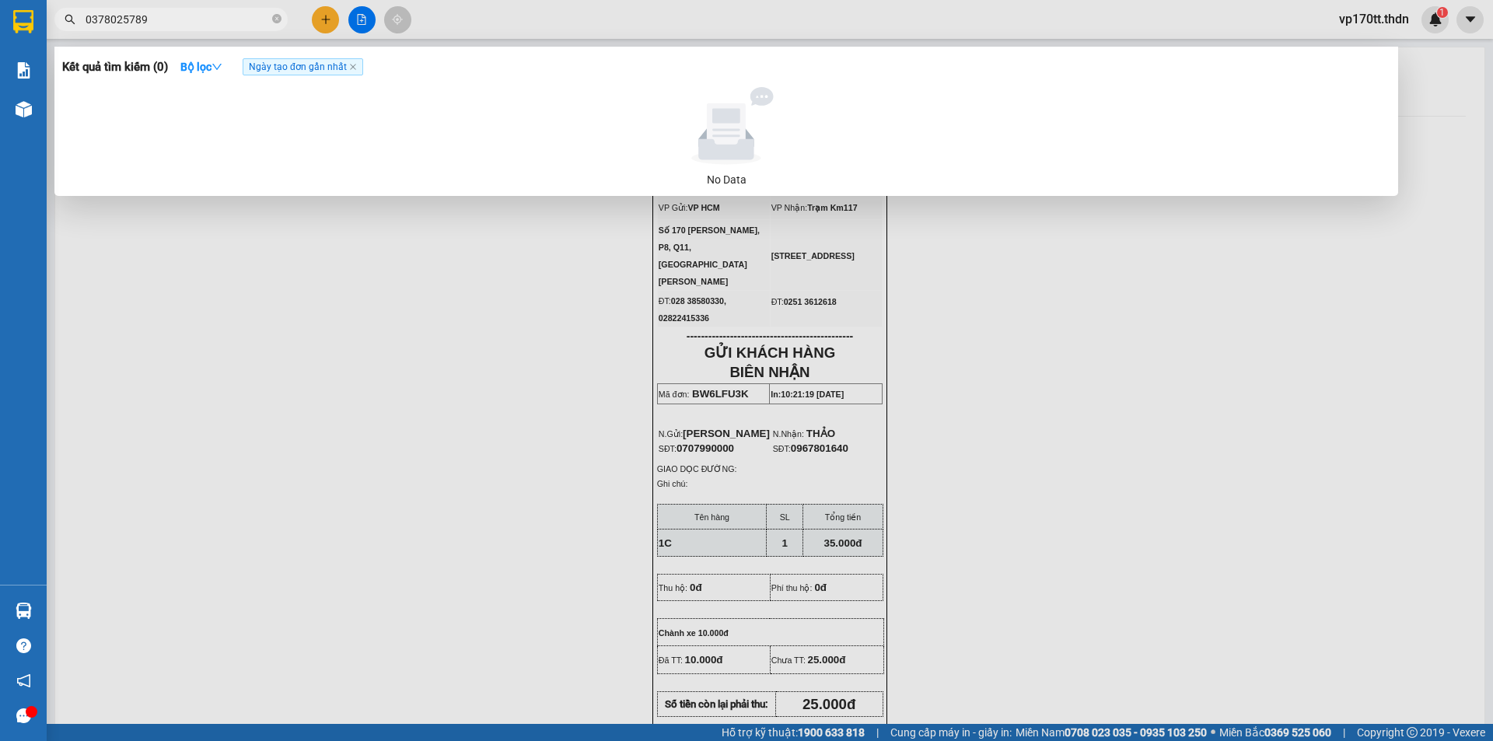
click at [148, 26] on input "0378025789" at bounding box center [178, 19] width 184 height 17
type input "0378025789"
click at [326, 15] on div at bounding box center [746, 370] width 1493 height 741
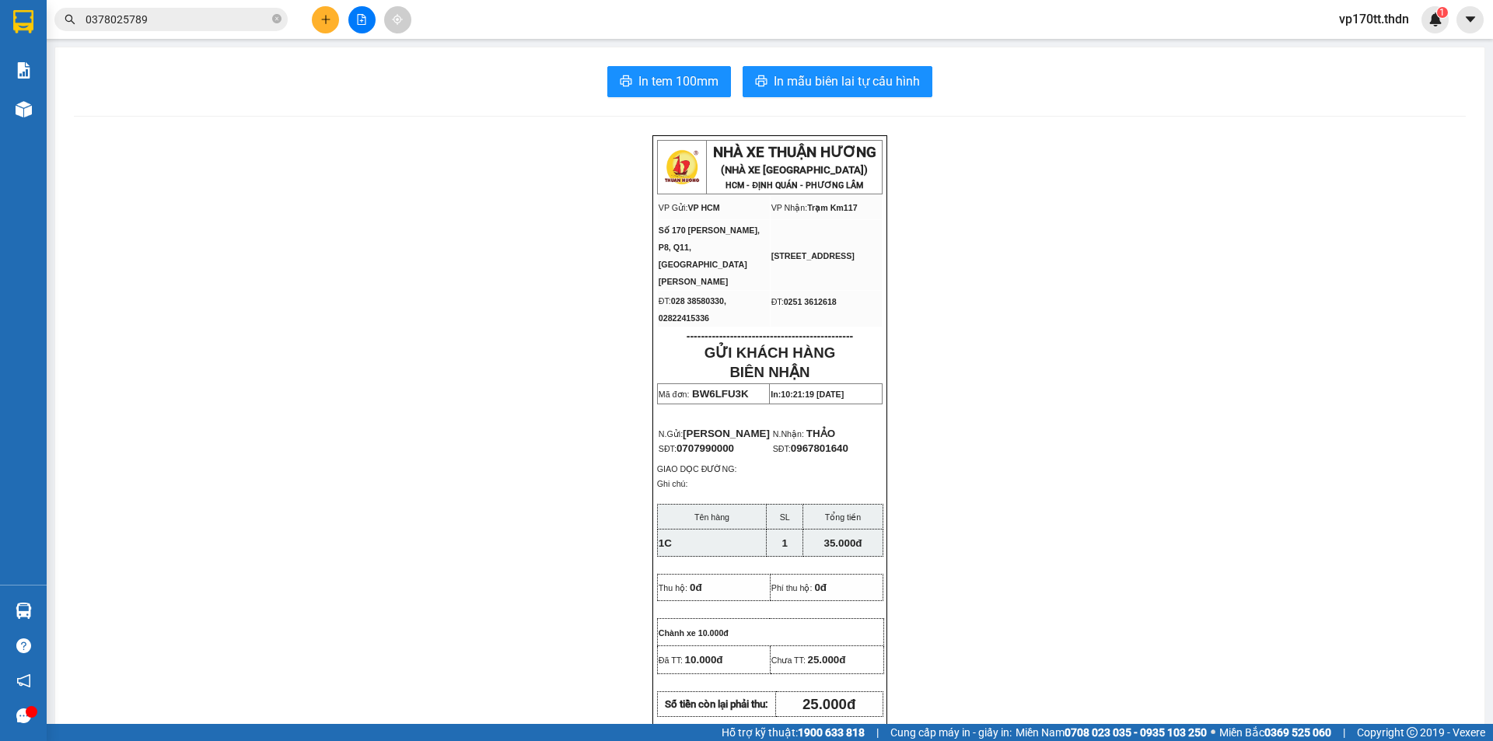
click at [326, 15] on icon "plus" at bounding box center [325, 19] width 11 height 11
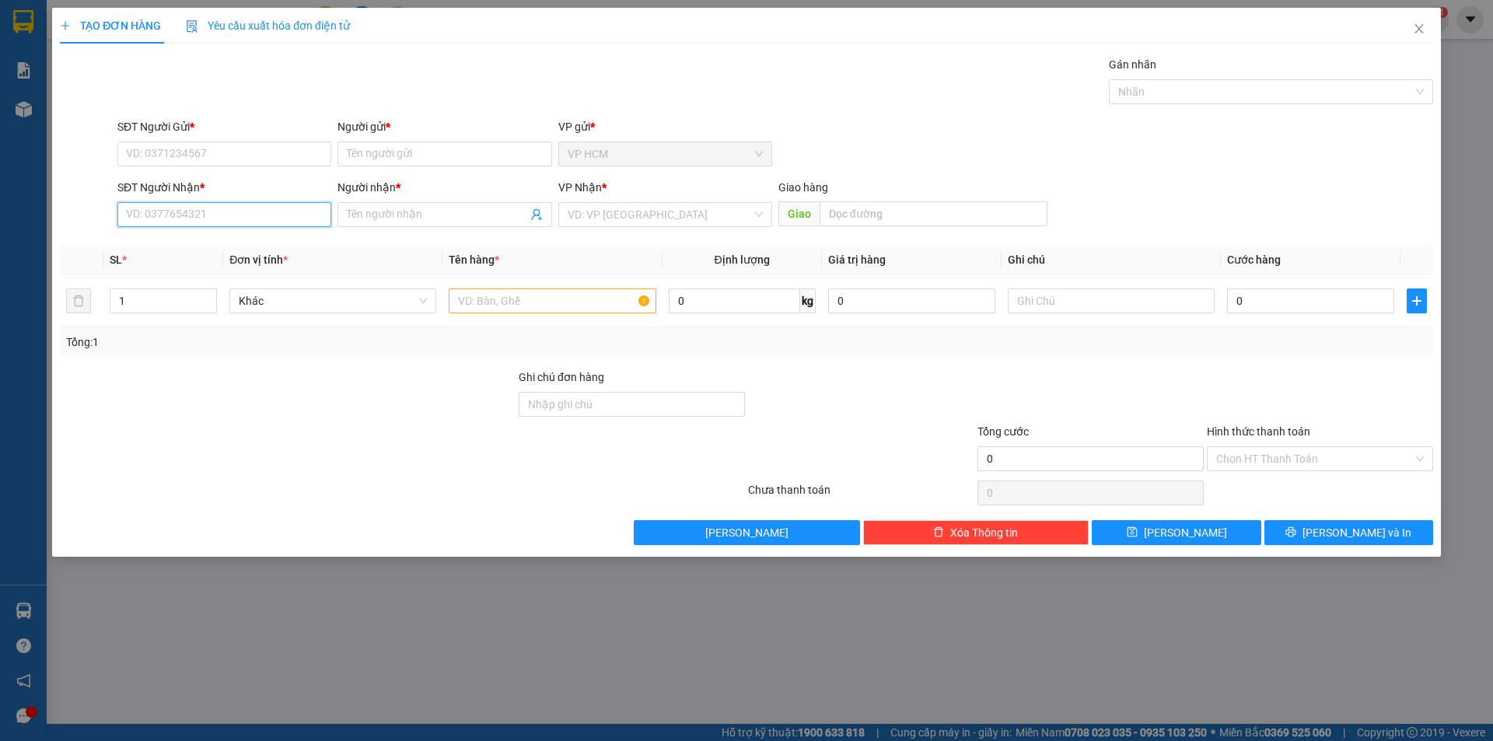
click at [205, 211] on input "SĐT Người Nhận *" at bounding box center [224, 214] width 214 height 25
paste input "0378025789"
type input "0378025789"
click at [466, 222] on input "Người nhận *" at bounding box center [437, 214] width 180 height 17
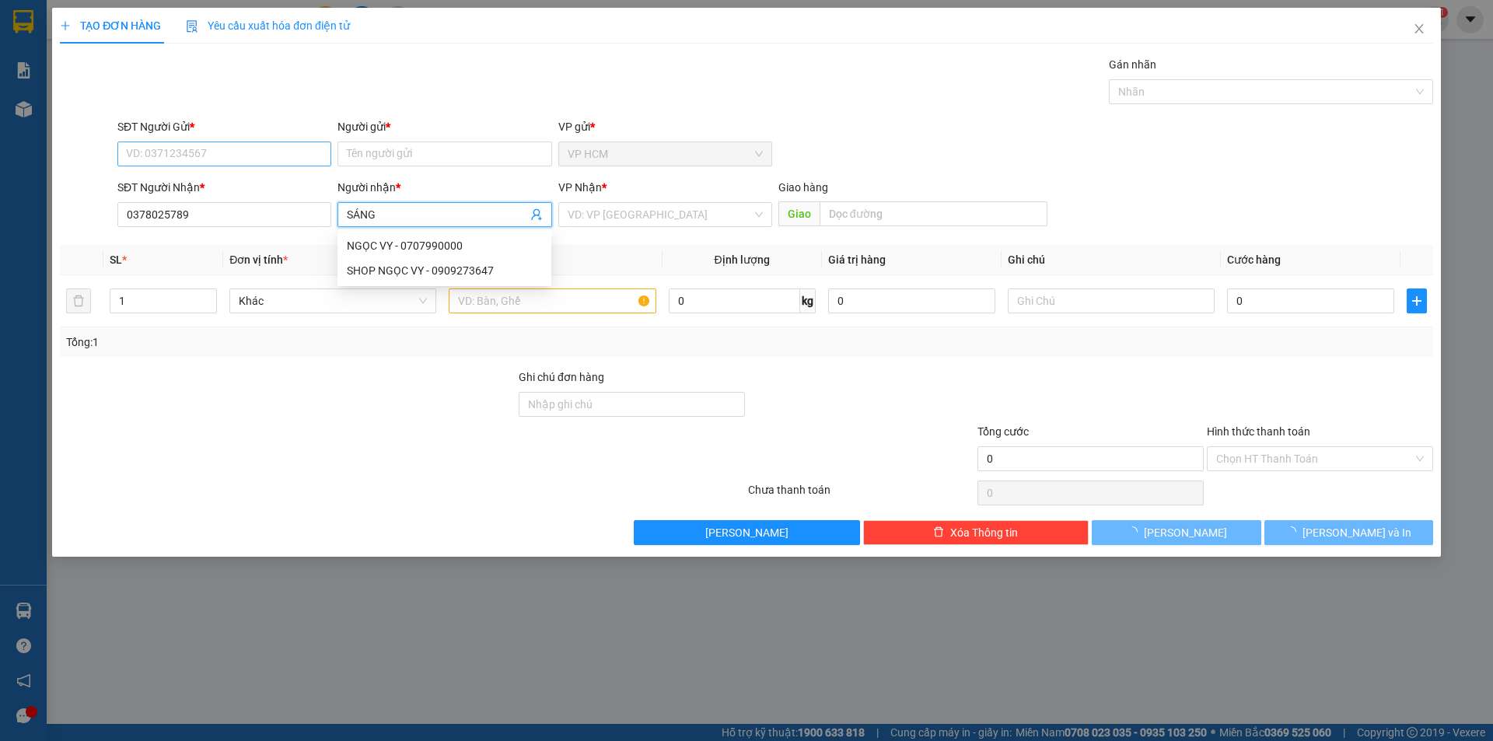
type input "SÁNG"
click at [264, 145] on input "SĐT Người Gửi *" at bounding box center [224, 154] width 214 height 25
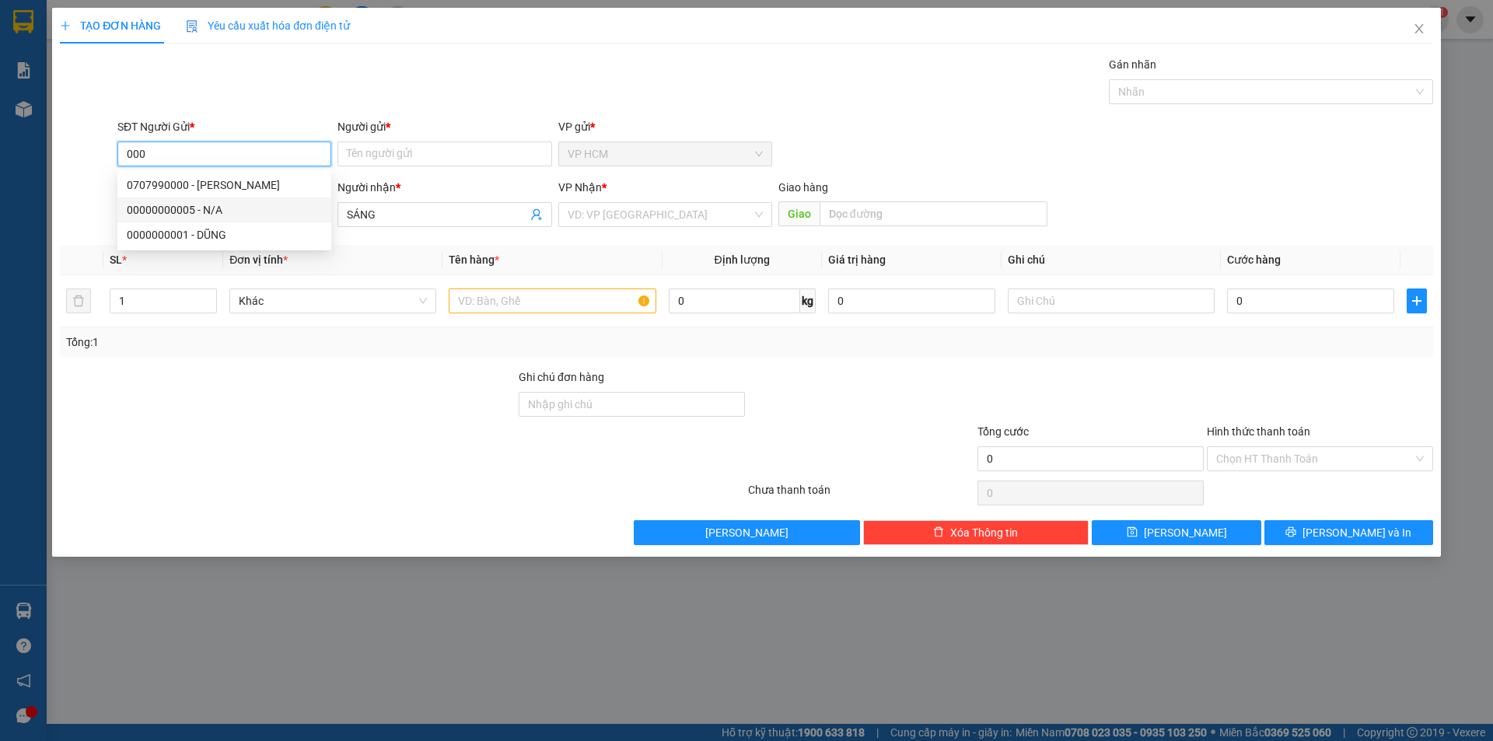
click at [250, 206] on div "00000000005 - N/A" at bounding box center [224, 209] width 195 height 17
type input "00000000005"
type input "N/A"
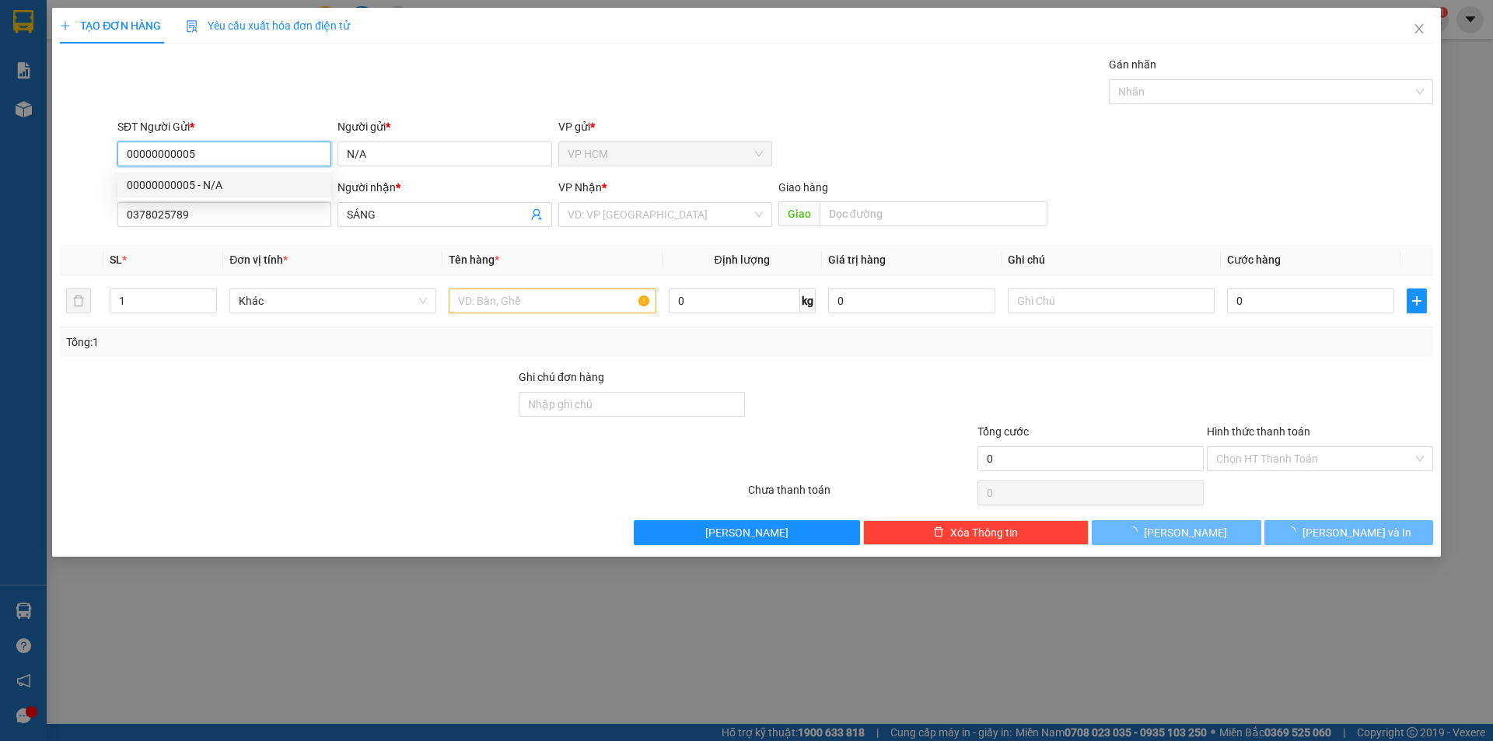
type input "50.000"
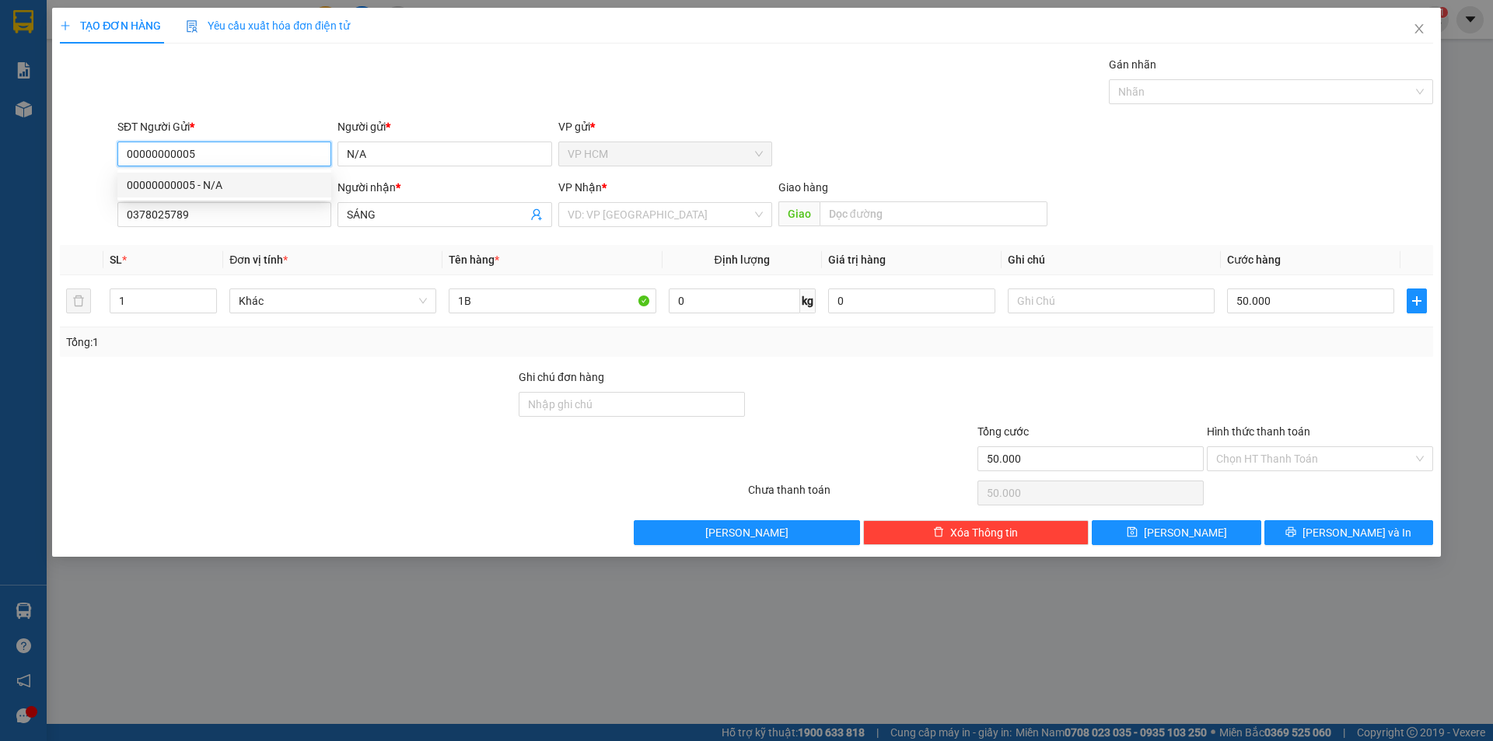
type input "00000000005"
click at [226, 424] on div at bounding box center [287, 450] width 459 height 54
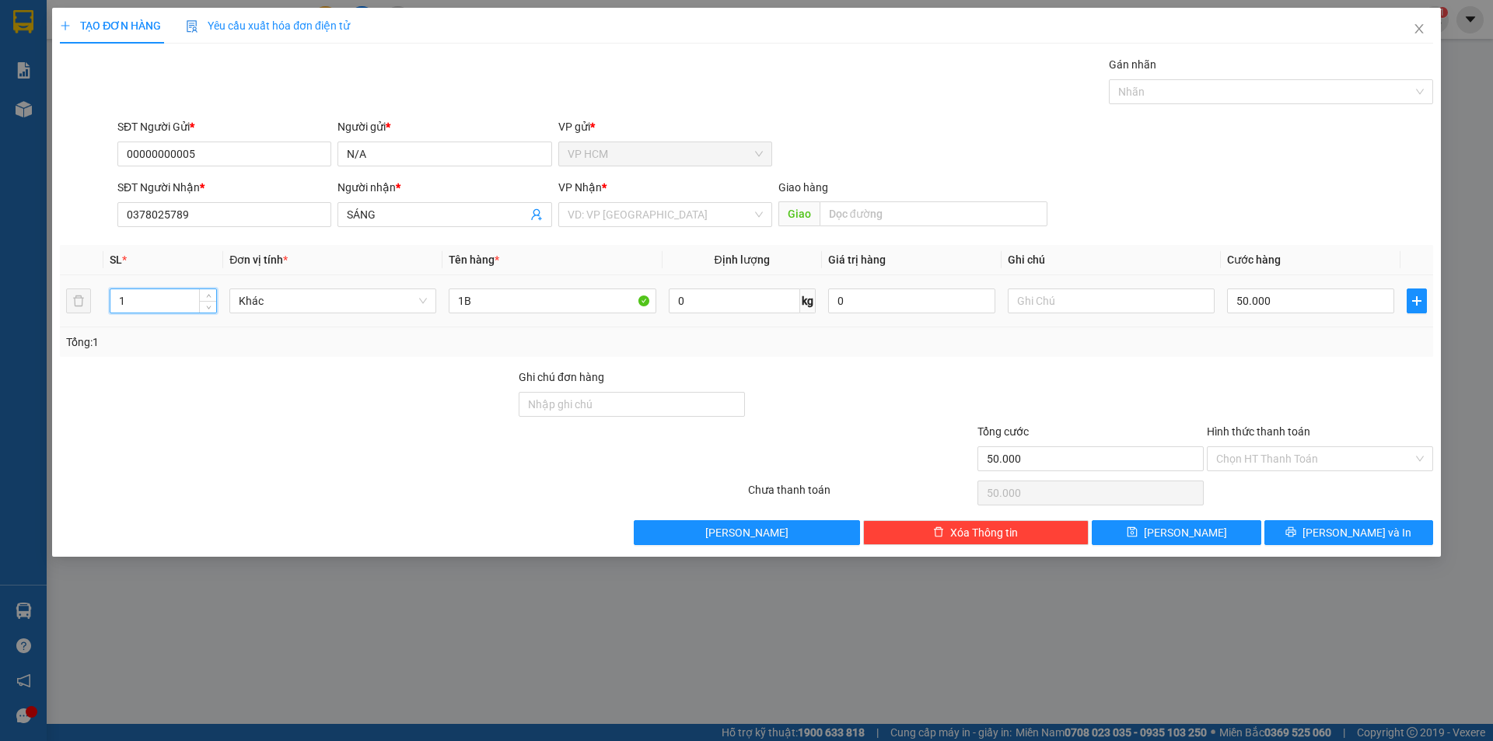
click at [175, 296] on input "1" at bounding box center [163, 300] width 106 height 23
click at [504, 313] on div "1B" at bounding box center [552, 300] width 207 height 31
click at [509, 305] on input "1B" at bounding box center [552, 301] width 207 height 25
type input "1K"
click at [606, 216] on input "search" at bounding box center [660, 214] width 184 height 23
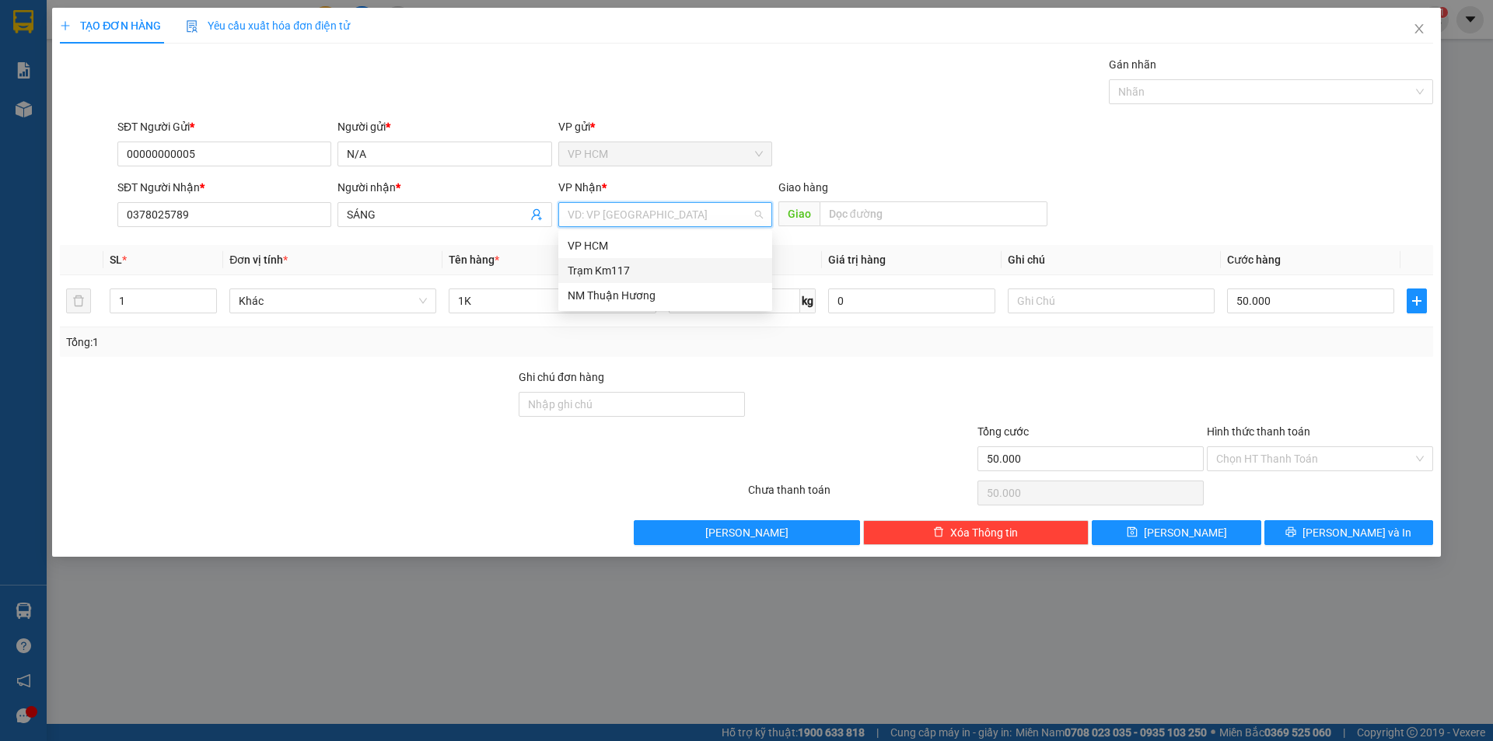
click at [612, 268] on div "Trạm Km117" at bounding box center [665, 270] width 195 height 17
click at [1258, 90] on div at bounding box center [1263, 91] width 301 height 19
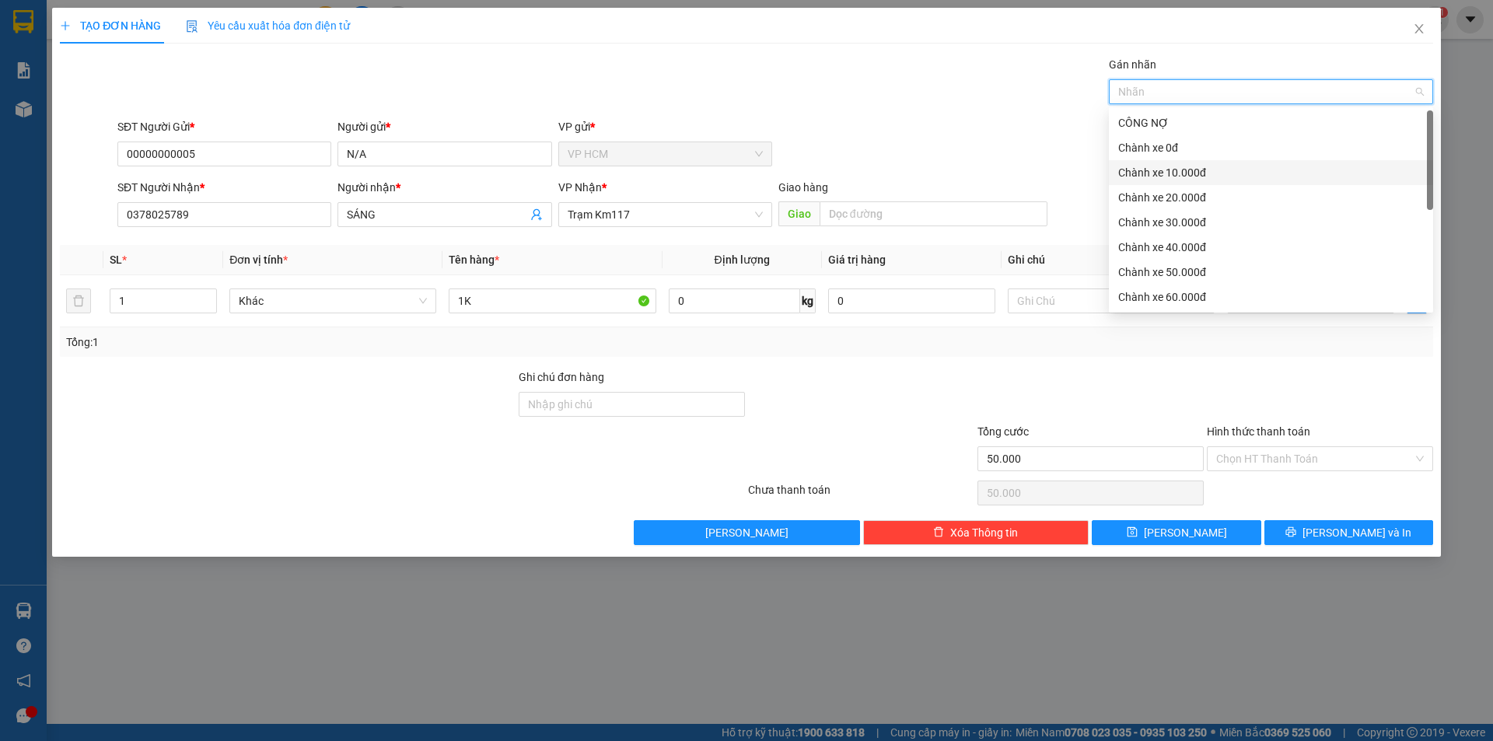
drag, startPoint x: 1202, startPoint y: 166, endPoint x: 749, endPoint y: 110, distance: 456.0
click at [1202, 166] on div "Chành xe 10.000đ" at bounding box center [1271, 172] width 306 height 17
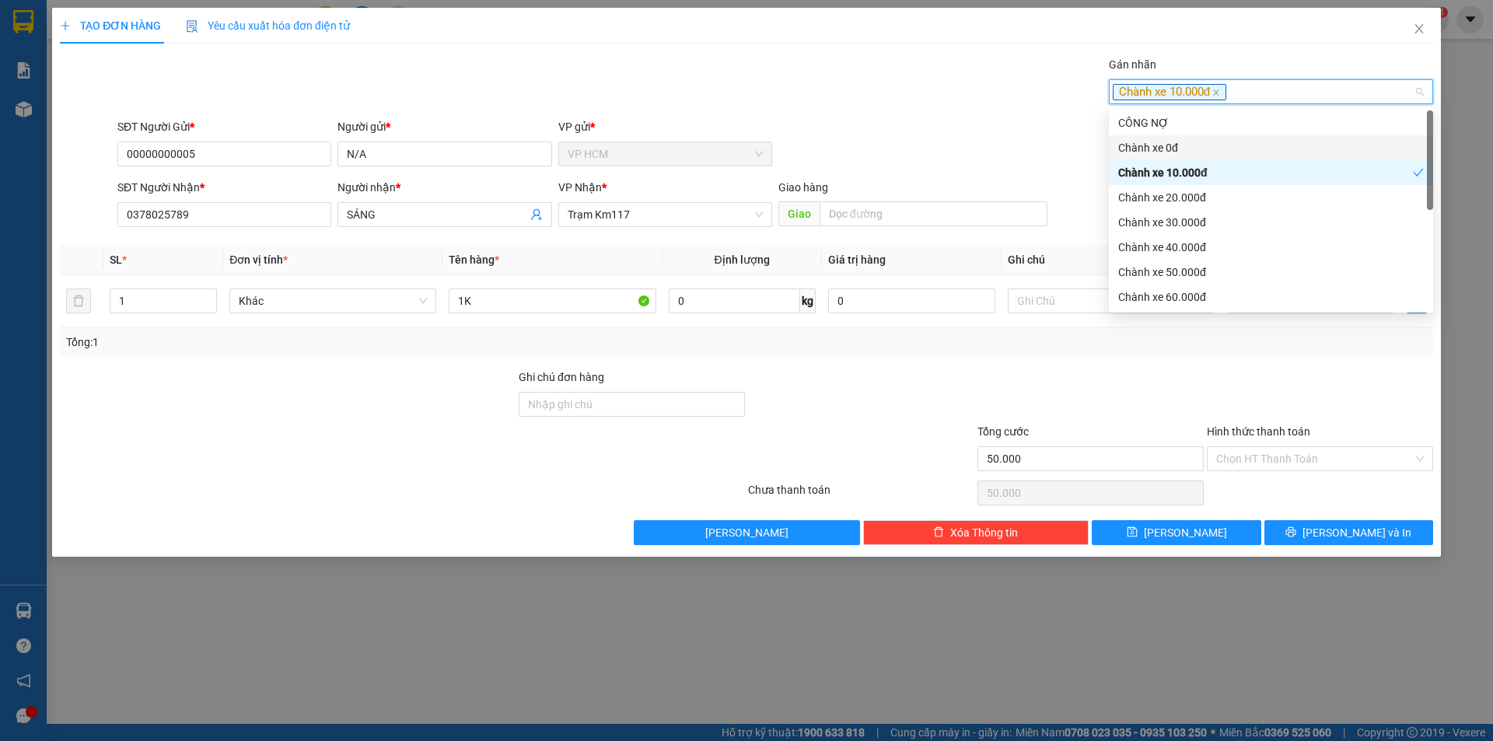
drag, startPoint x: 720, startPoint y: 110, endPoint x: 1352, endPoint y: 370, distance: 682.8
click at [722, 110] on div "Transit Pickup Surcharge Ids Transit Deliver Surcharge Ids Transit Deliver Surc…" at bounding box center [746, 300] width 1373 height 489
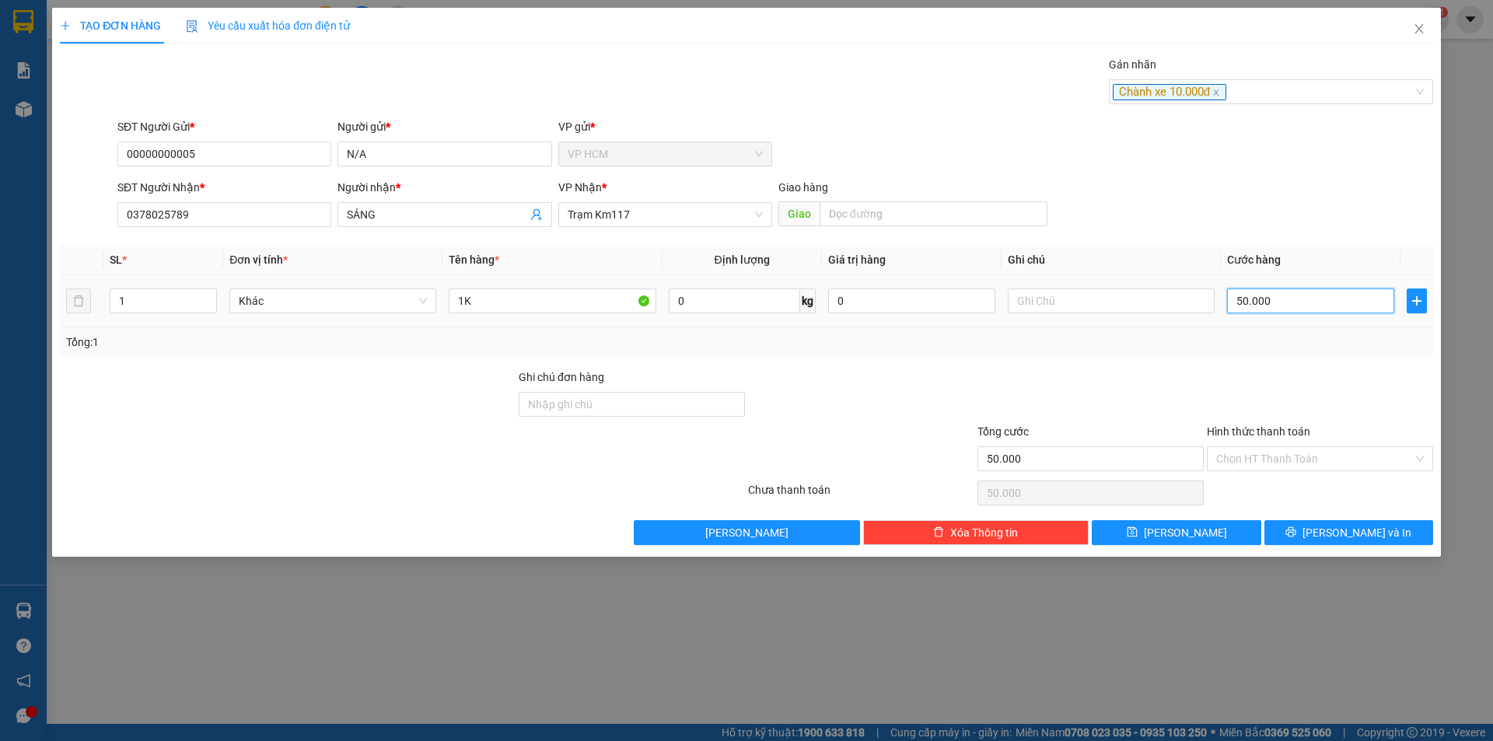
click at [1314, 313] on input "50.000" at bounding box center [1310, 301] width 167 height 25
type input "4"
type input "40"
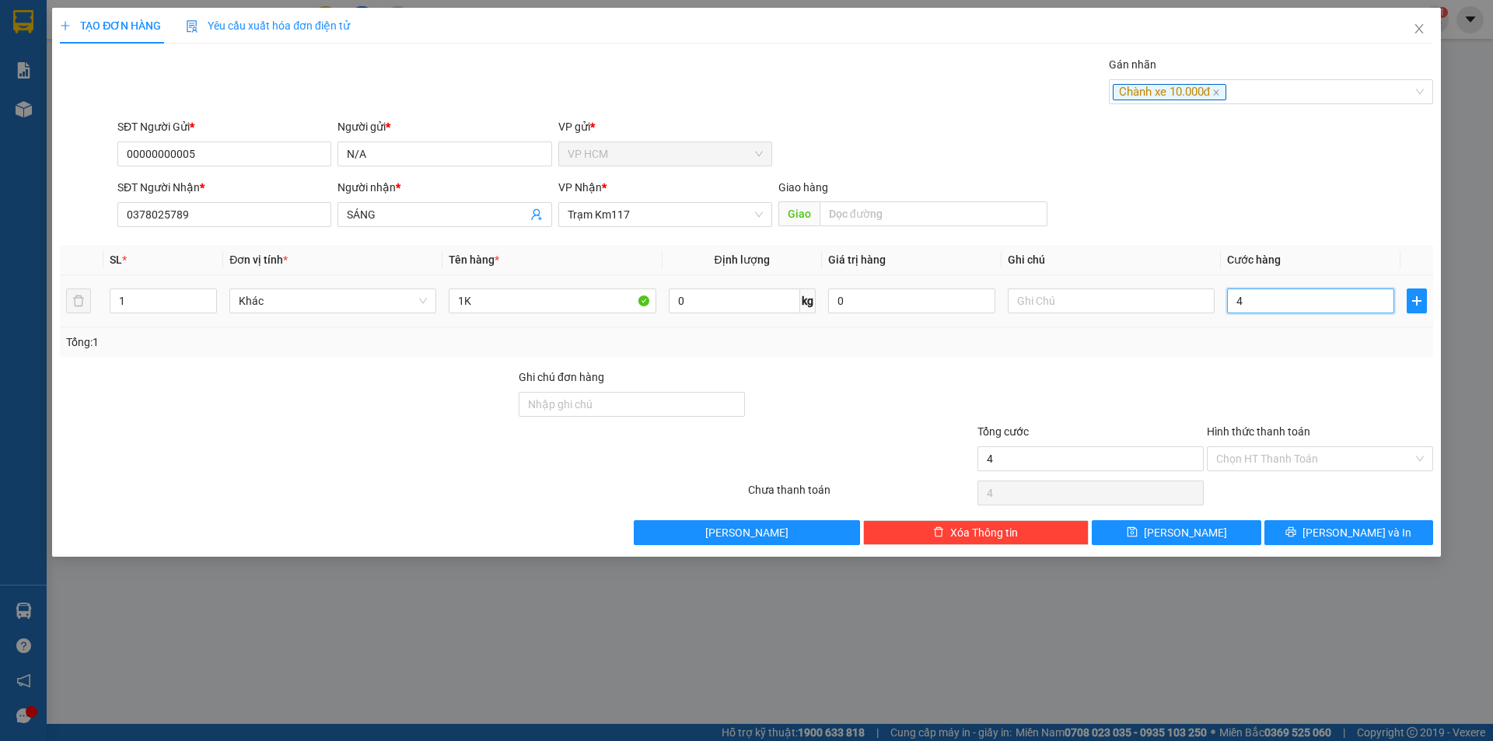
type input "40"
type input "40.000"
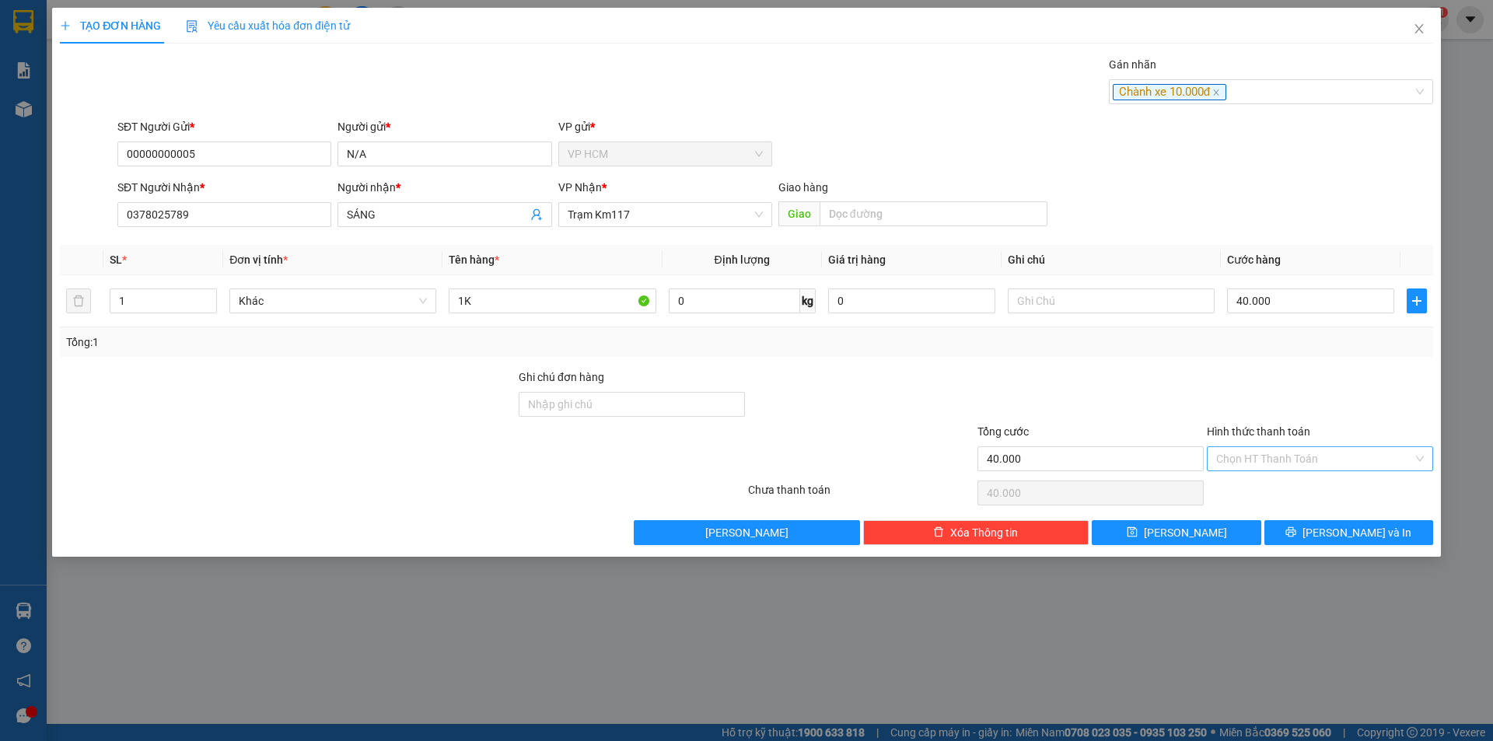
drag, startPoint x: 1237, startPoint y: 362, endPoint x: 1246, endPoint y: 446, distance: 84.4
click at [1237, 375] on div "Transit Pickup Surcharge Ids Transit Deliver Surcharge Ids Transit Deliver Surc…" at bounding box center [746, 300] width 1373 height 489
drag, startPoint x: 1246, startPoint y: 448, endPoint x: 1241, endPoint y: 468, distance: 20.8
click at [1246, 450] on input "Hình thức thanh toán" at bounding box center [1314, 458] width 197 height 23
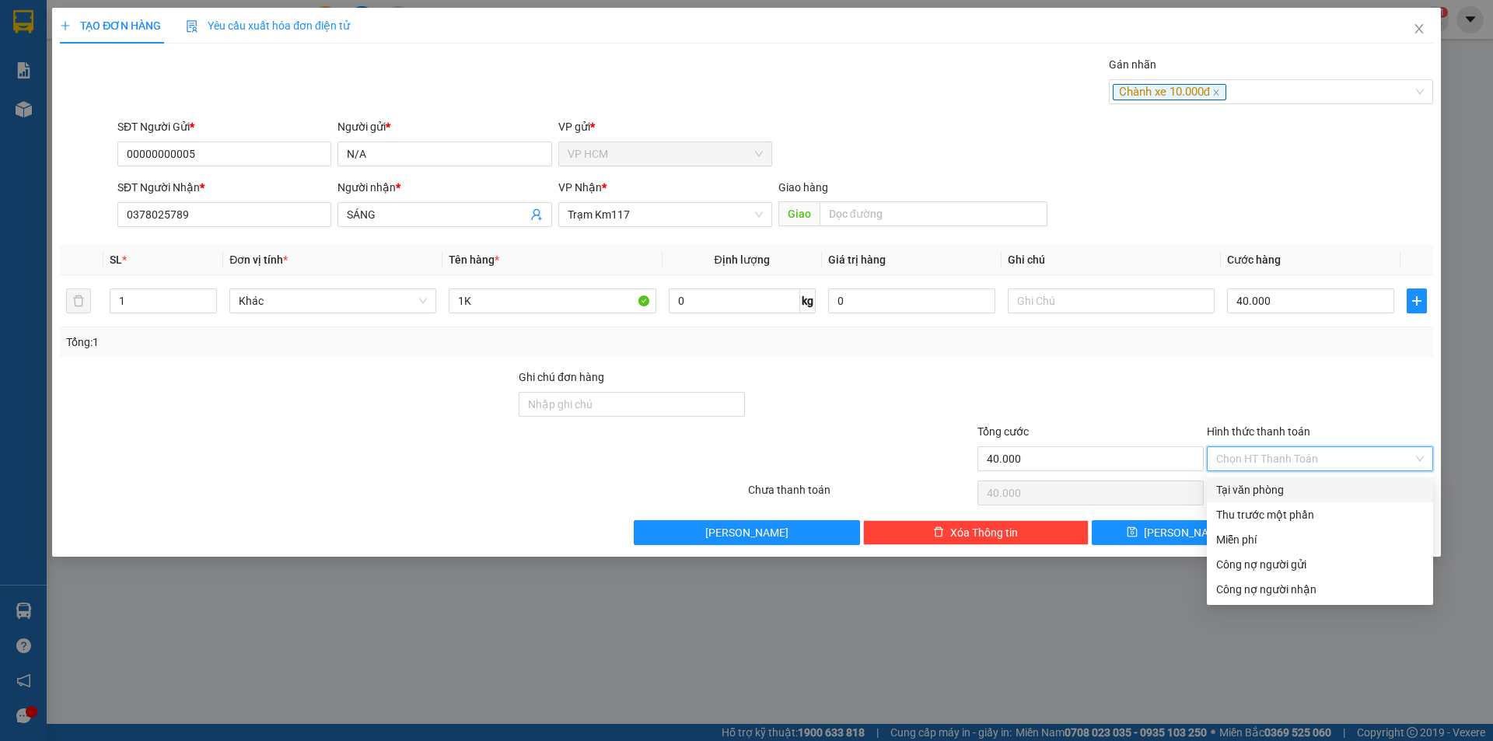
click at [1231, 508] on div "Thu trước một phần" at bounding box center [1320, 514] width 208 height 17
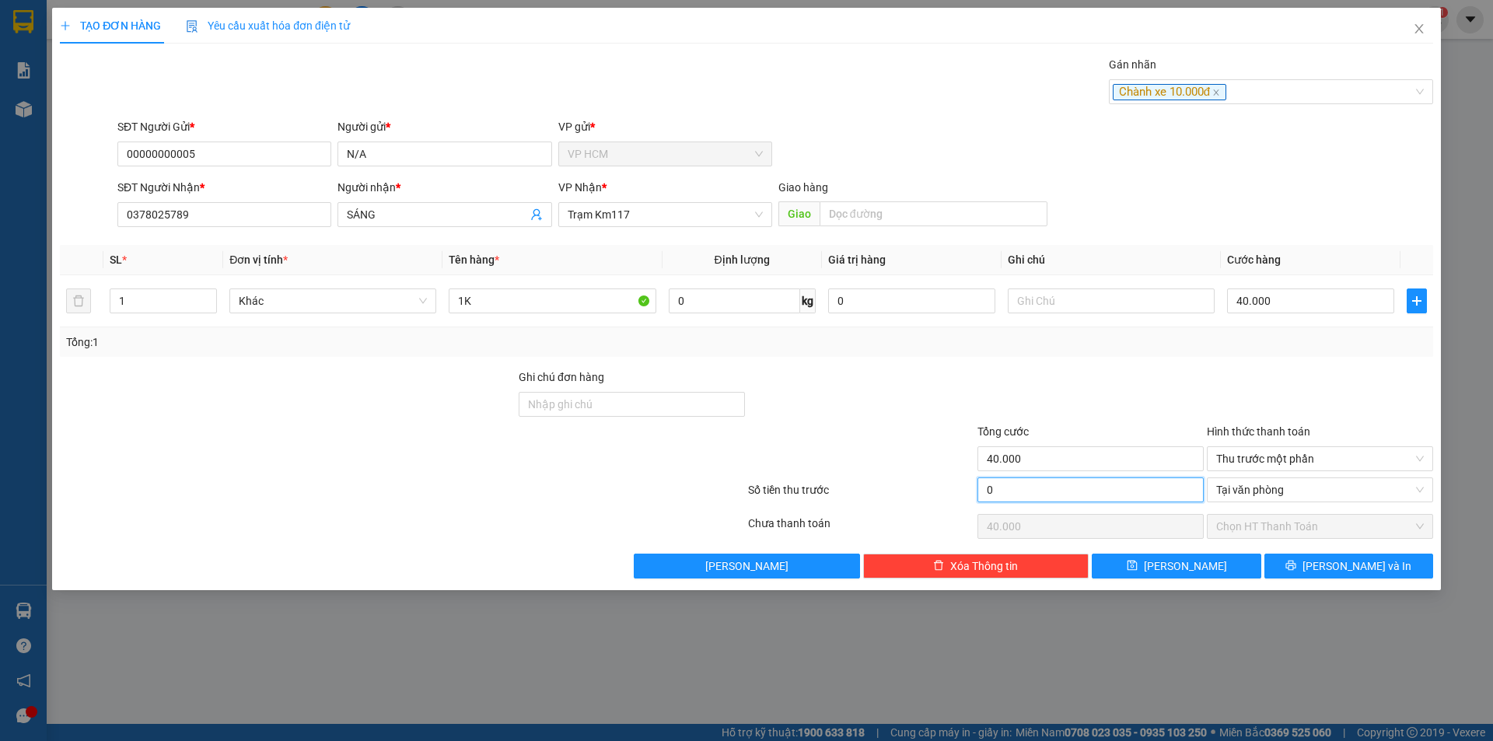
click at [1065, 489] on input "0" at bounding box center [1091, 490] width 226 height 25
type input "1"
type input "39.999"
type input "10"
type input "39.990"
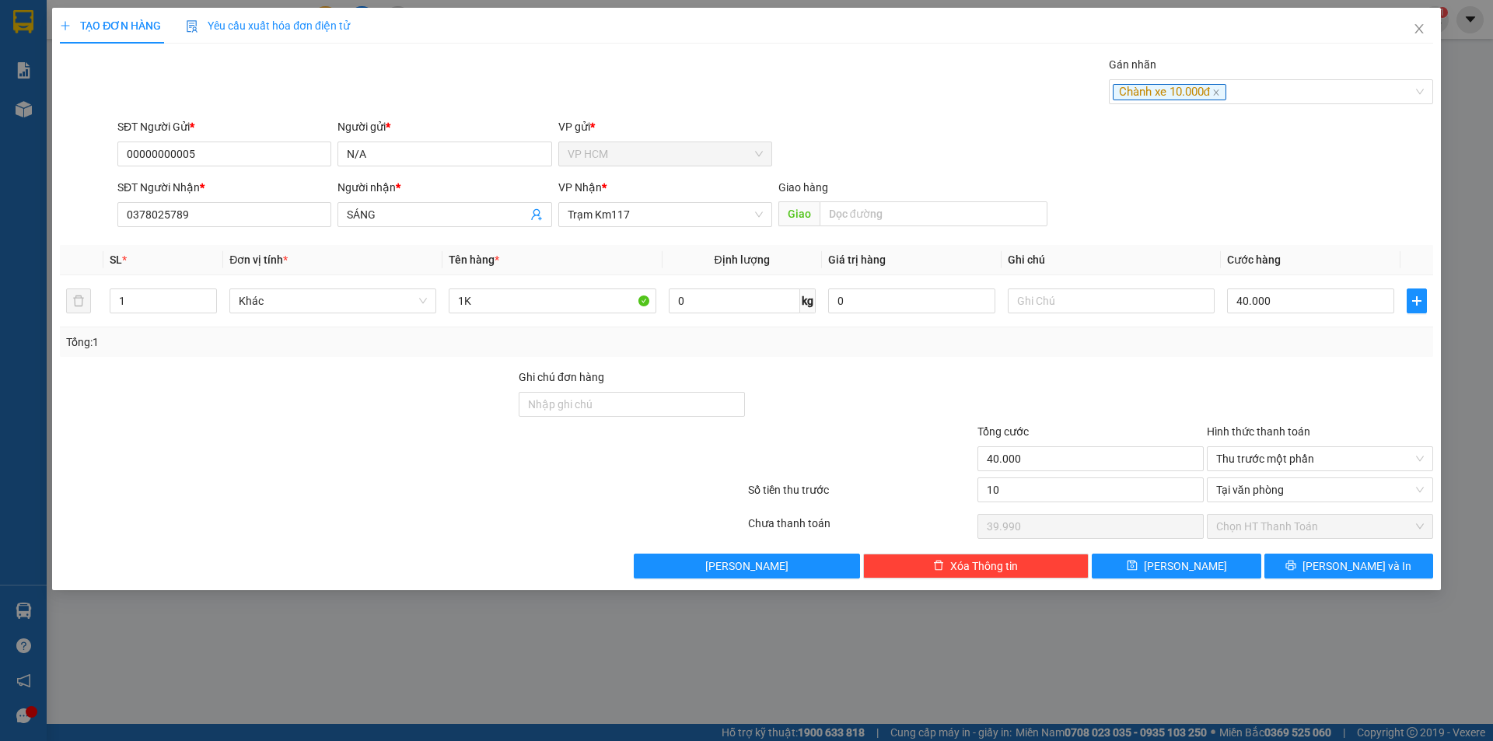
type input "10.000"
type input "30.000"
click at [1155, 369] on div at bounding box center [1090, 396] width 229 height 54
click at [1306, 314] on div "40.000" at bounding box center [1310, 300] width 167 height 31
click at [1304, 307] on input "40.000" at bounding box center [1310, 301] width 167 height 25
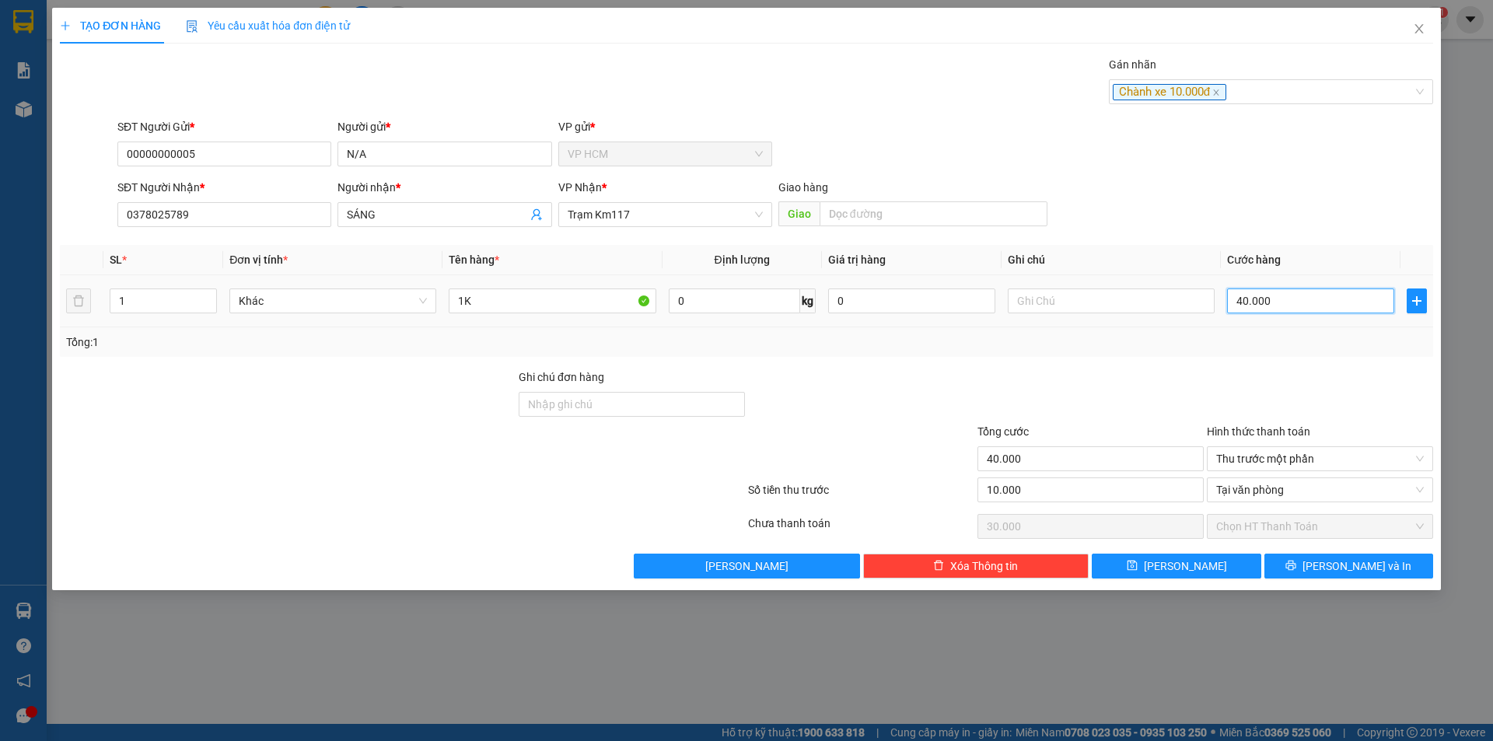
type input "3"
type input "-9.997"
type input "35"
type input "-9.965"
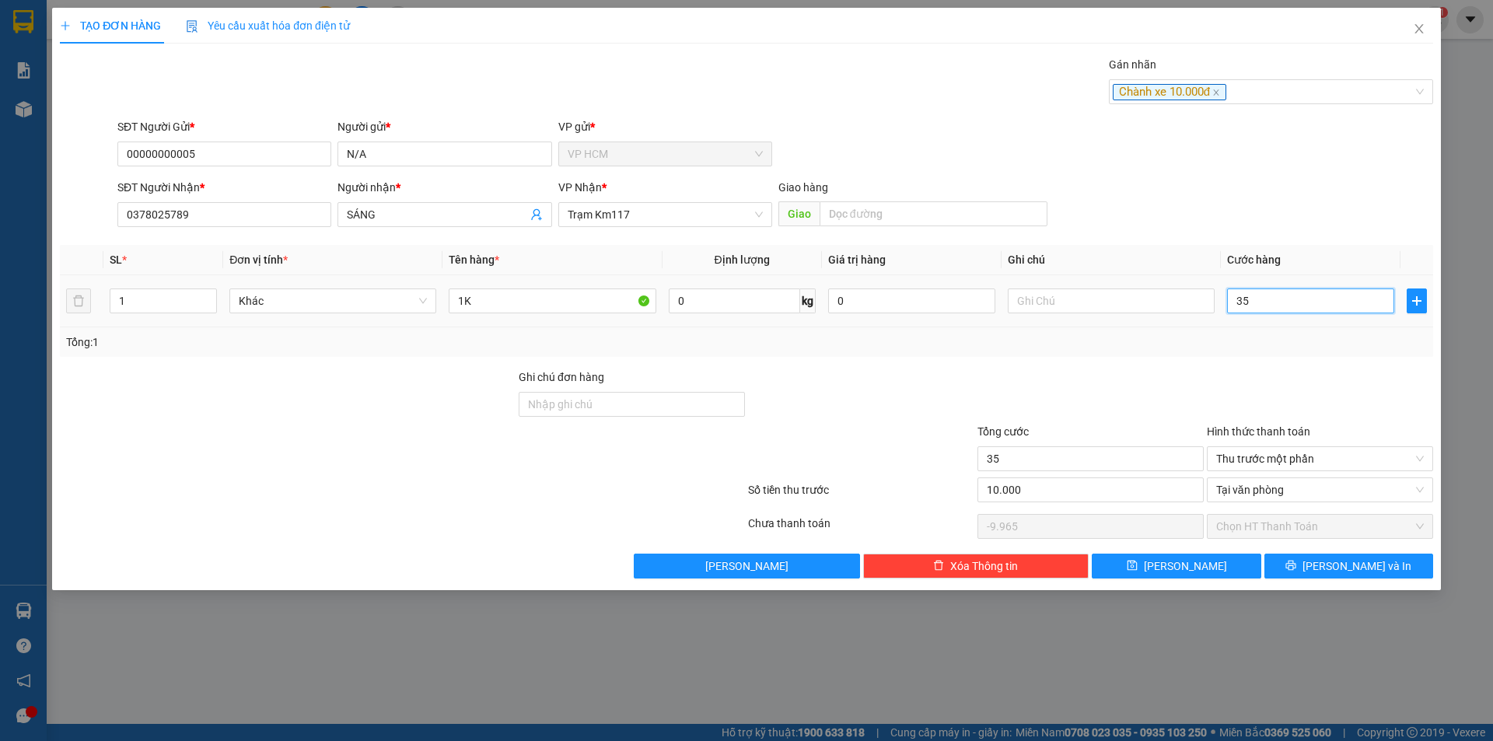
type input "35"
type input "35.000"
type input "25.000"
type input "35.000"
click at [1265, 357] on div "Transit Pickup Surcharge Ids Transit Deliver Surcharge Ids Transit Deliver Surc…" at bounding box center [746, 317] width 1373 height 523
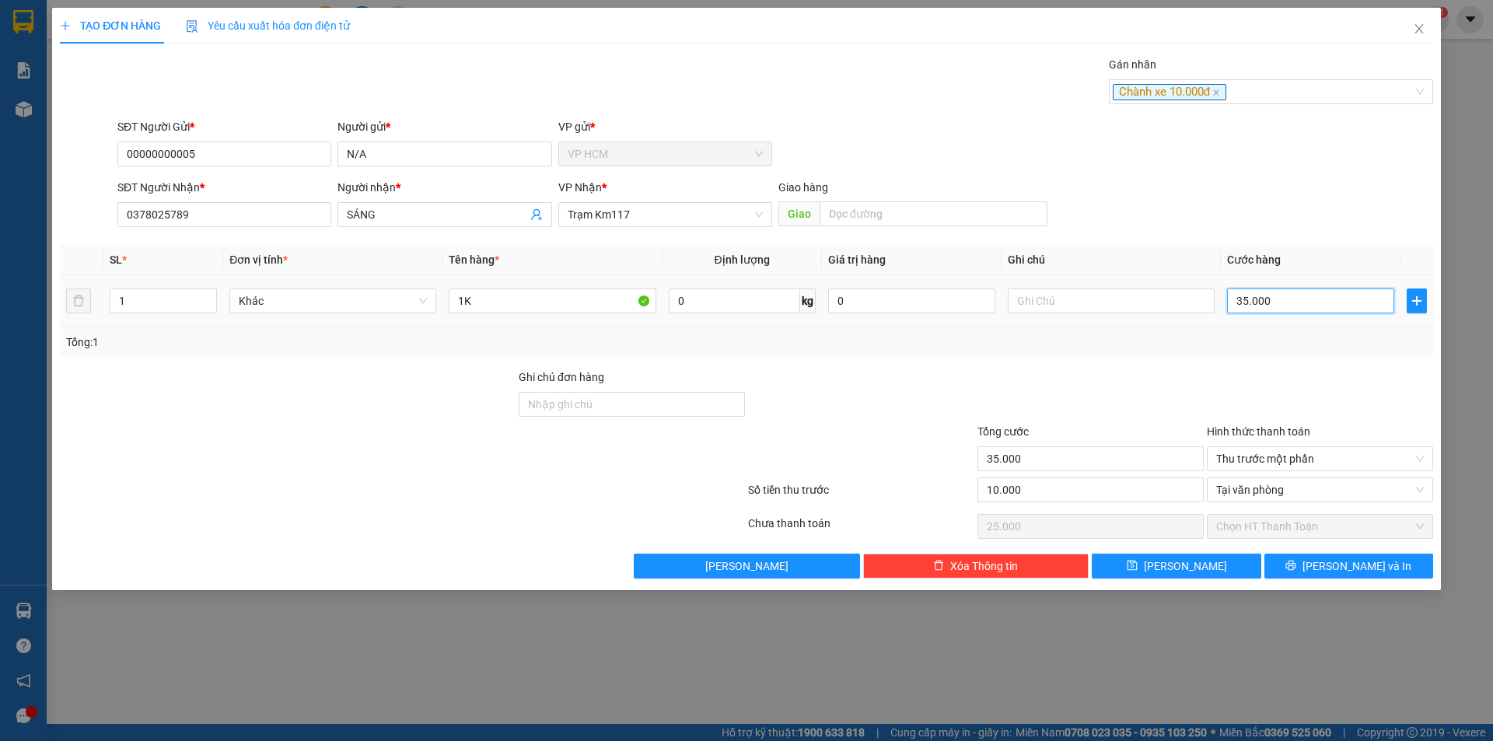
click at [1282, 289] on input "35.000" at bounding box center [1310, 301] width 167 height 25
type input "3"
type input "-9.997"
type input "30"
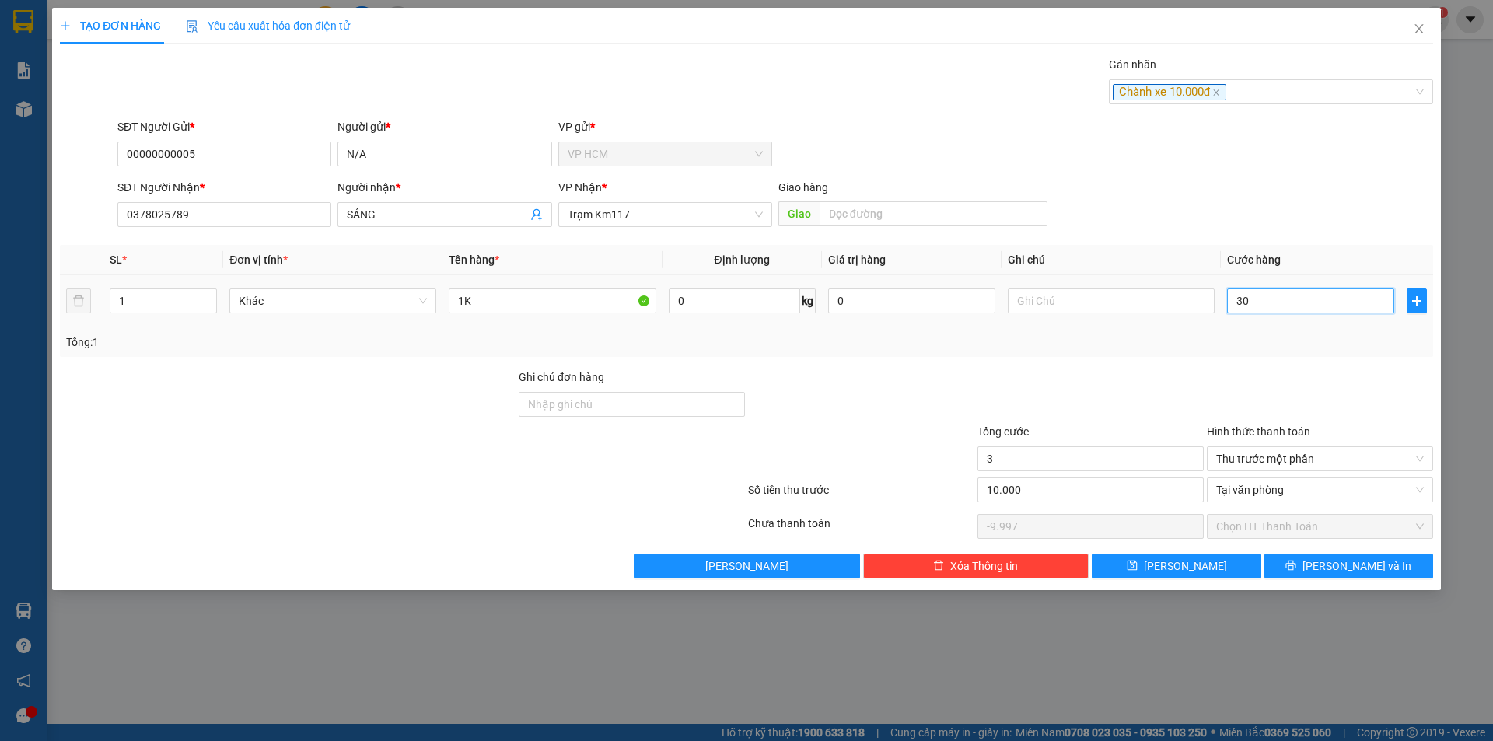
type input "-9.970"
type input "30"
type input "30.000"
type input "20.000"
type input "30.000"
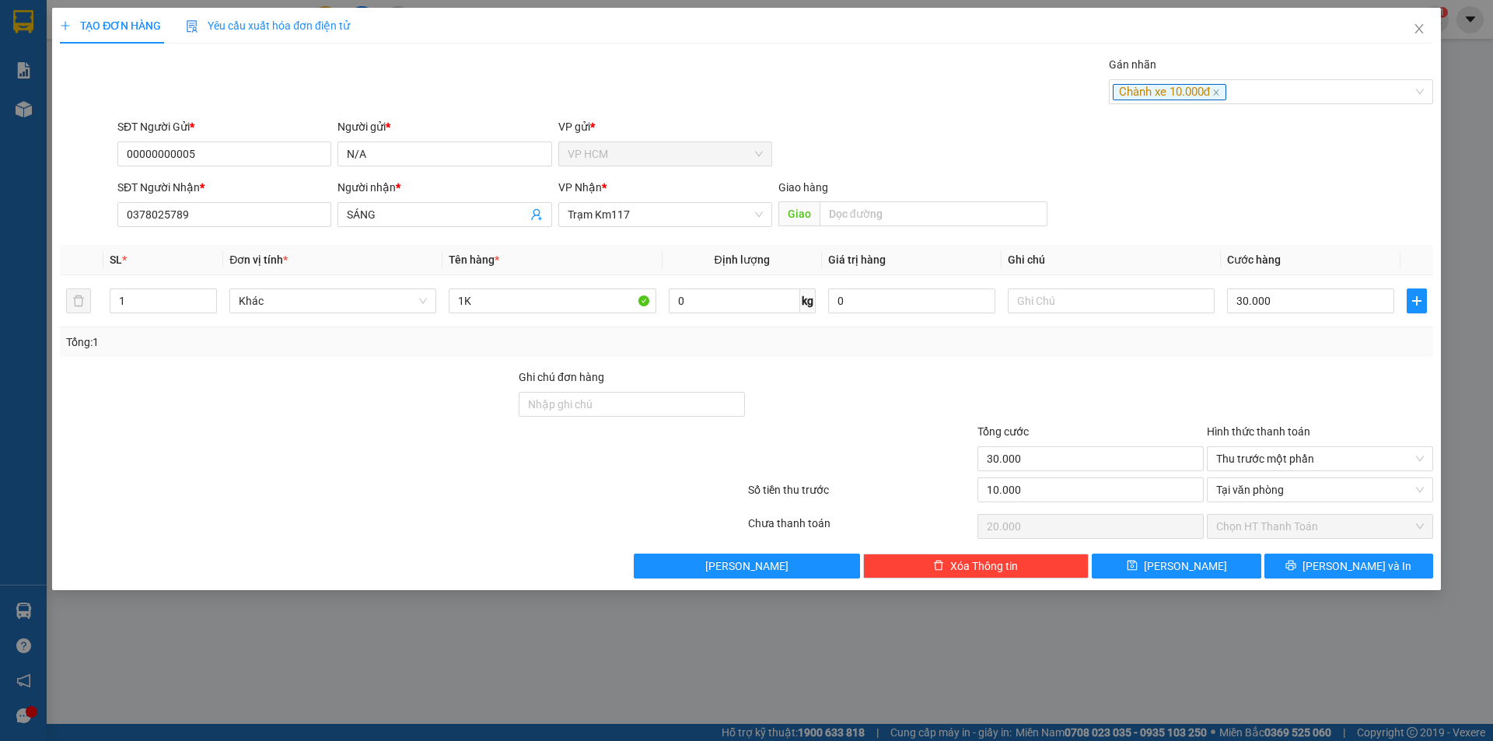
click at [1284, 359] on div "Transit Pickup Surcharge Ids Transit Deliver Surcharge Ids Transit Deliver Surc…" at bounding box center [746, 317] width 1373 height 523
click at [1296, 563] on icon "printer" at bounding box center [1291, 565] width 11 height 11
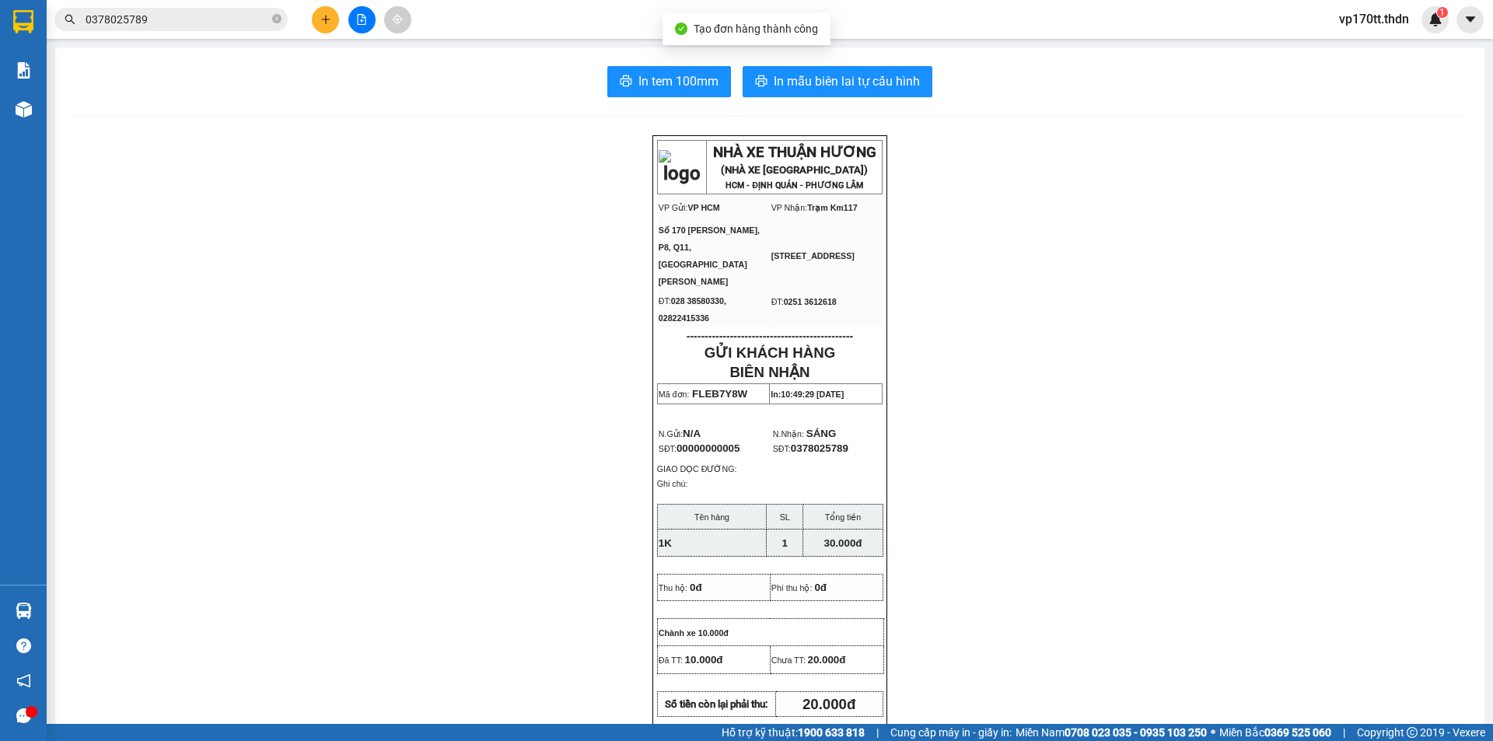
click at [813, 86] on span "In mẫu biên lai tự cấu hình" at bounding box center [847, 81] width 146 height 19
click at [324, 10] on button at bounding box center [325, 19] width 27 height 27
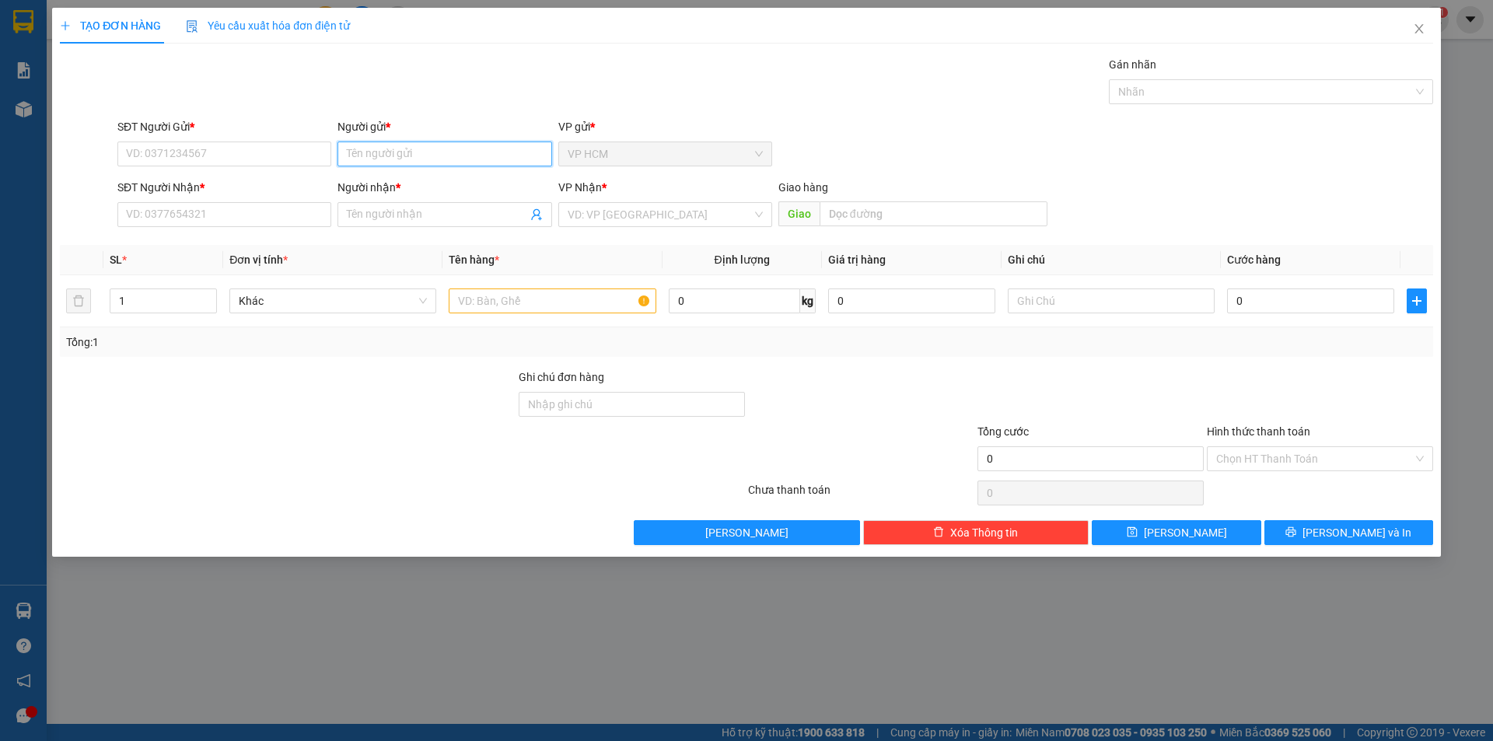
click at [421, 160] on input "Người gửi *" at bounding box center [445, 154] width 214 height 25
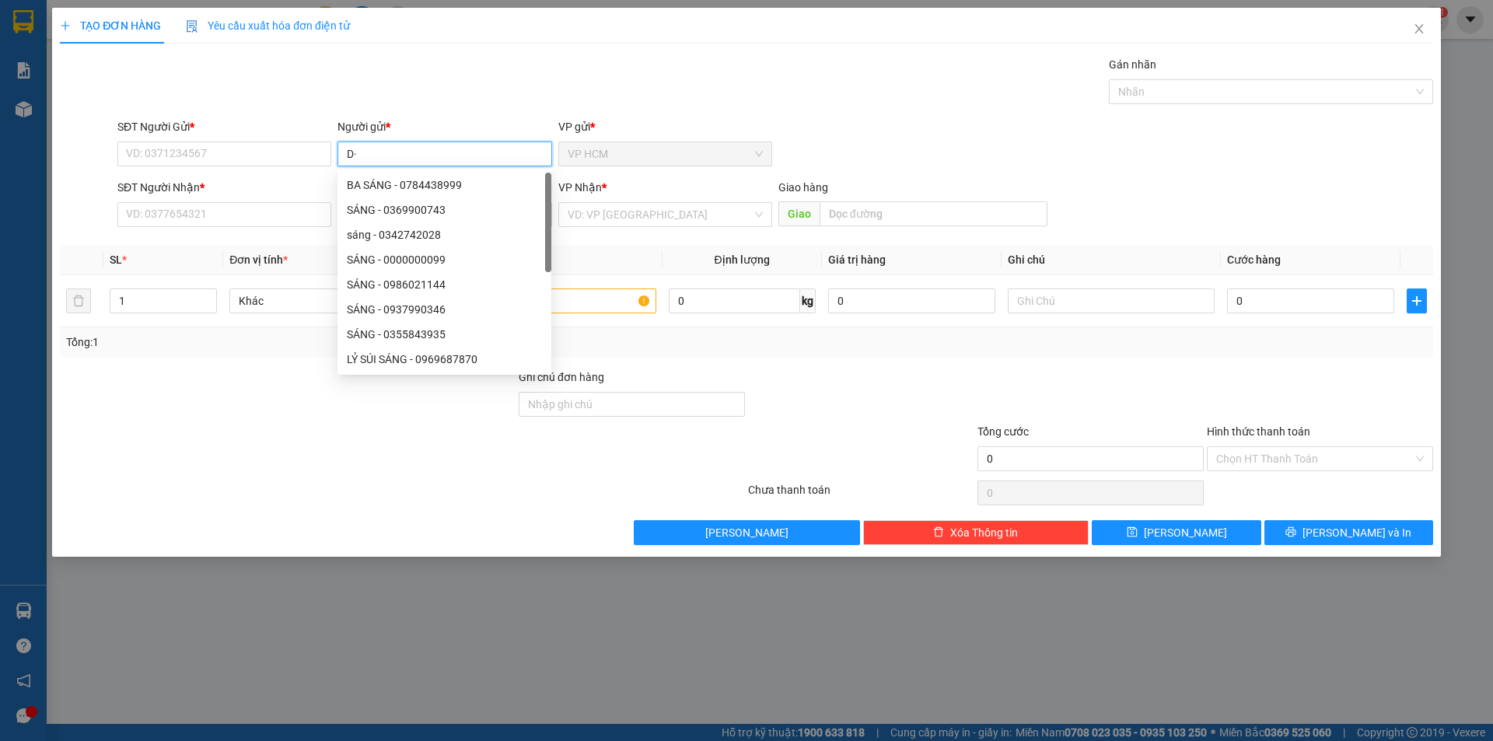
type input "D"
type input "ĐIỆP LY"
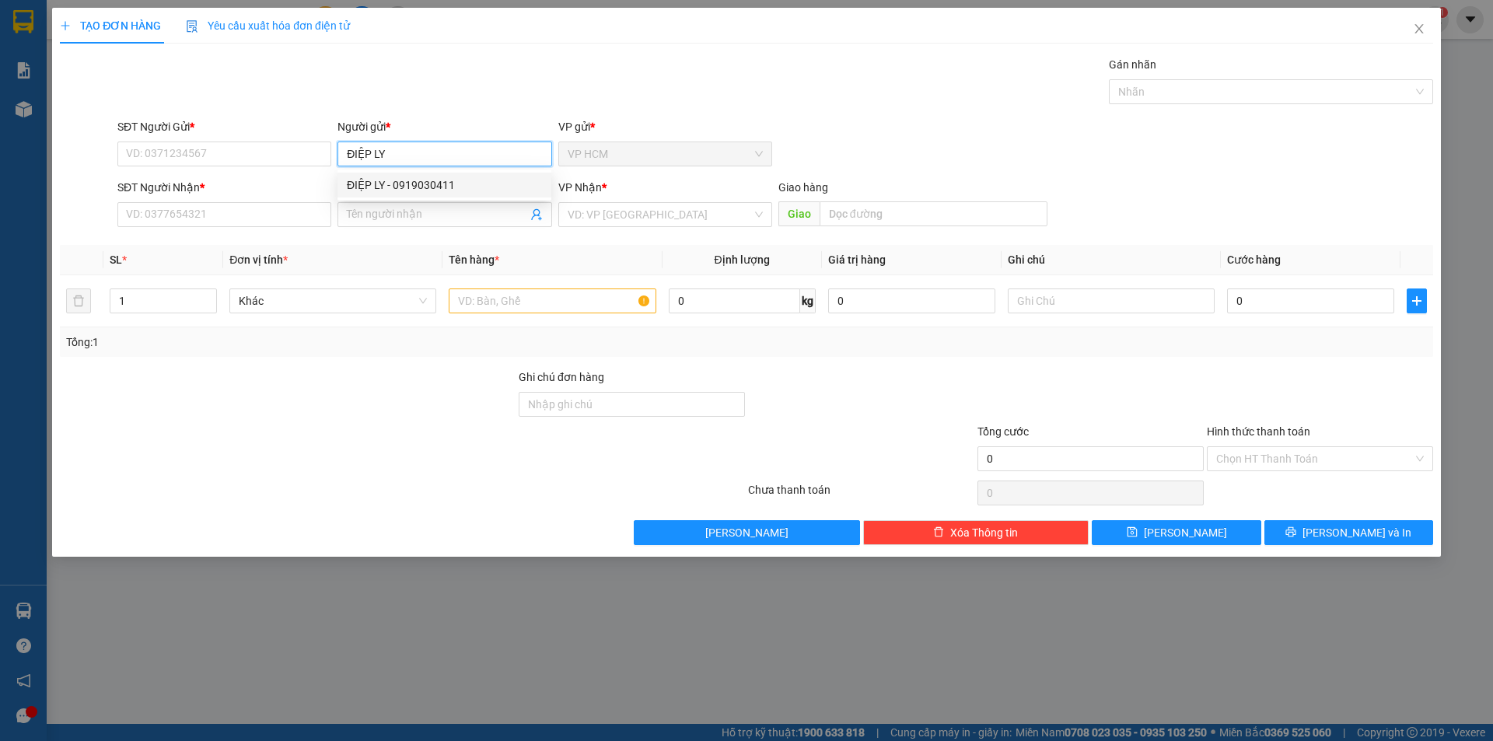
click at [437, 189] on div "ĐIỆP LY - 0919030411" at bounding box center [444, 185] width 195 height 17
type input "0919030411"
type input "ĐIỆP LY"
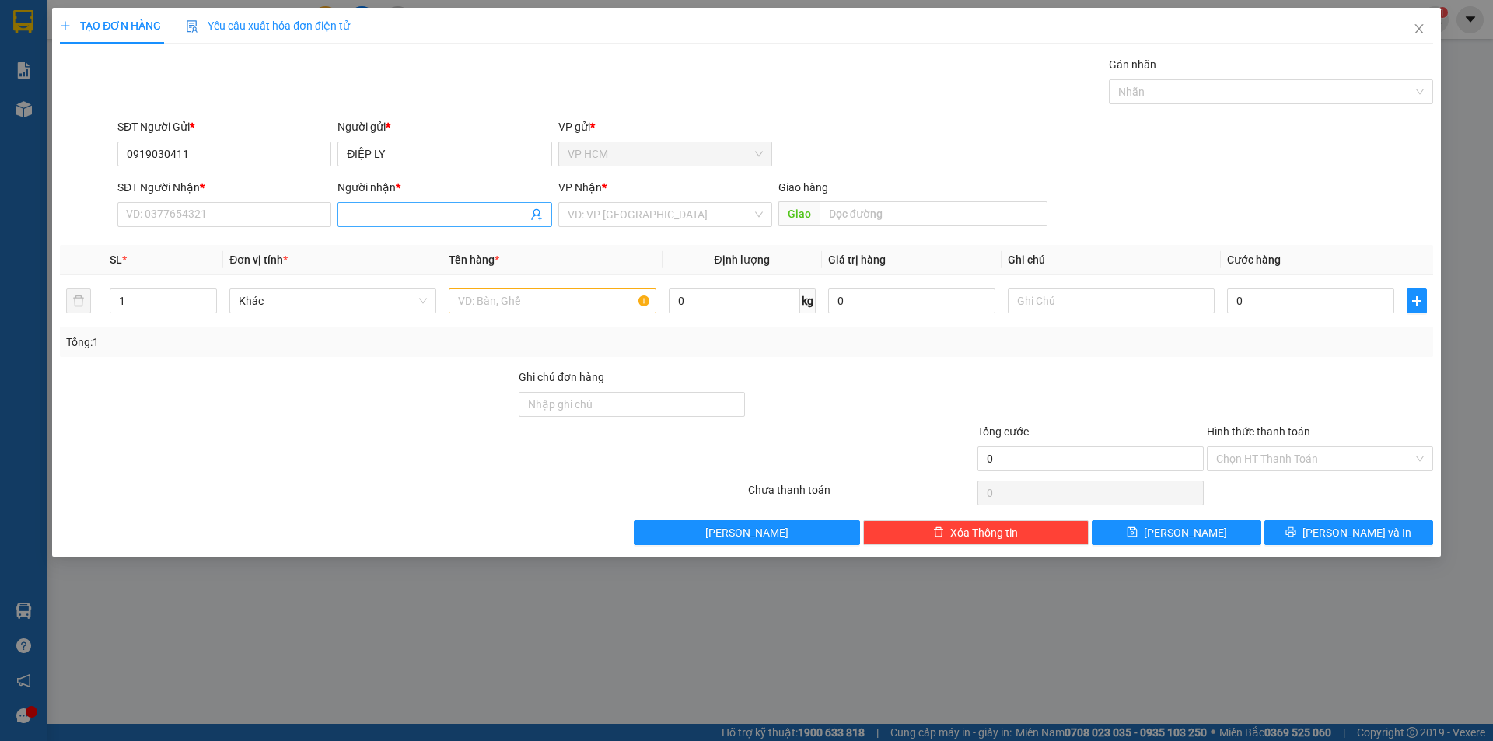
click at [531, 214] on icon "user-add" at bounding box center [536, 214] width 12 height 12
click at [545, 176] on span "PHONG 116" at bounding box center [568, 176] width 59 height 12
type input "0919472909"
type input "PHONG 116"
click at [569, 313] on input "text" at bounding box center [552, 301] width 207 height 25
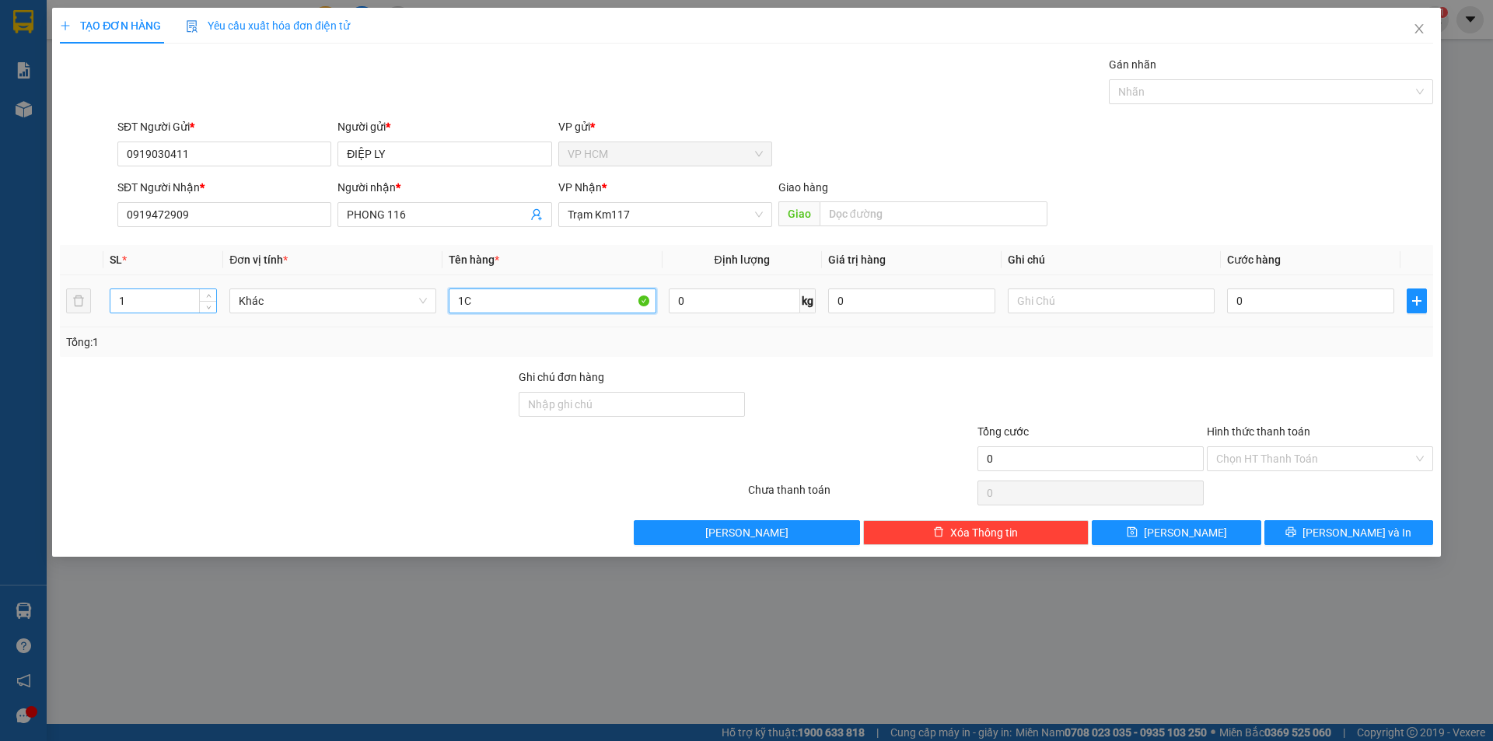
type input "1C"
click at [152, 290] on input "1" at bounding box center [163, 300] width 106 height 23
click at [1202, 100] on div at bounding box center [1263, 91] width 301 height 19
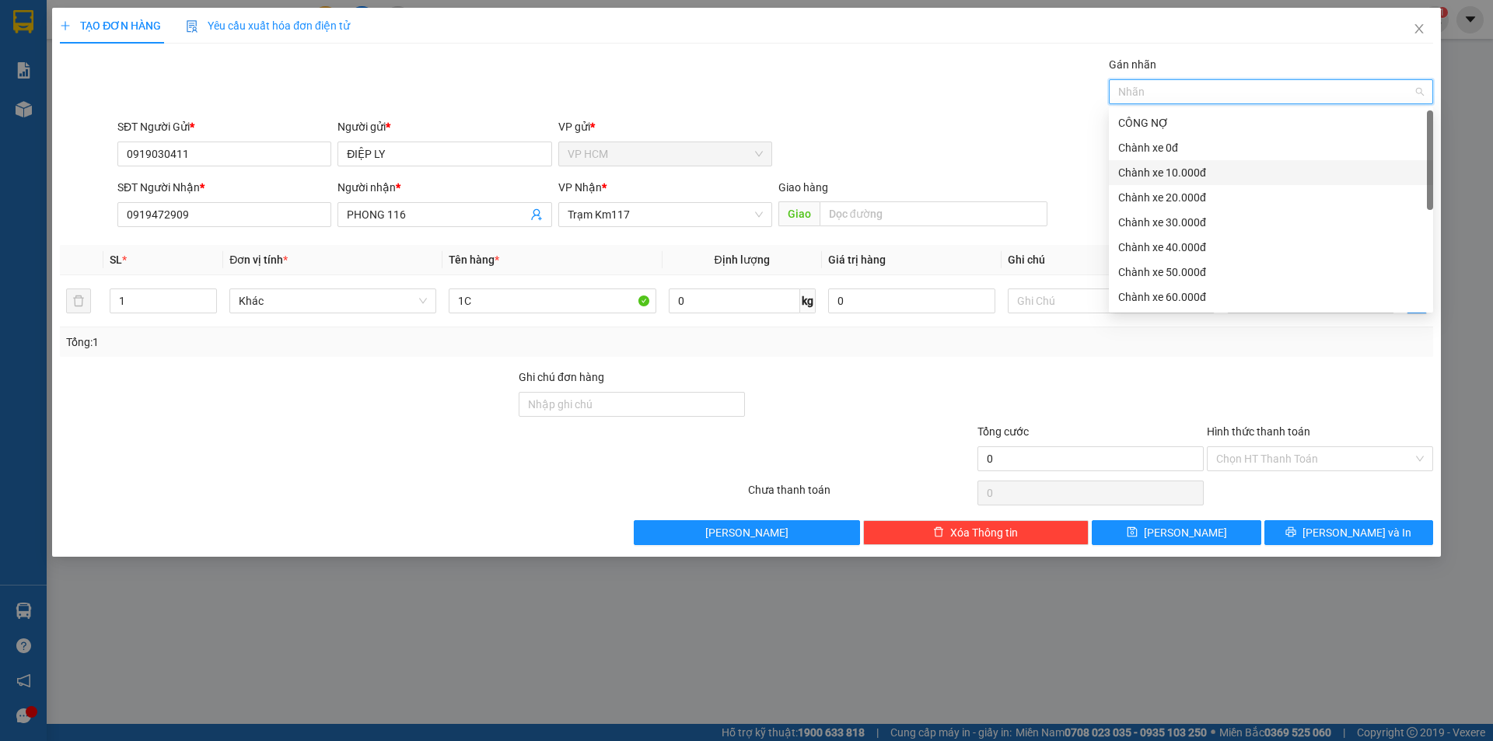
click at [1191, 166] on div "Chành xe 10.000đ" at bounding box center [1271, 172] width 306 height 17
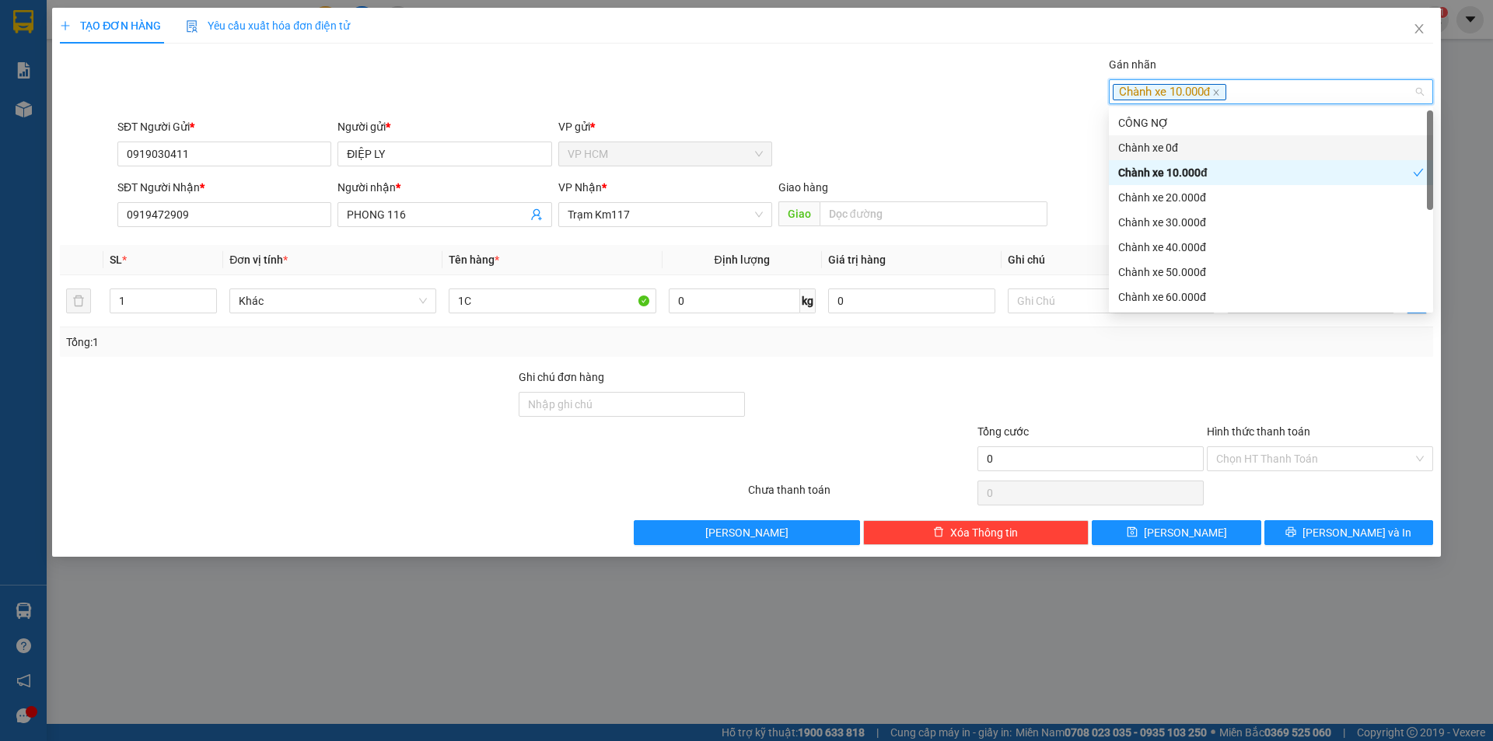
drag, startPoint x: 837, startPoint y: 98, endPoint x: 1346, endPoint y: 352, distance: 569.0
click at [838, 99] on div "Gán nhãn Chành xe 10.000đ" at bounding box center [775, 83] width 1322 height 54
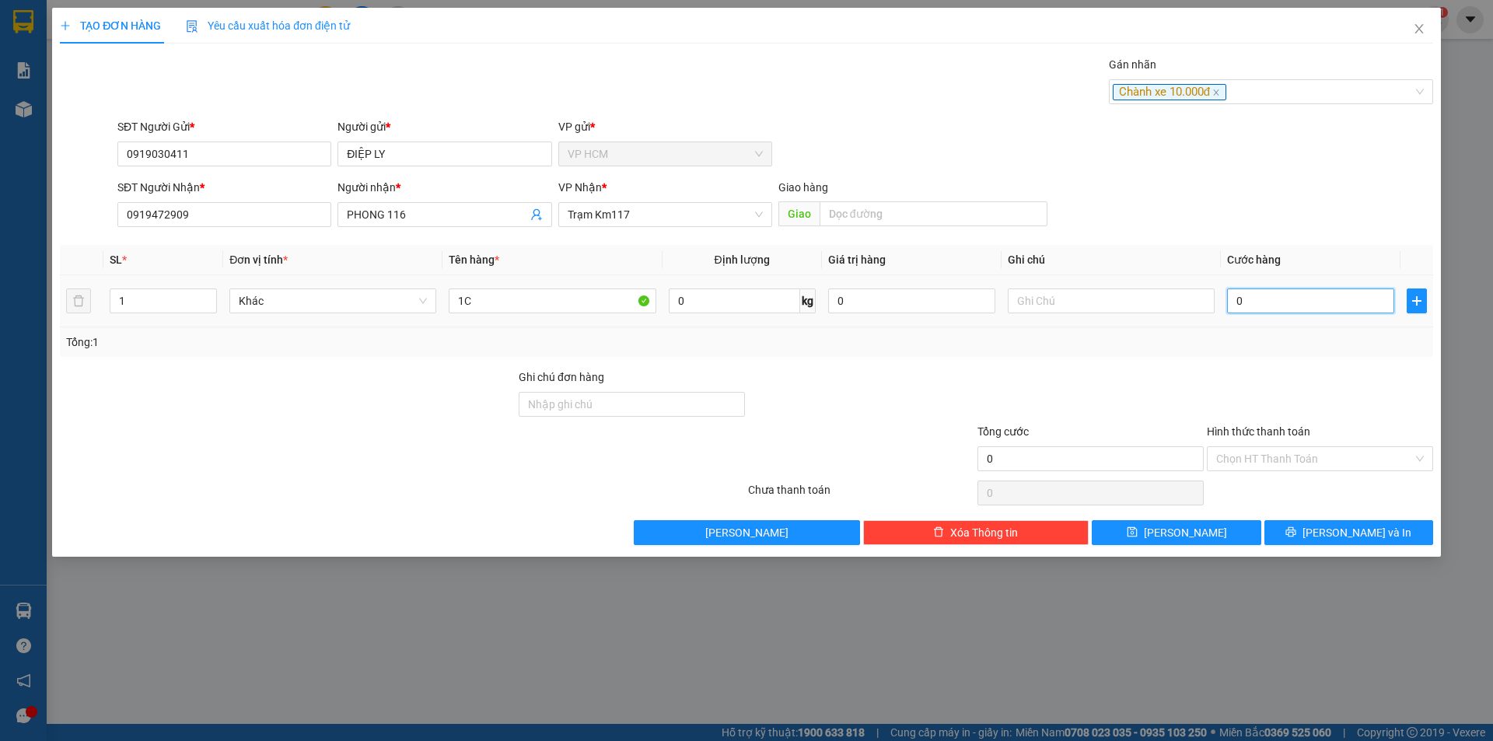
click at [1341, 294] on input "0" at bounding box center [1310, 301] width 167 height 25
type input "4"
type input "40"
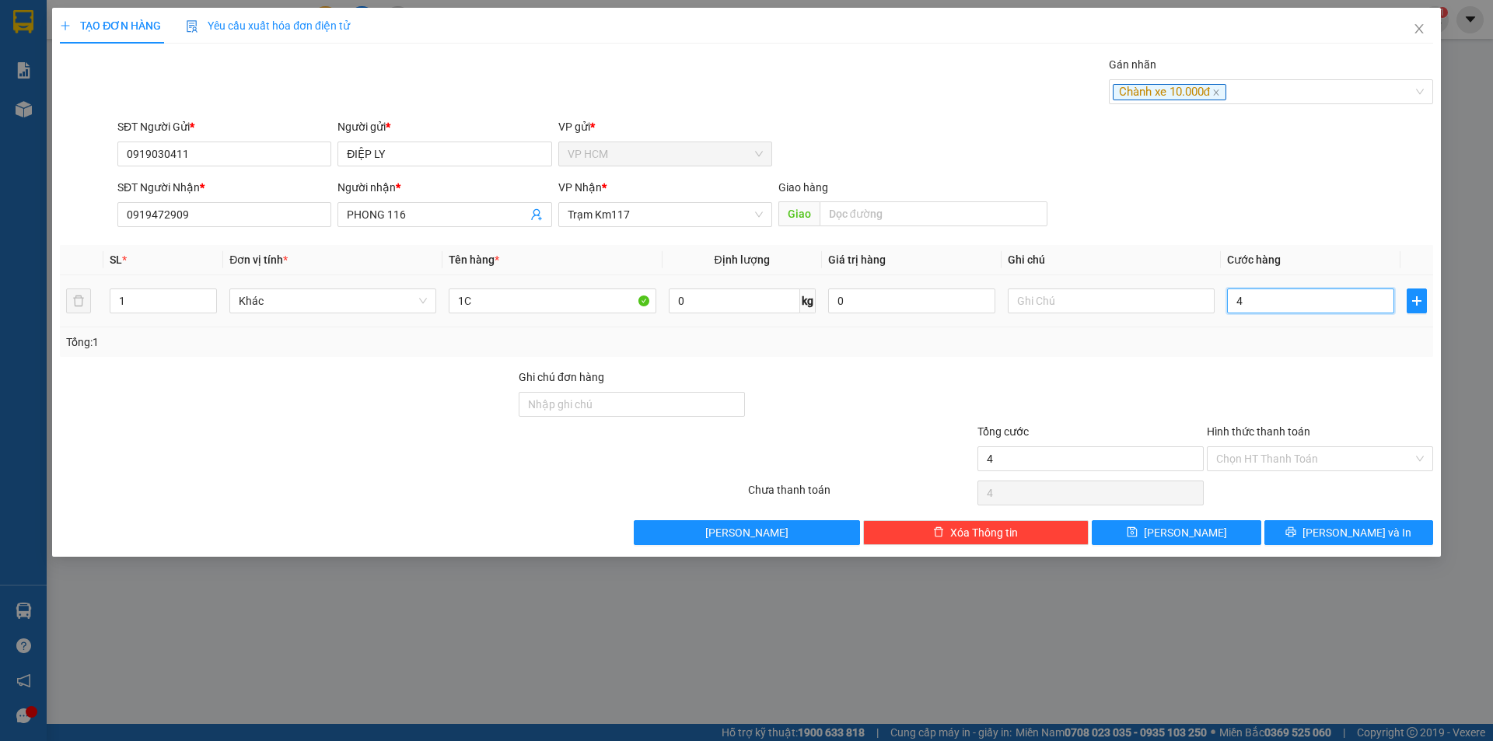
type input "40"
type input "40.000"
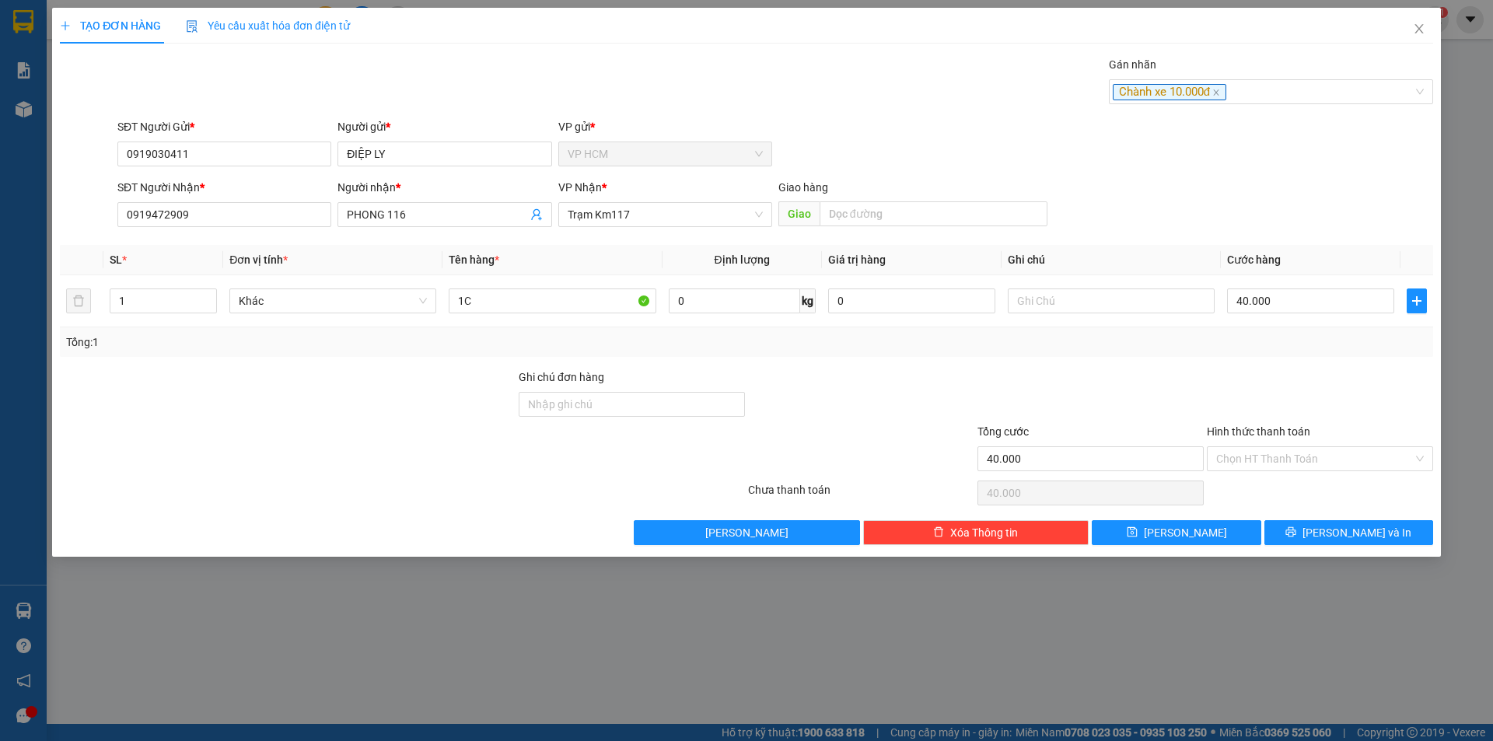
drag, startPoint x: 1310, startPoint y: 357, endPoint x: 1281, endPoint y: 471, distance: 118.1
click at [1310, 360] on div "Transit Pickup Surcharge Ids Transit Deliver Surcharge Ids Transit Deliver Surc…" at bounding box center [746, 300] width 1373 height 489
drag, startPoint x: 1279, startPoint y: 489, endPoint x: 1275, endPoint y: 469, distance: 20.6
click at [1279, 490] on div "Chọn HT Thanh Toán" at bounding box center [1319, 493] width 229 height 31
click at [1275, 468] on input "Hình thức thanh toán" at bounding box center [1314, 458] width 197 height 23
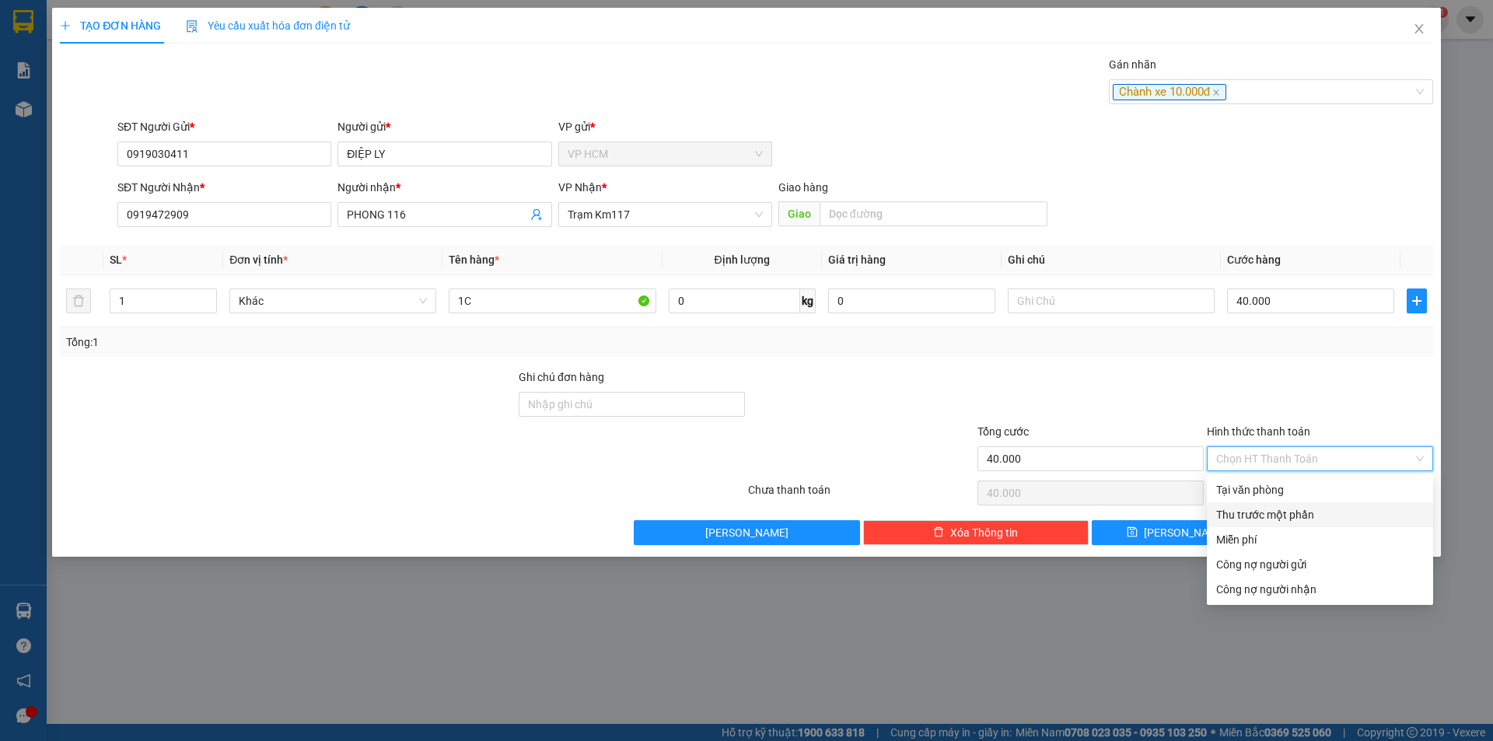
click at [1279, 522] on div "Thu trước một phần" at bounding box center [1320, 514] width 208 height 17
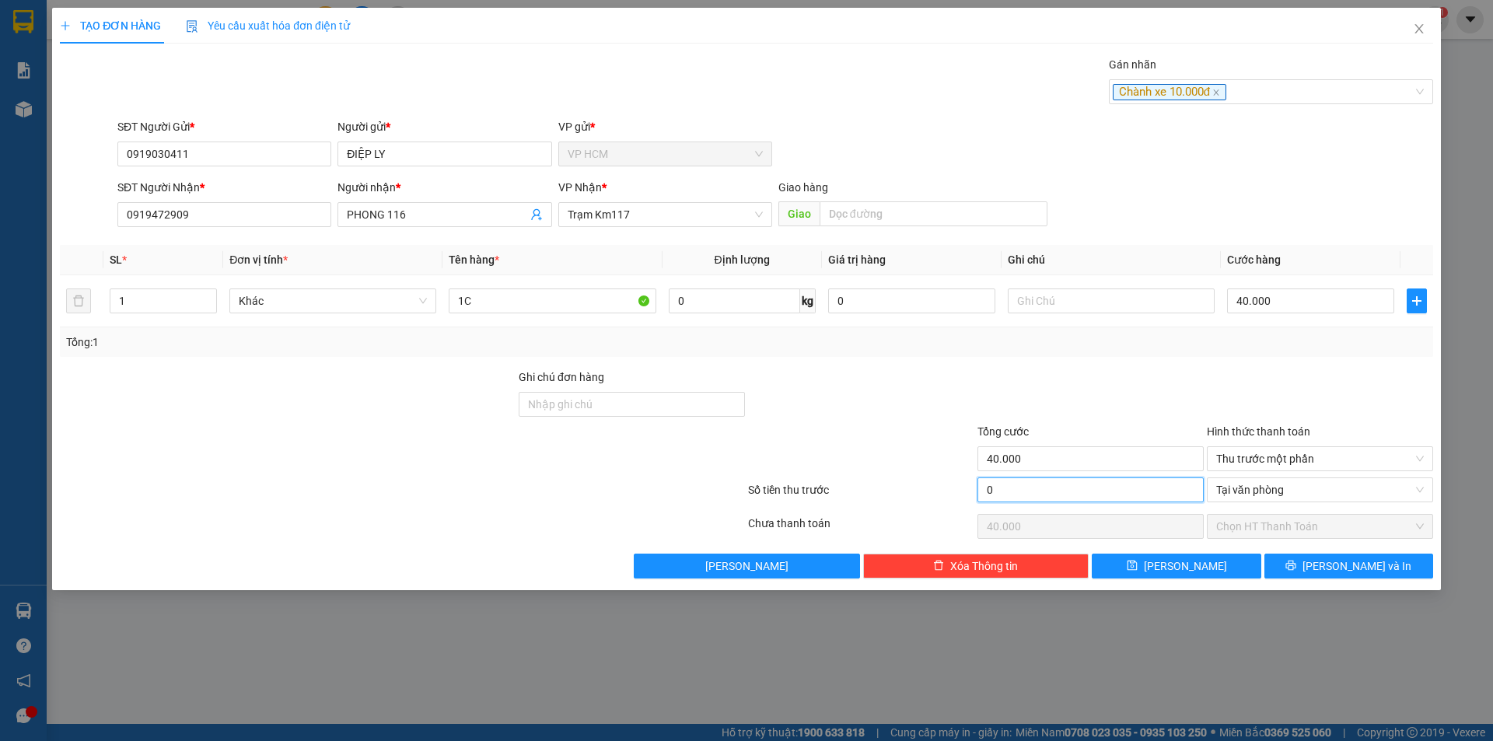
click at [1006, 486] on input "0" at bounding box center [1091, 490] width 226 height 25
type input "1"
type input "39.999"
type input "10.000"
type input "30.000"
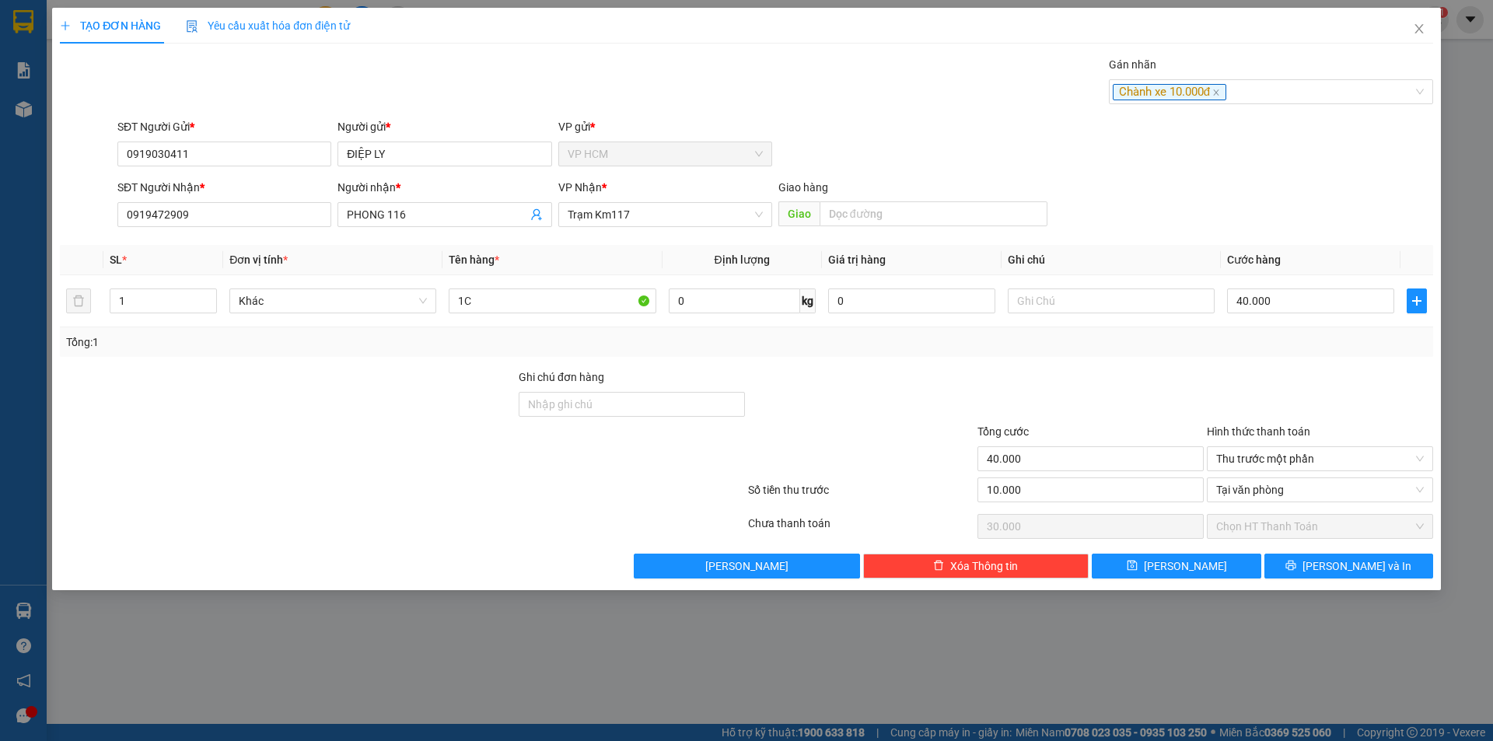
click at [1058, 350] on div "Tổng: 1" at bounding box center [746, 342] width 1361 height 17
click at [1370, 564] on span "[PERSON_NAME] và In" at bounding box center [1357, 566] width 109 height 17
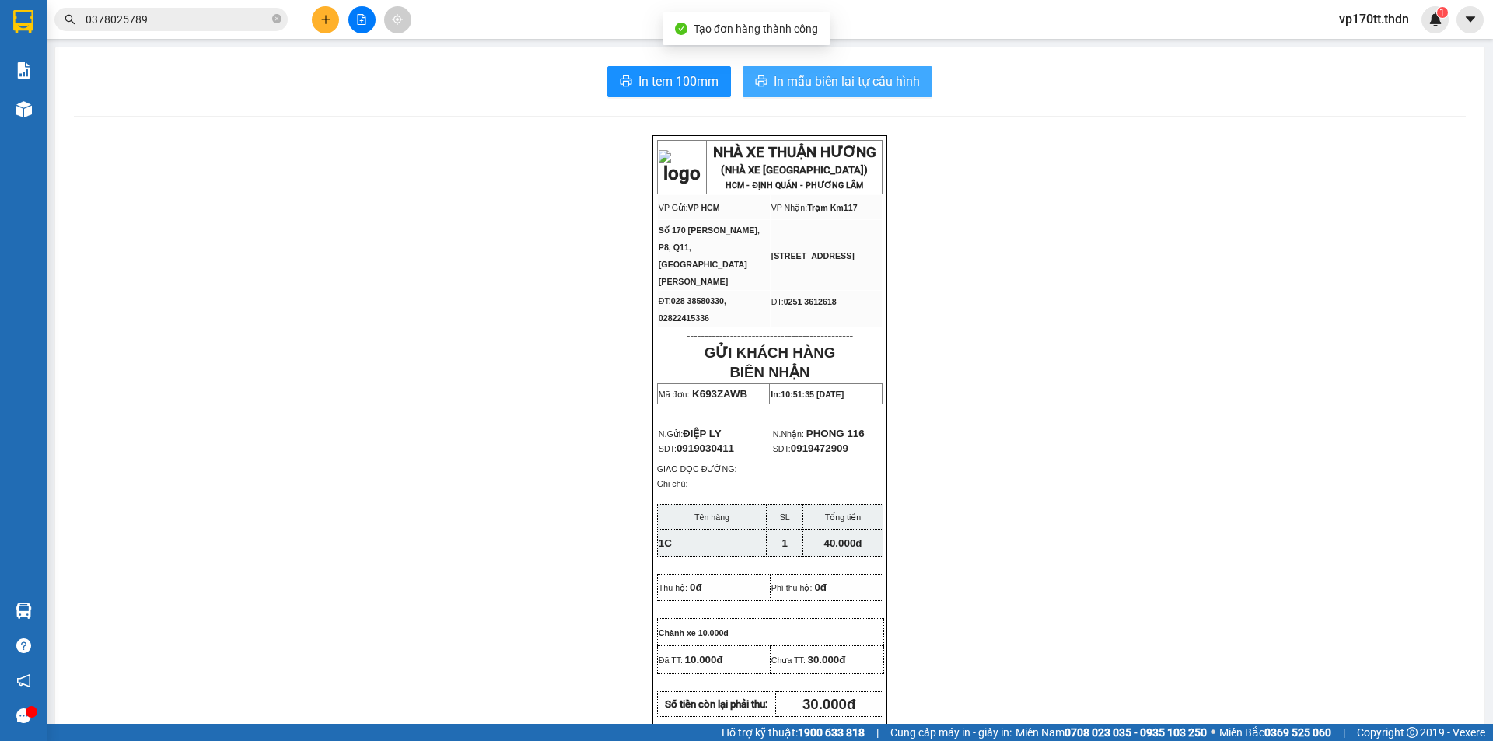
click at [785, 88] on span "In mẫu biên lai tự cấu hình" at bounding box center [847, 81] width 146 height 19
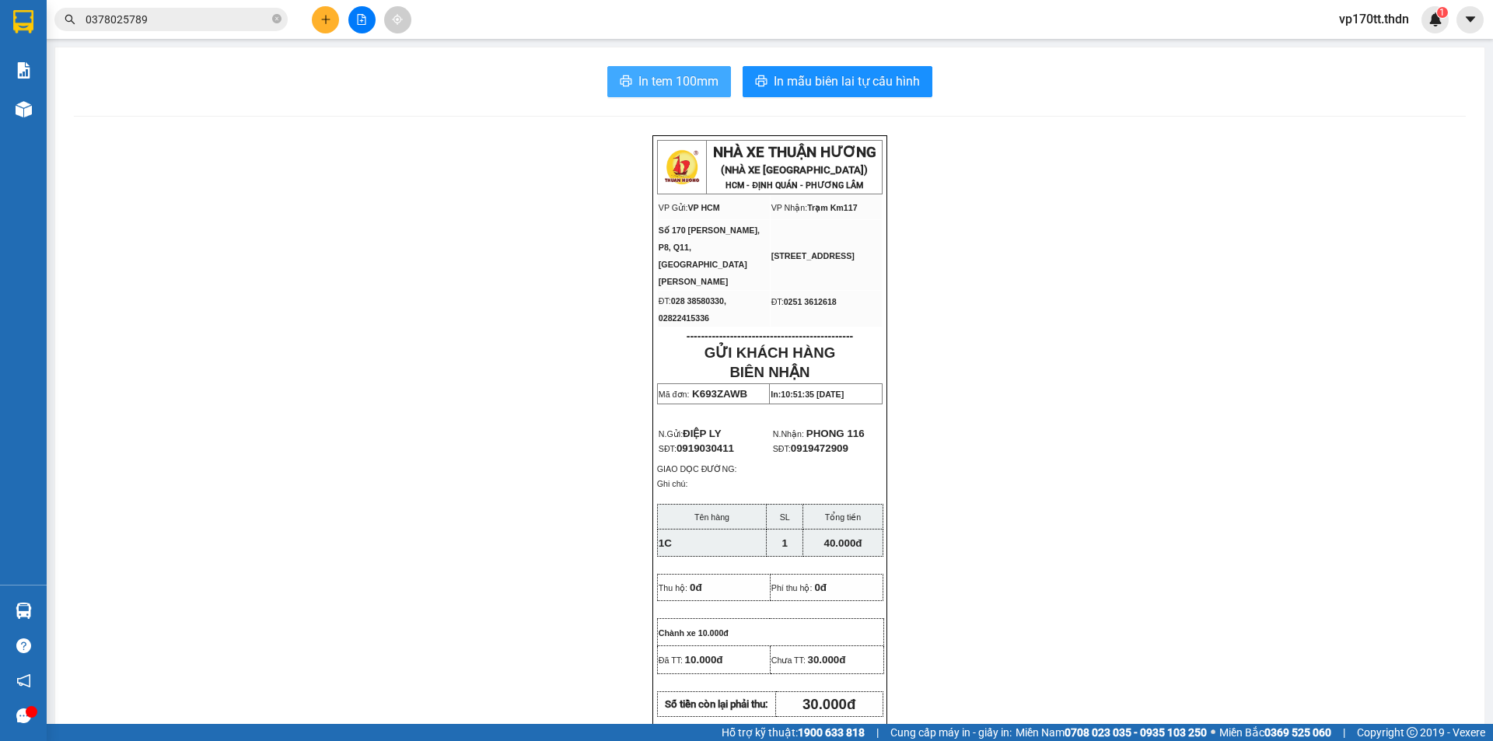
click at [677, 81] on span "In tem 100mm" at bounding box center [678, 81] width 80 height 19
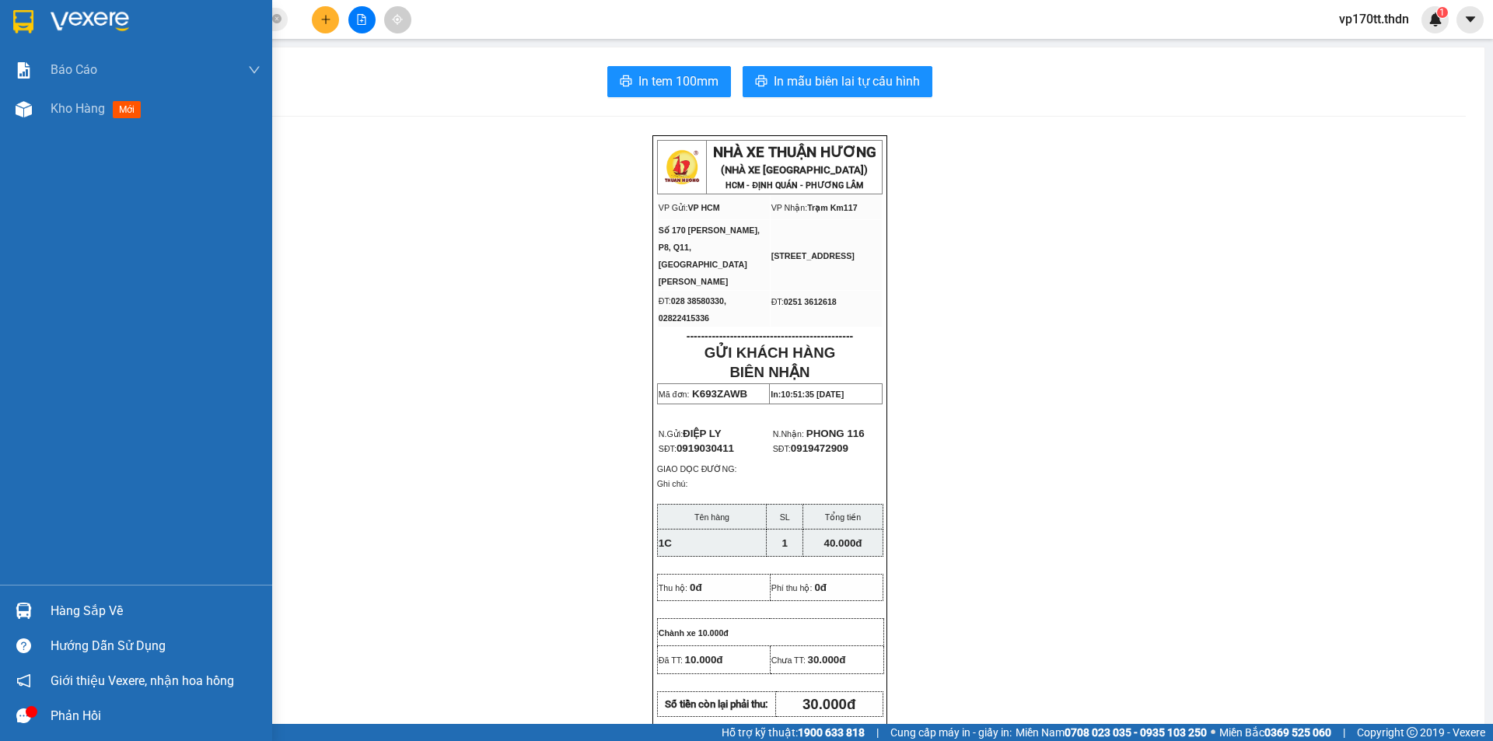
click at [61, 31] on img at bounding box center [90, 21] width 79 height 23
